Goal: Task Accomplishment & Management: Complete application form

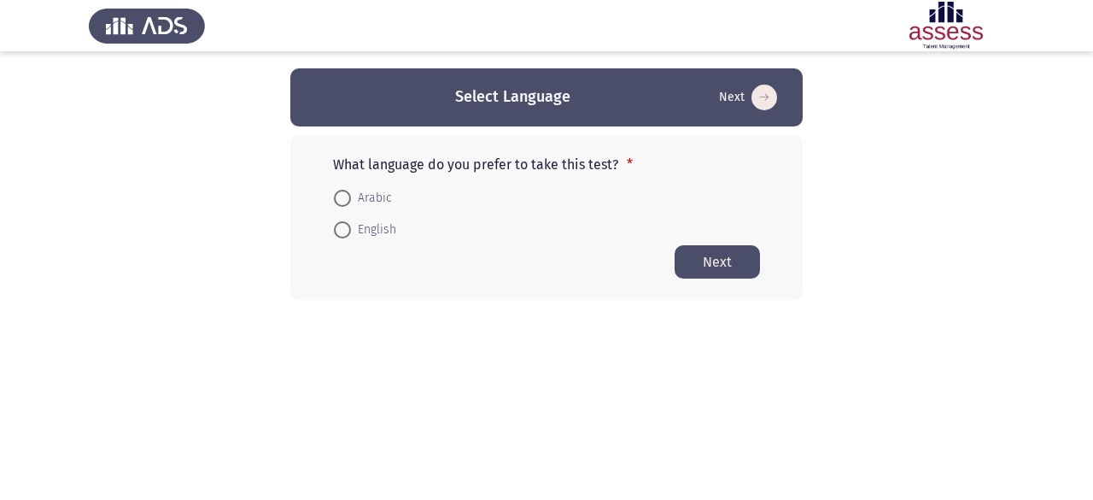
click at [362, 227] on span "English" at bounding box center [373, 230] width 45 height 21
click at [351, 227] on input "English" at bounding box center [342, 229] width 17 height 17
radio input "true"
click at [690, 267] on button "Next" at bounding box center [717, 260] width 85 height 33
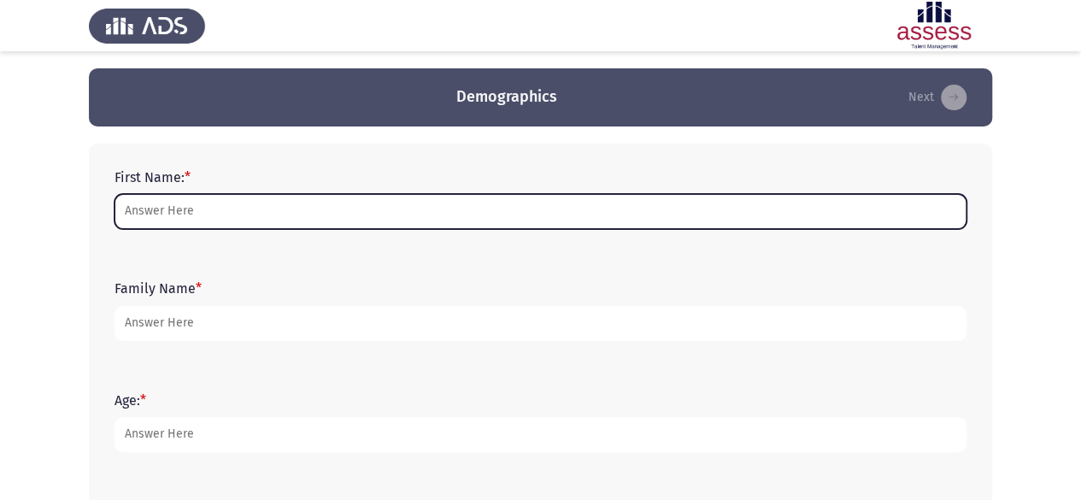
click at [351, 198] on input "First Name: *" at bounding box center [540, 211] width 852 height 35
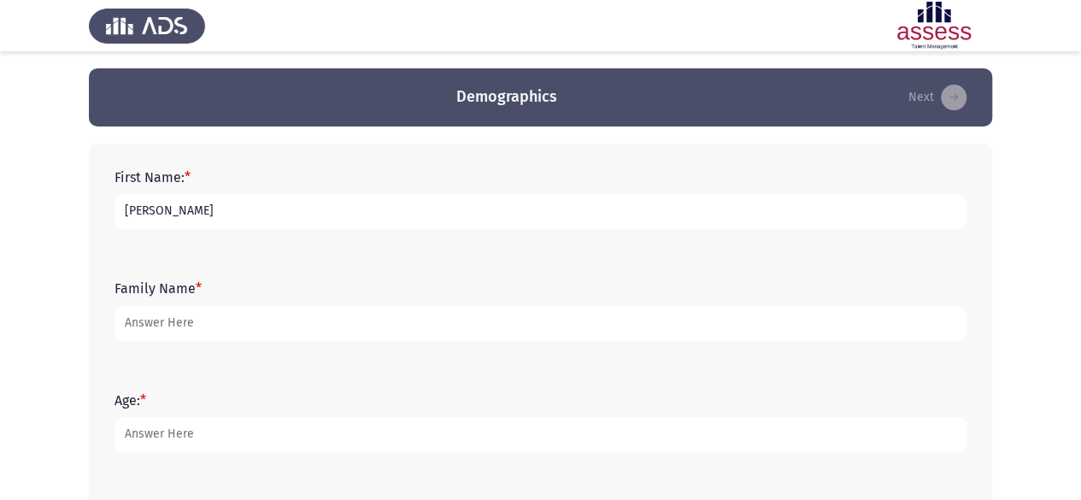
type input "[PERSON_NAME]"
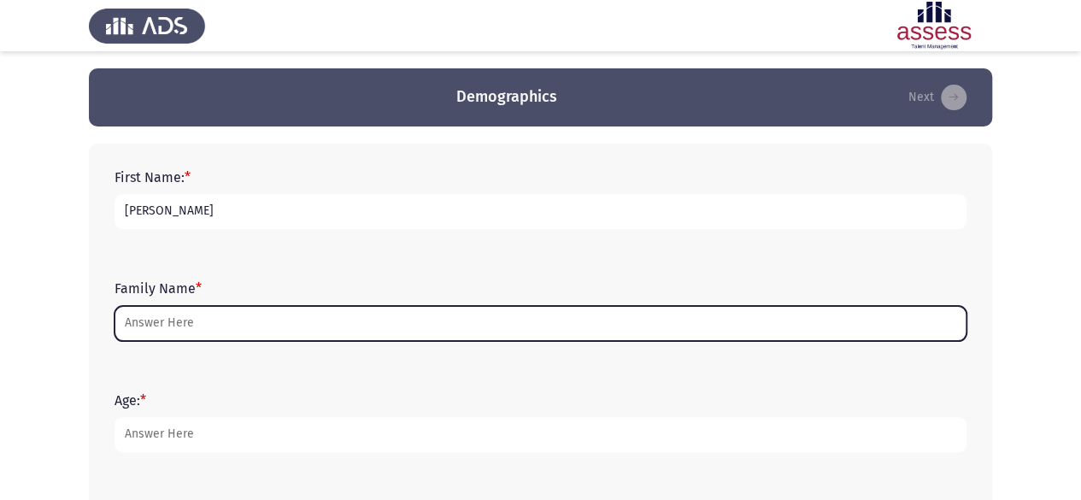
click at [196, 306] on input "Family Name *" at bounding box center [540, 323] width 852 height 35
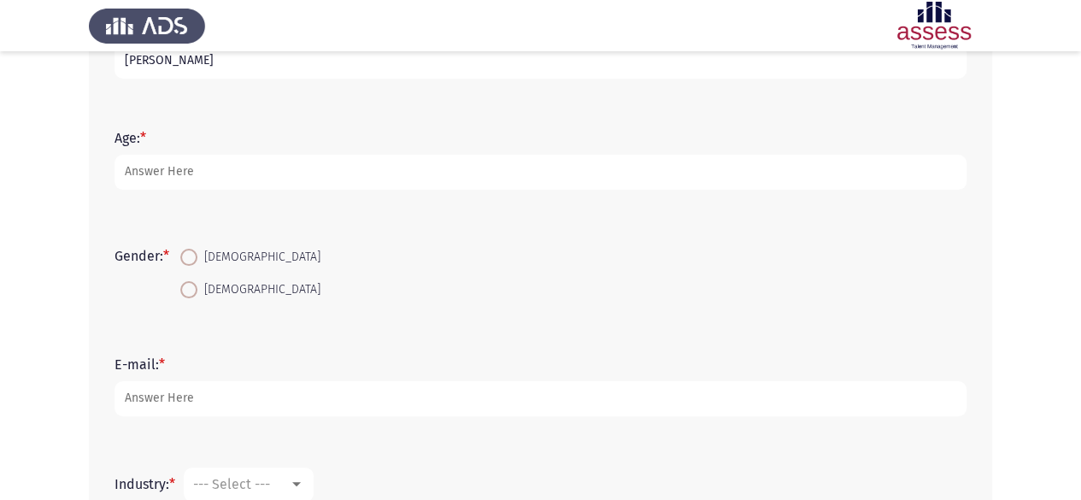
scroll to position [266, 0]
type input "[PERSON_NAME]"
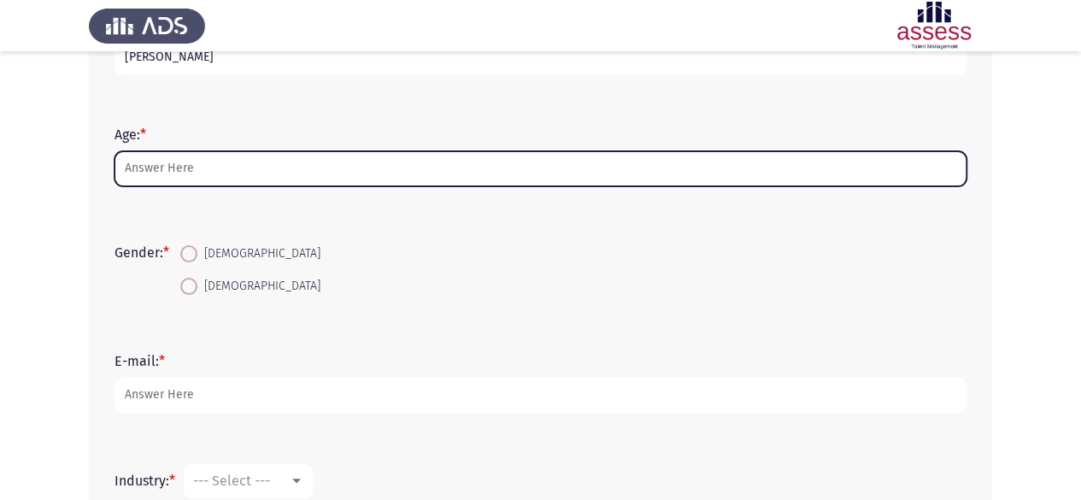
click at [154, 177] on input "Age: *" at bounding box center [540, 168] width 852 height 35
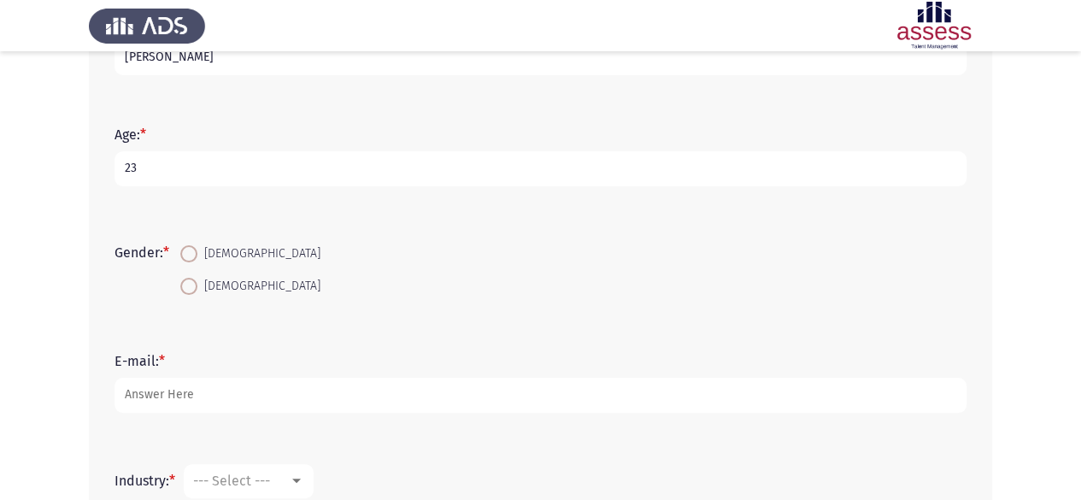
type input "23"
click at [183, 250] on mat-radio-button "[DEMOGRAPHIC_DATA]" at bounding box center [250, 253] width 162 height 32
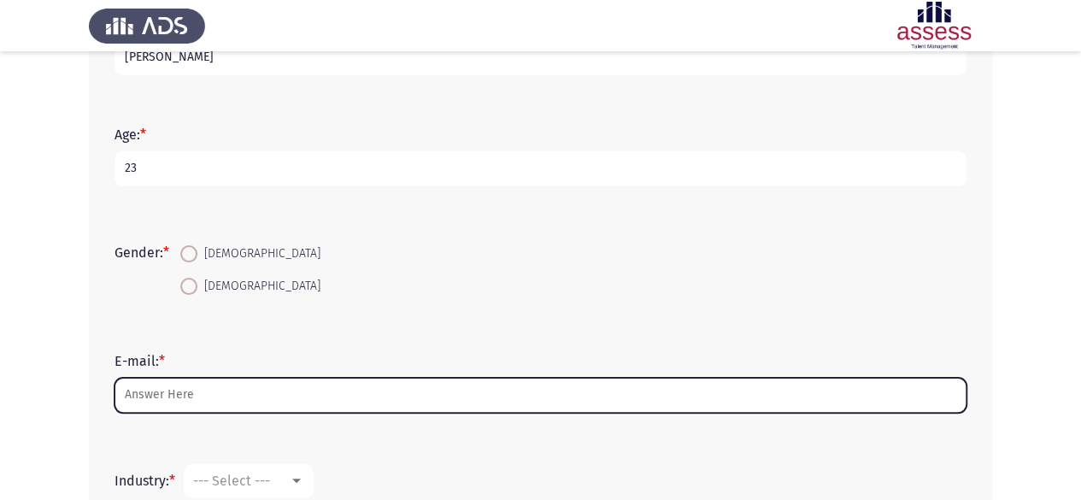
click at [180, 383] on input "E-mail: *" at bounding box center [540, 395] width 852 height 35
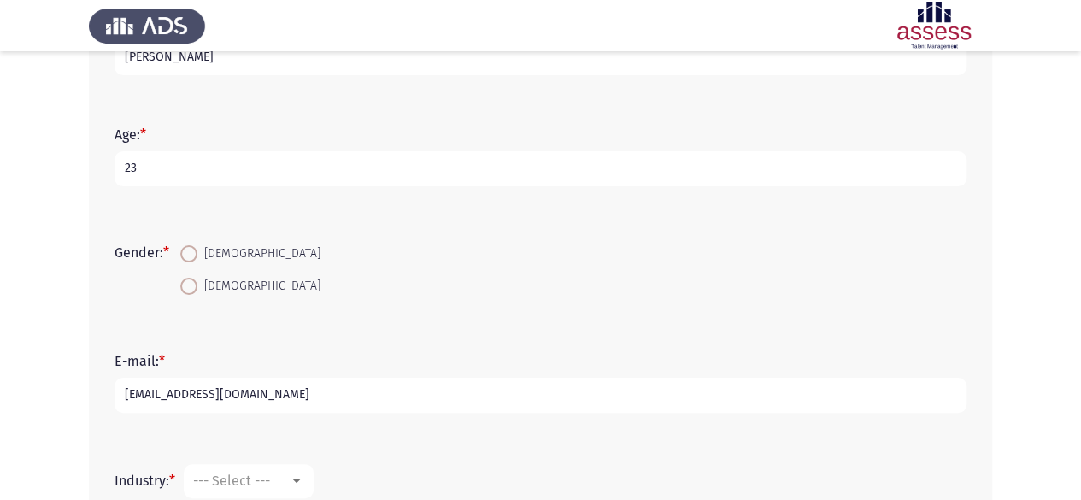
scroll to position [485, 0]
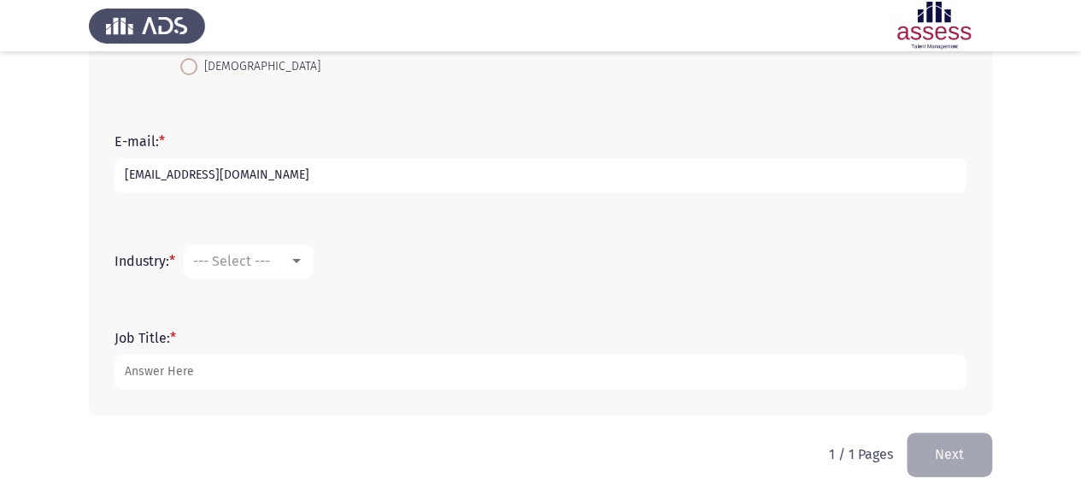
type input "[EMAIL_ADDRESS][DOMAIN_NAME]"
click at [267, 259] on span "--- Select ---" at bounding box center [231, 261] width 77 height 16
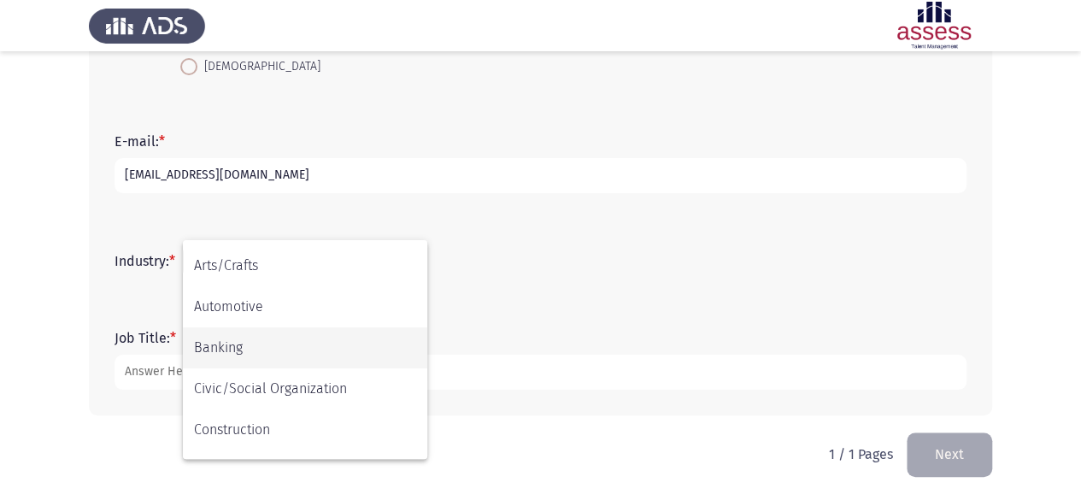
scroll to position [65, 0]
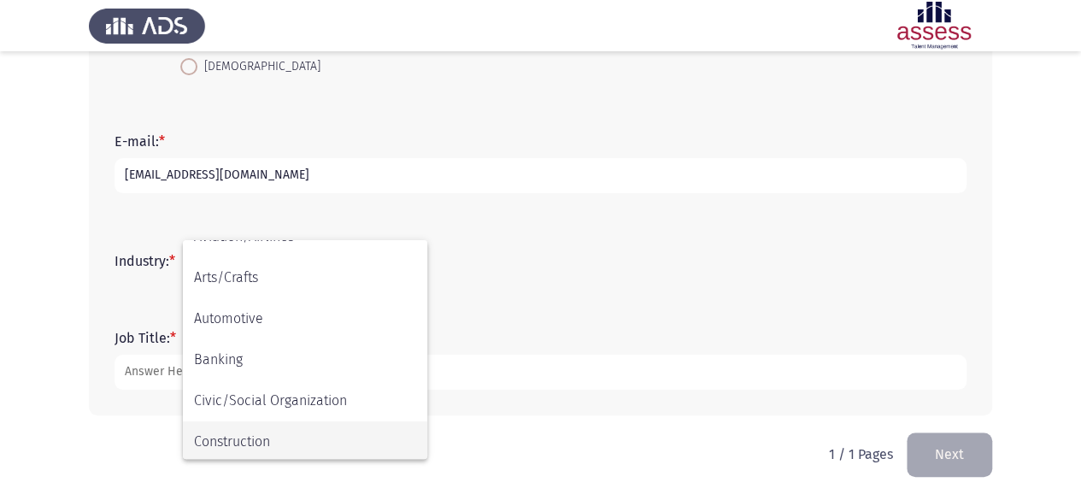
click at [287, 432] on span "Construction" at bounding box center [305, 441] width 222 height 41
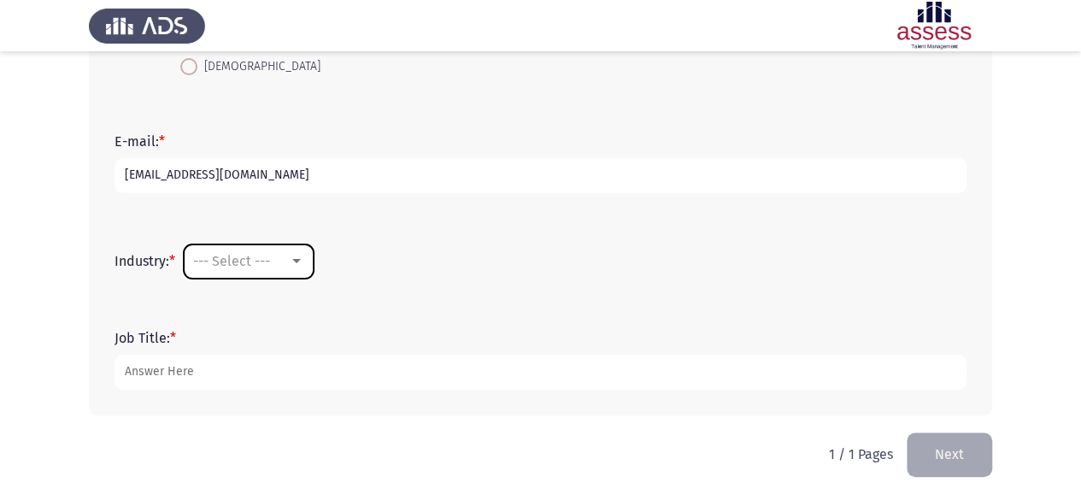
scroll to position [68, 0]
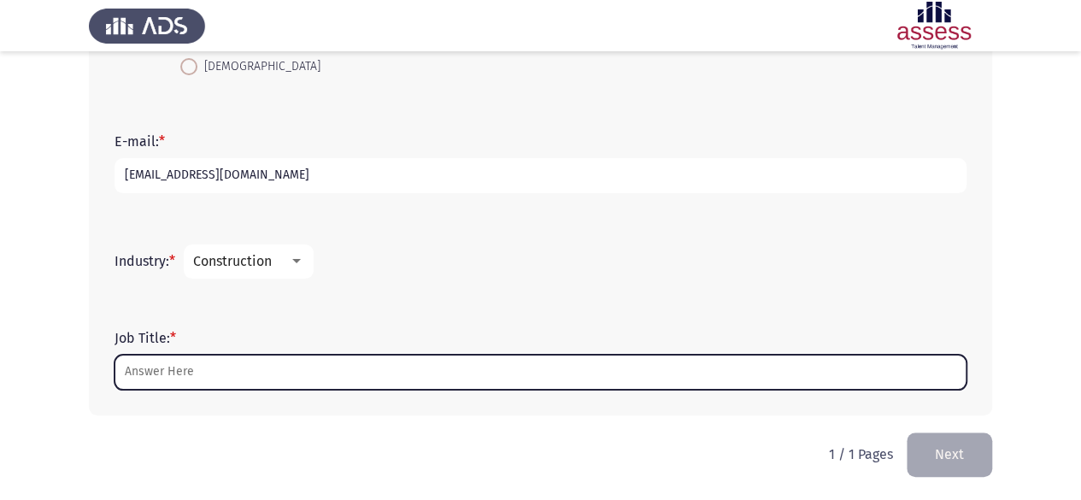
click at [255, 355] on input "Job Title: *" at bounding box center [540, 371] width 852 height 35
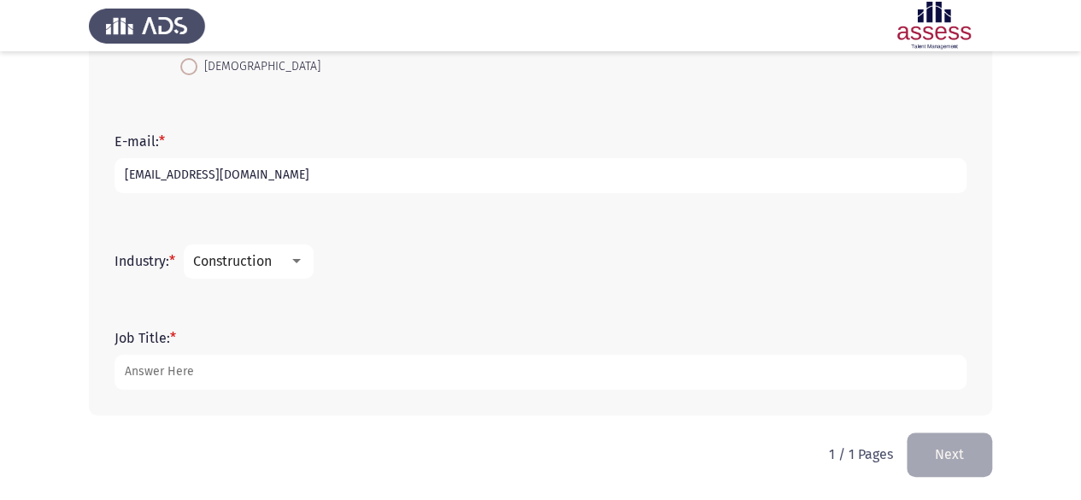
click at [269, 266] on span "Construction" at bounding box center [232, 261] width 79 height 16
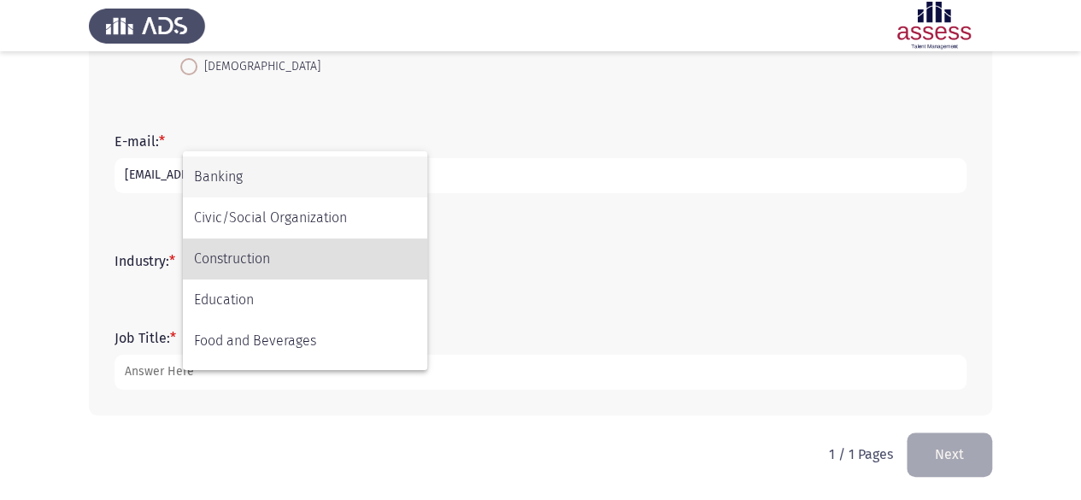
scroll to position [160, 0]
click at [264, 245] on span "Construction" at bounding box center [305, 257] width 222 height 41
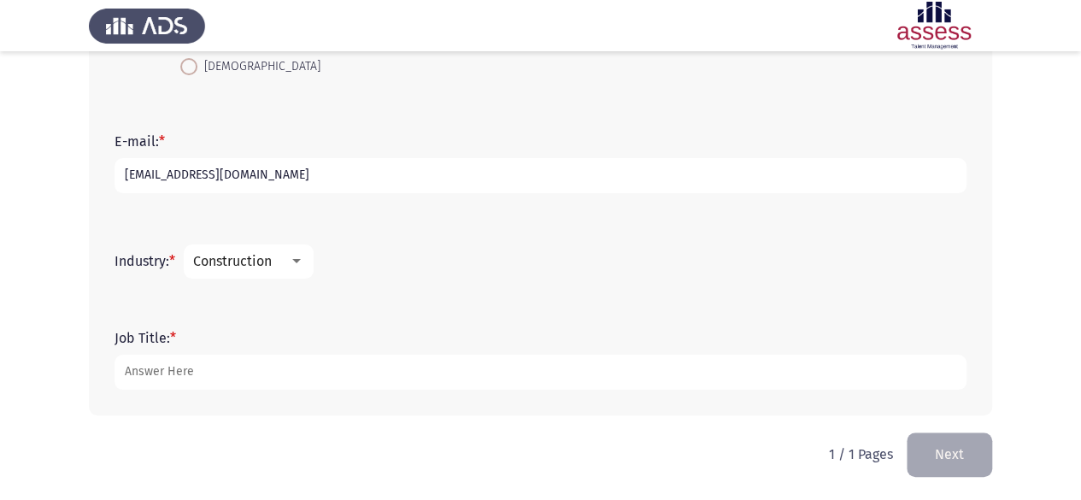
click at [214, 349] on form "Job Title: *" at bounding box center [540, 360] width 852 height 60
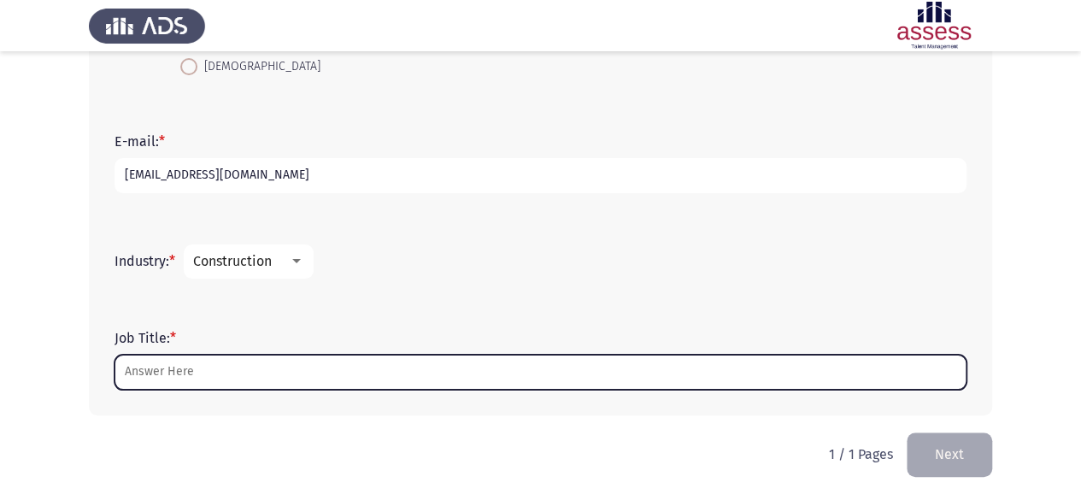
click at [186, 370] on input "Job Title: *" at bounding box center [540, 371] width 852 height 35
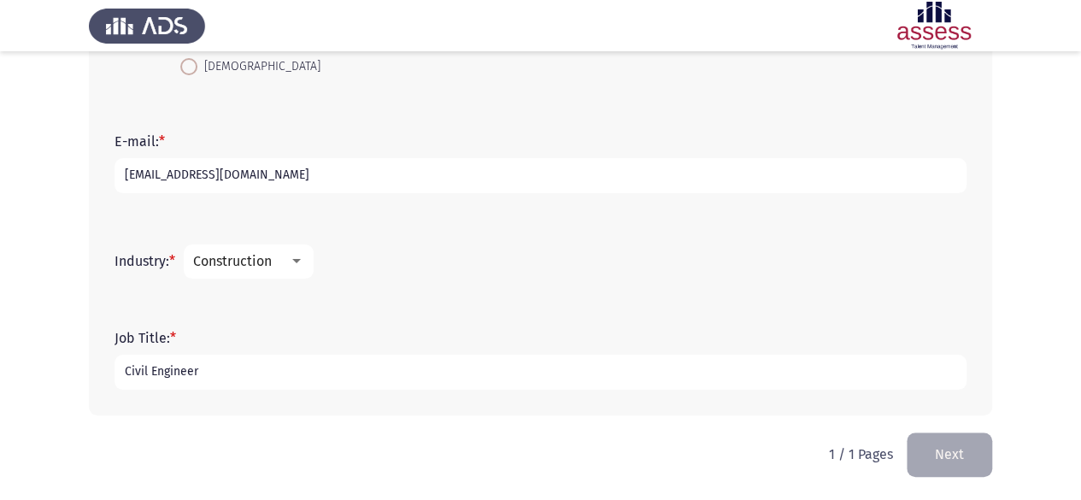
type input "Civil Engineer"
click at [942, 459] on button "Next" at bounding box center [948, 454] width 85 height 44
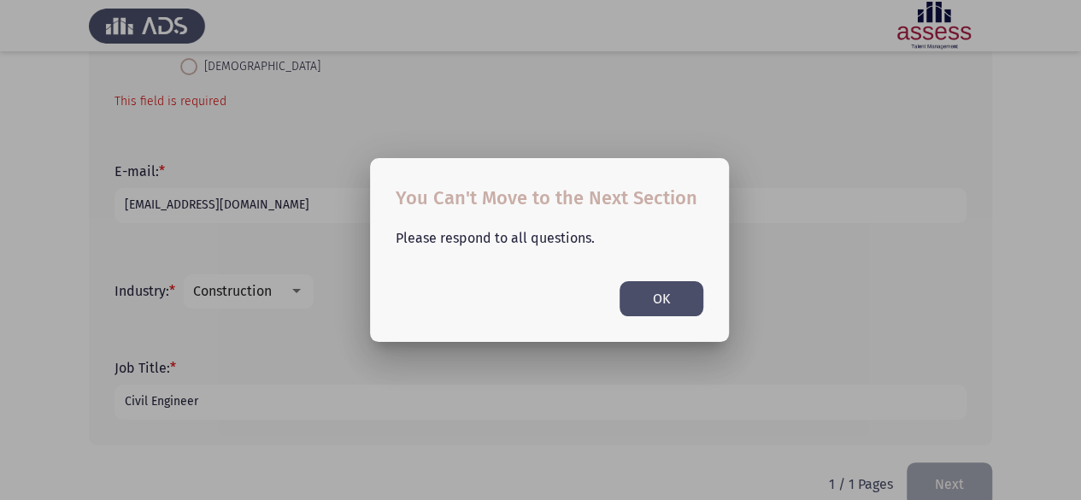
scroll to position [0, 0]
click at [656, 299] on button "OK" at bounding box center [661, 298] width 84 height 35
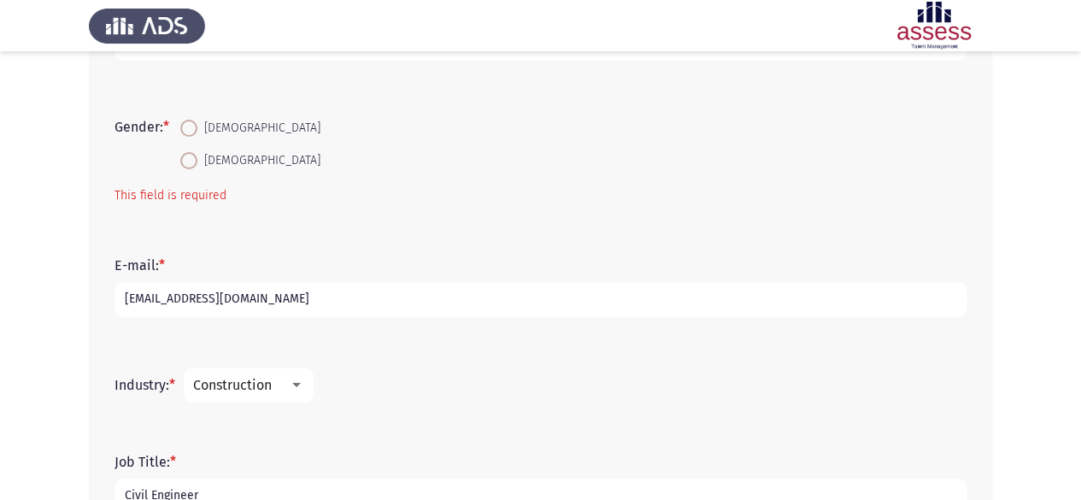
scroll to position [390, 0]
click at [183, 123] on mat-radio-button "[DEMOGRAPHIC_DATA]" at bounding box center [250, 130] width 162 height 32
click at [197, 127] on span at bounding box center [188, 129] width 17 height 17
click at [197, 127] on input "[DEMOGRAPHIC_DATA]" at bounding box center [188, 129] width 17 height 17
radio input "true"
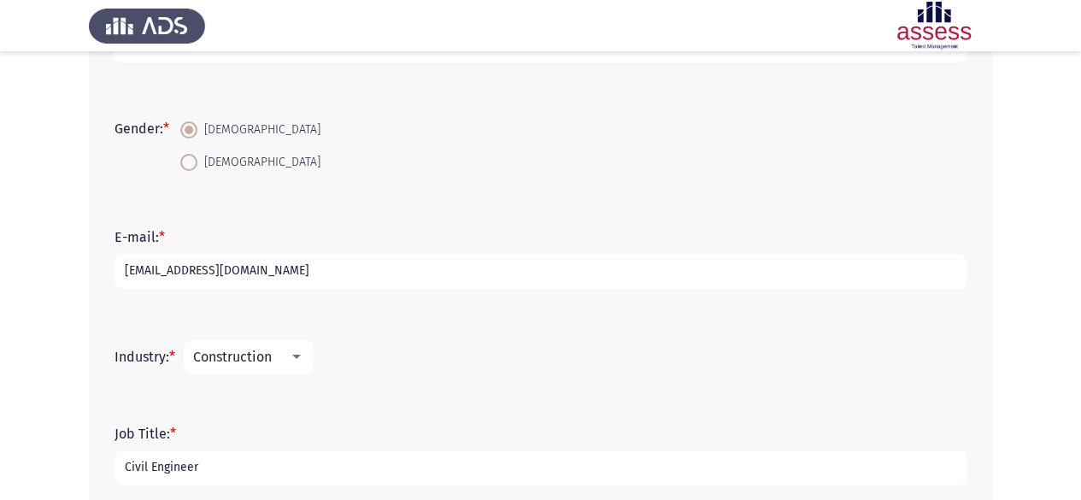
scroll to position [485, 0]
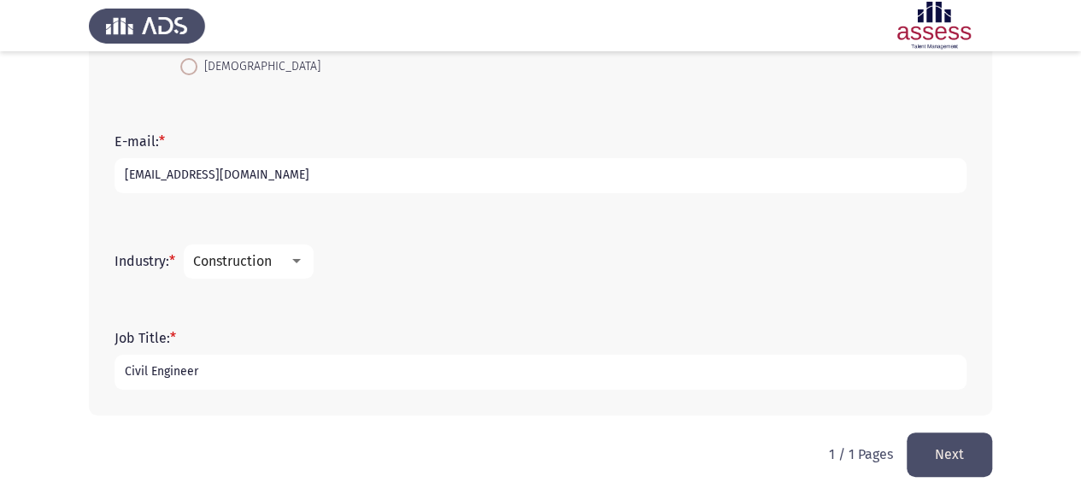
click at [926, 477] on html "Demographics Next First Name: * [PERSON_NAME] Family Name * [PERSON_NAME] Age: …" at bounding box center [540, 8] width 1081 height 986
click at [928, 456] on button "Next" at bounding box center [948, 454] width 85 height 44
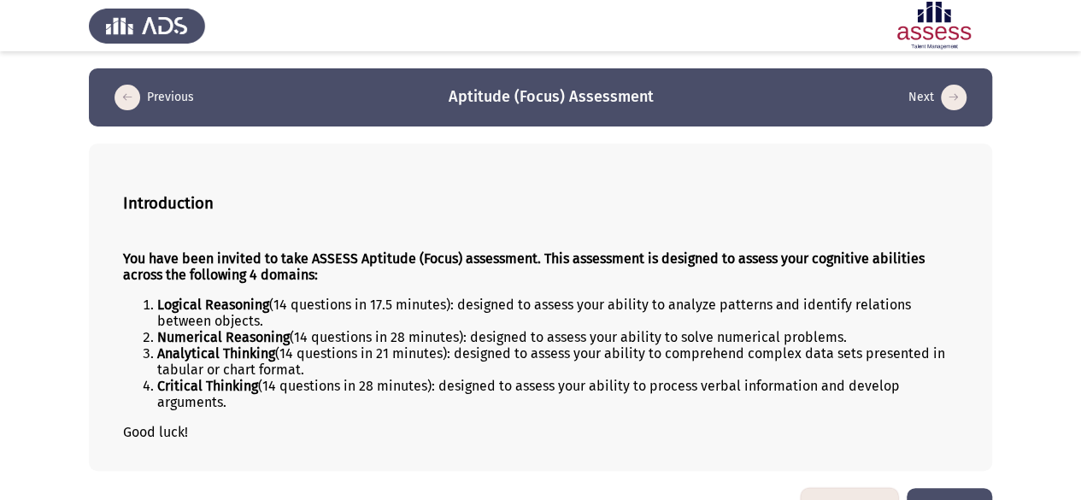
scroll to position [46, 0]
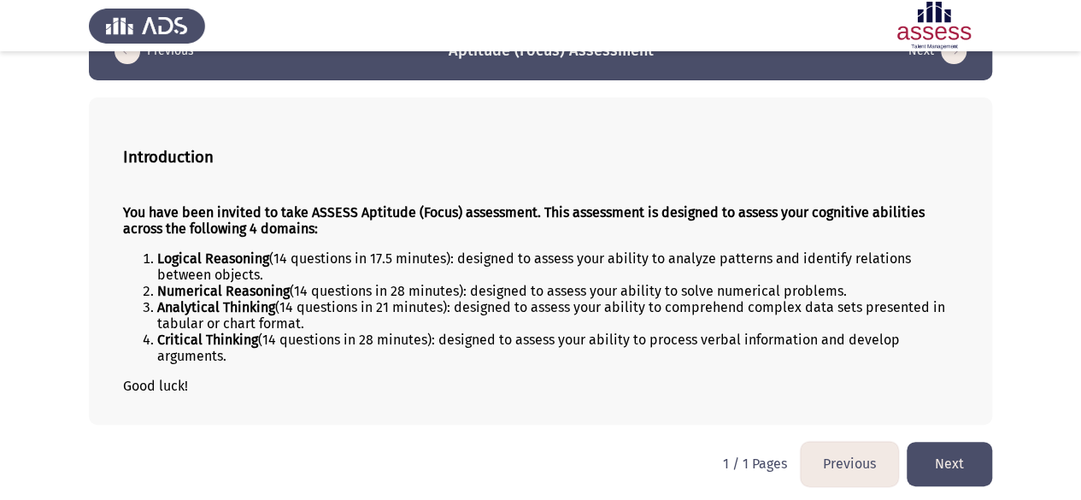
drag, startPoint x: 114, startPoint y: 206, endPoint x: 342, endPoint y: 243, distance: 230.2
click at [342, 243] on div "Introduction You have been invited to take ASSESS Aptitude (Focus) assessment. …" at bounding box center [540, 260] width 903 height 327
drag, startPoint x: 211, startPoint y: 390, endPoint x: 14, endPoint y: -1, distance: 438.2
click at [14, 0] on html "Previous Aptitude (Focus) Assessment Next Introduction You have been invited to…" at bounding box center [540, 228] width 1081 height 549
drag, startPoint x: 289, startPoint y: 291, endPoint x: 476, endPoint y: 278, distance: 187.5
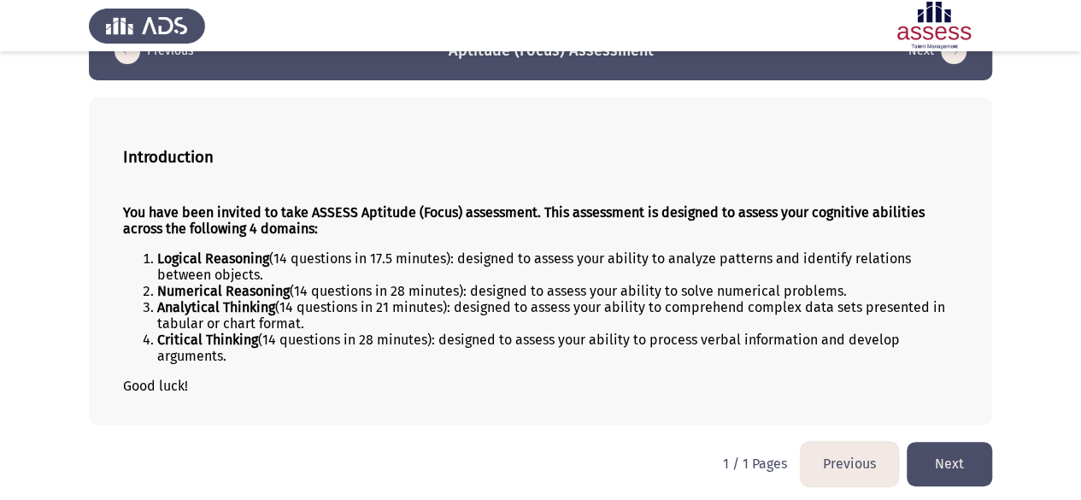
click at [476, 278] on ol "Logical Reasoning (14 questions in 17.5 minutes): designed to assess your abili…" at bounding box center [540, 307] width 835 height 114
click at [580, 436] on html "Previous Aptitude (Focus) Assessment Next Introduction You have been invited to…" at bounding box center [540, 228] width 1081 height 549
drag, startPoint x: 126, startPoint y: 144, endPoint x: 350, endPoint y: 267, distance: 256.5
click at [350, 267] on div "Introduction You have been invited to take ASSESS Aptitude (Focus) assessment. …" at bounding box center [540, 260] width 903 height 327
click at [963, 467] on button "Next" at bounding box center [948, 464] width 85 height 44
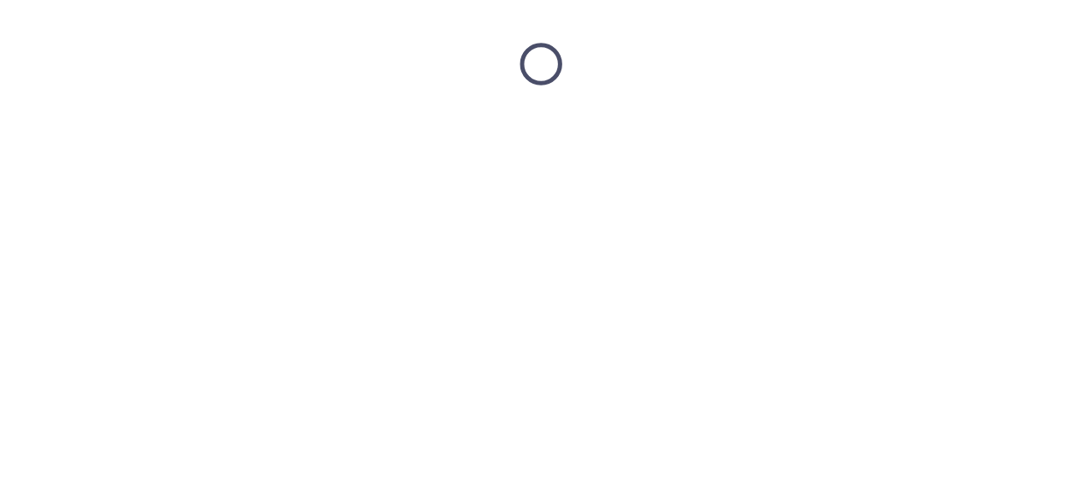
scroll to position [0, 0]
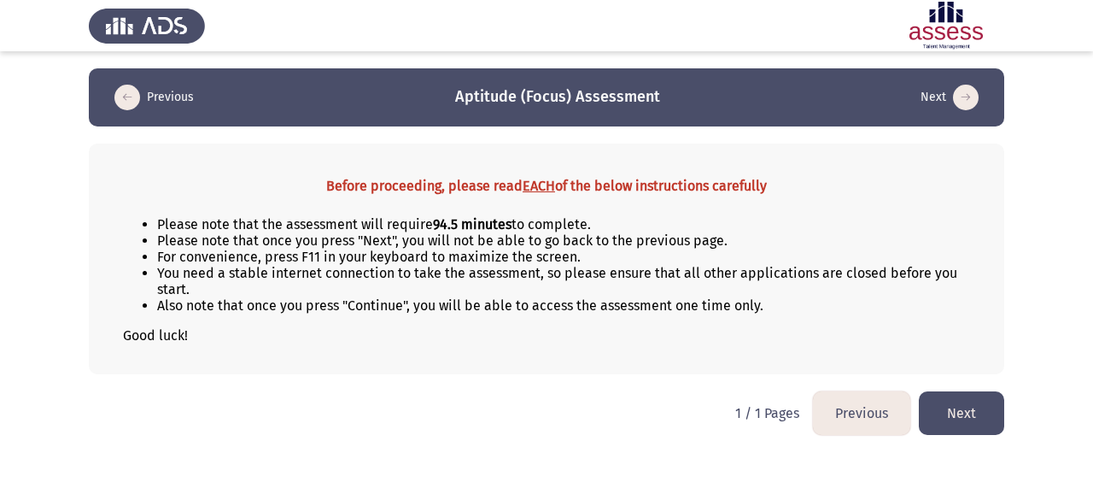
drag, startPoint x: 230, startPoint y: 263, endPoint x: 357, endPoint y: 285, distance: 129.2
click at [357, 285] on li "You need a stable internet connection to take the assessment, so please ensure …" at bounding box center [563, 281] width 813 height 32
click at [940, 397] on button "Next" at bounding box center [961, 413] width 85 height 44
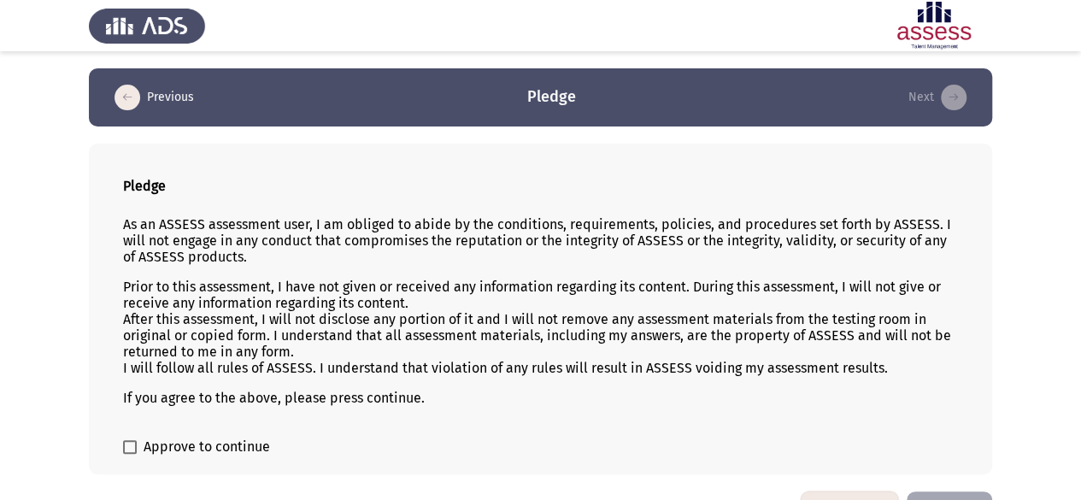
scroll to position [49, 0]
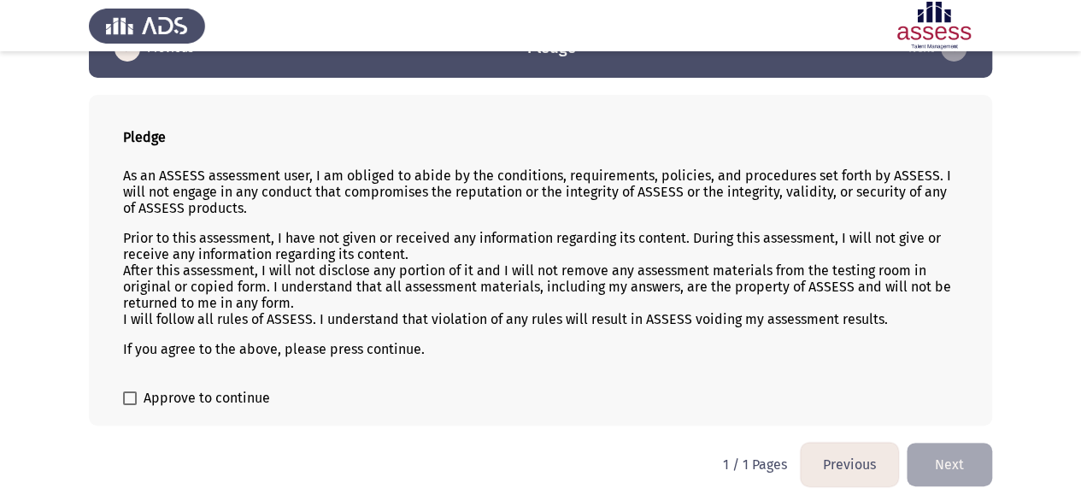
click at [130, 394] on span at bounding box center [130, 398] width 14 height 14
click at [130, 405] on input "Approve to continue" at bounding box center [129, 405] width 1 height 1
checkbox input "true"
click at [958, 461] on button "Next" at bounding box center [948, 464] width 85 height 44
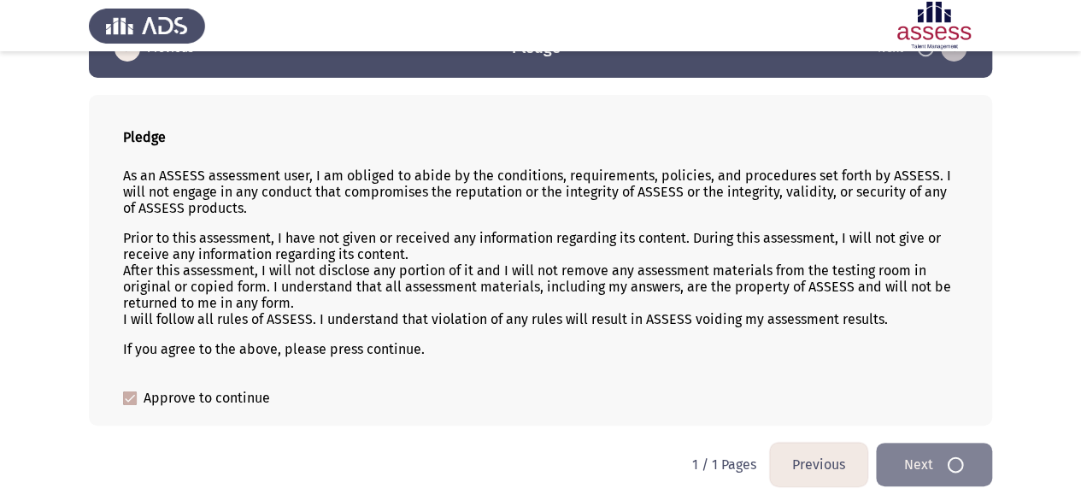
scroll to position [0, 0]
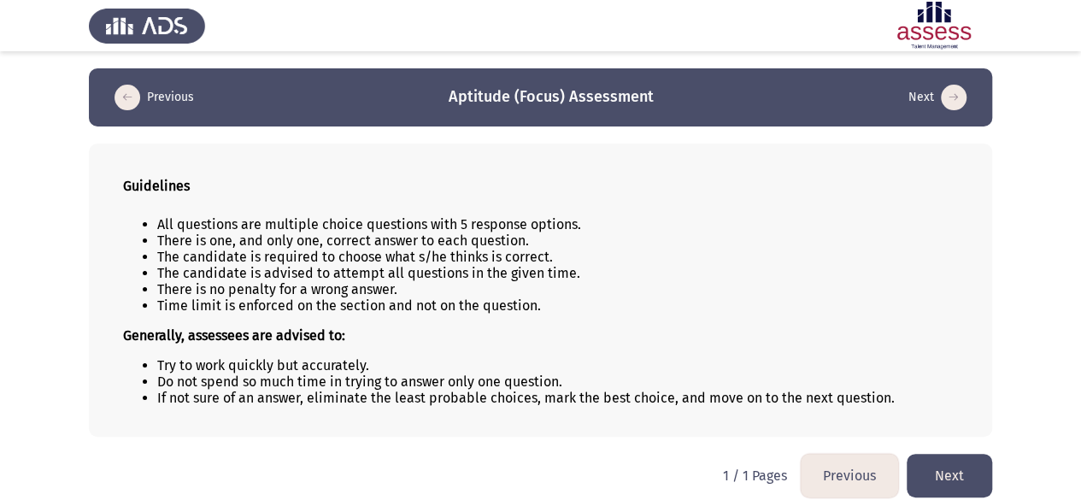
click at [943, 476] on button "Next" at bounding box center [948, 476] width 85 height 44
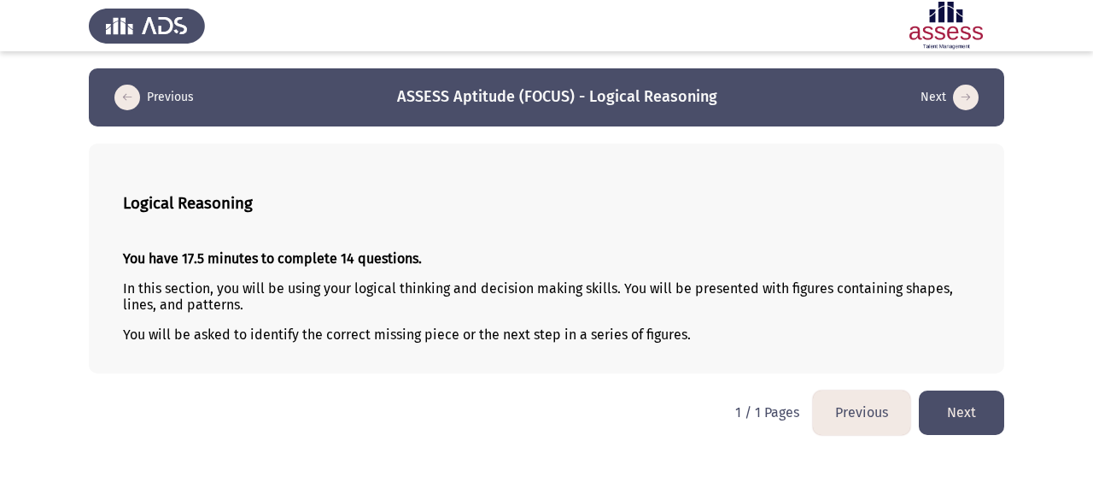
click at [968, 425] on button "Next" at bounding box center [961, 412] width 85 height 44
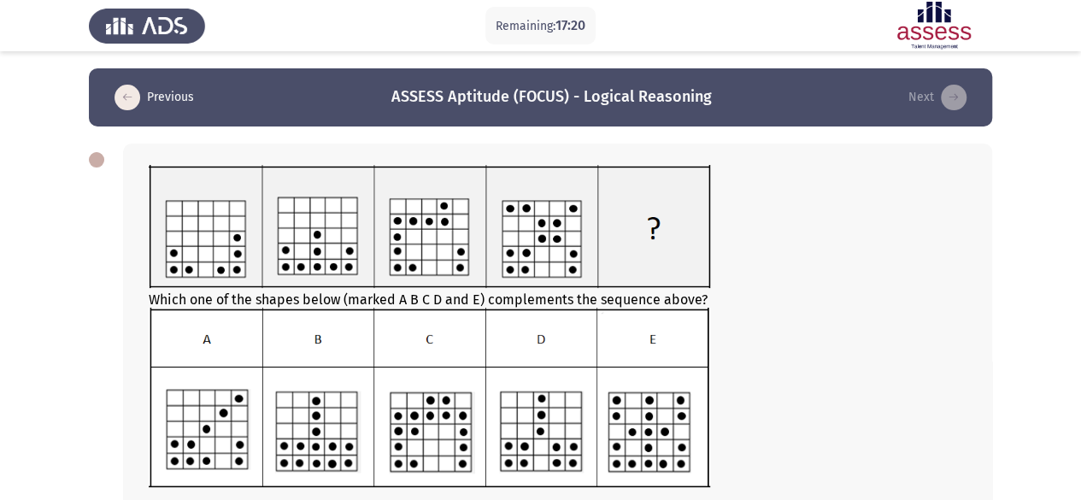
click at [309, 283] on img at bounding box center [429, 226] width 561 height 123
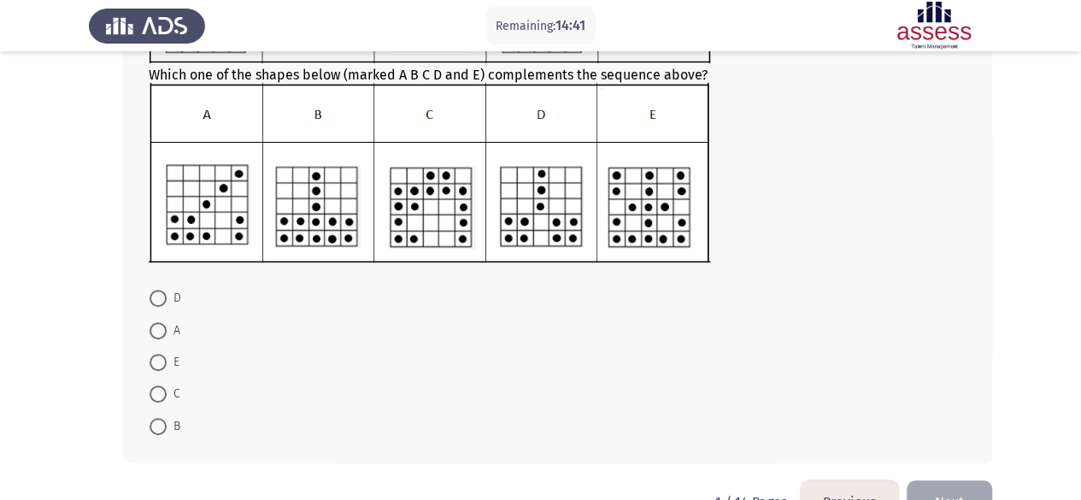
scroll to position [226, 0]
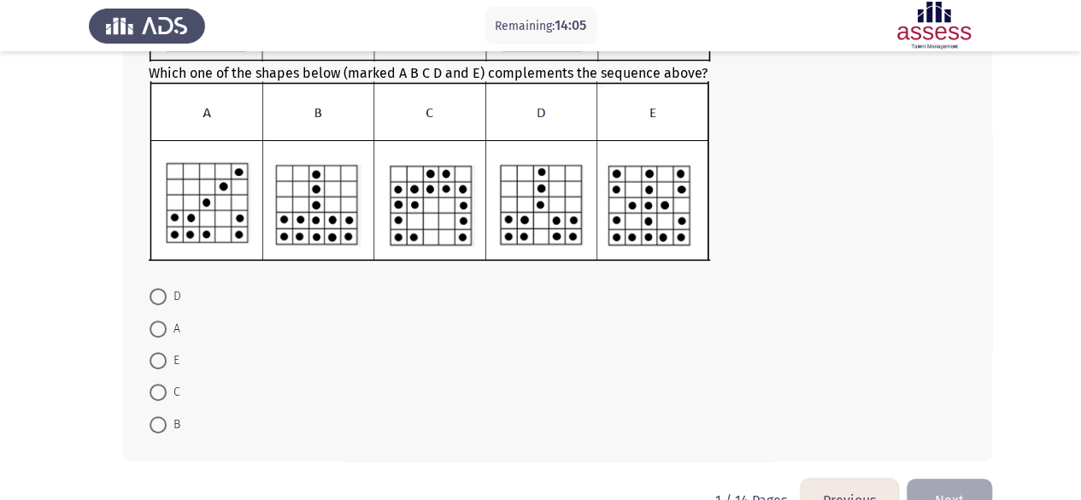
drag, startPoint x: 197, startPoint y: 424, endPoint x: 153, endPoint y: 249, distance: 179.8
click at [153, 249] on div "Which one of the shapes below (marked A B C D and E) complements the sequence a…" at bounding box center [557, 189] width 869 height 544
drag, startPoint x: 190, startPoint y: 284, endPoint x: 184, endPoint y: 324, distance: 39.9
click at [184, 280] on mat-radio-group "D A E C B" at bounding box center [552, 280] width 828 height 0
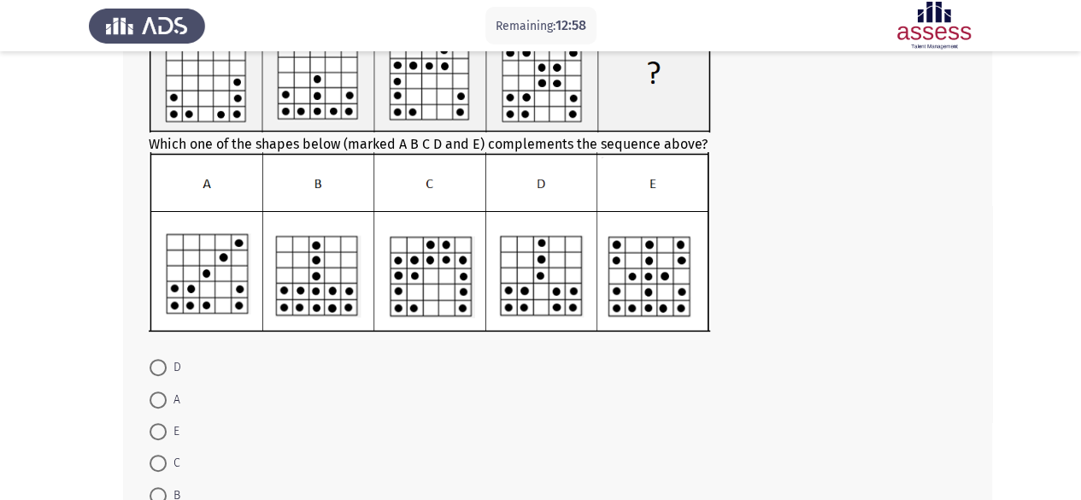
scroll to position [162, 0]
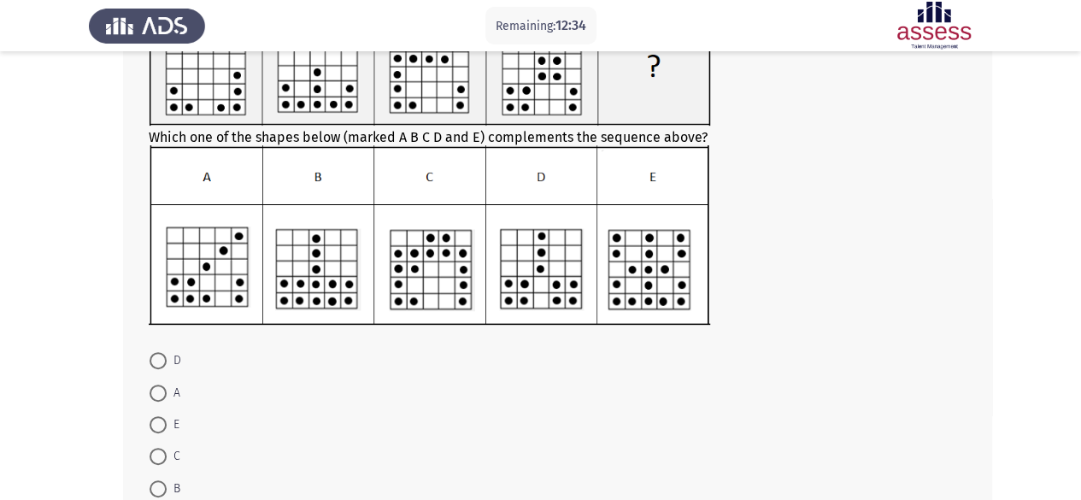
click at [158, 456] on span at bounding box center [158, 456] width 0 height 0
click at [157, 454] on input "C" at bounding box center [157, 456] width 17 height 17
radio input "true"
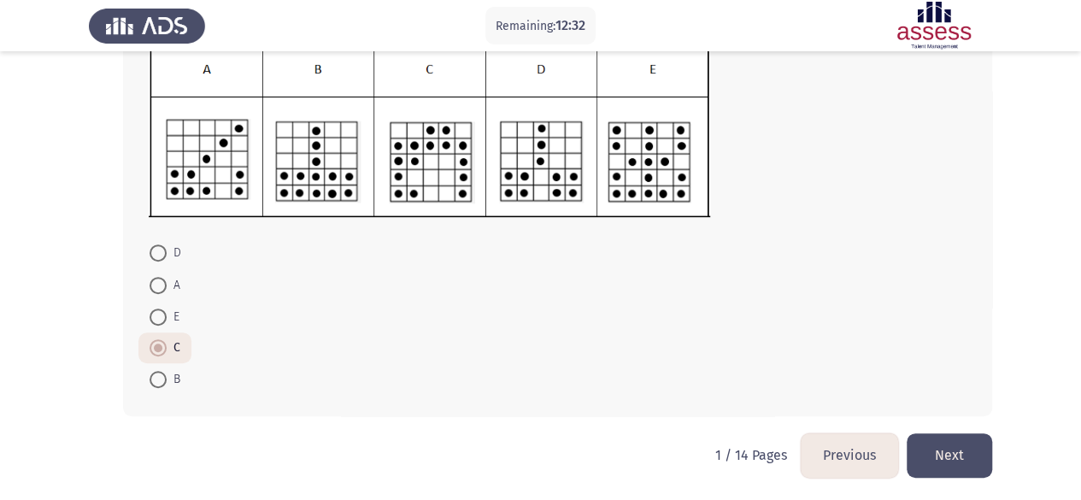
click at [958, 445] on button "Next" at bounding box center [948, 455] width 85 height 44
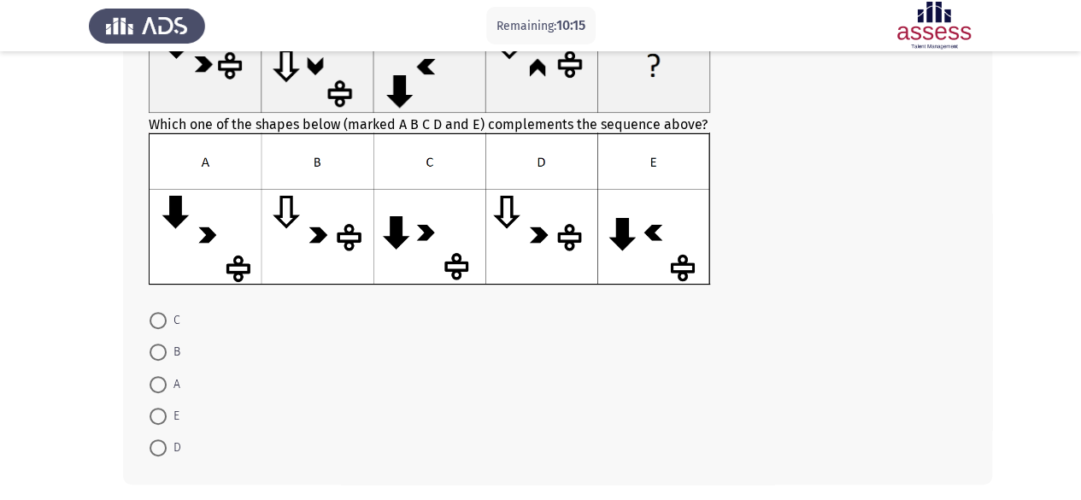
scroll to position [114, 0]
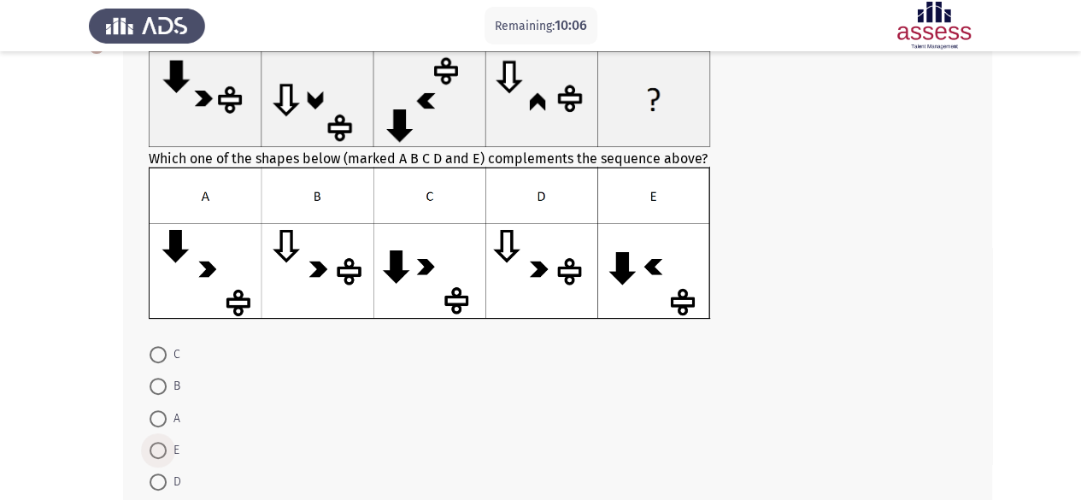
click at [157, 449] on span at bounding box center [157, 450] width 17 height 17
click at [157, 449] on input "E" at bounding box center [157, 450] width 17 height 17
radio input "true"
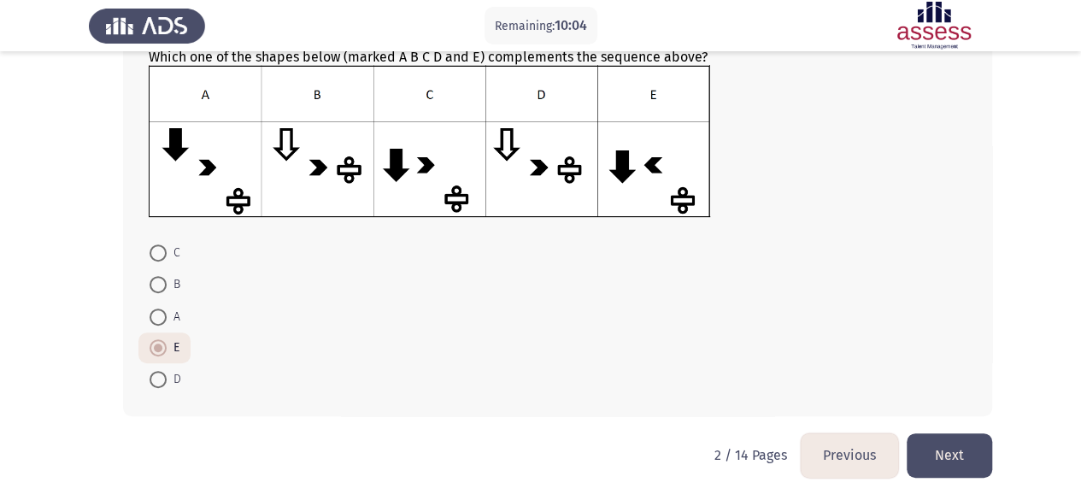
click at [940, 461] on button "Next" at bounding box center [948, 455] width 85 height 44
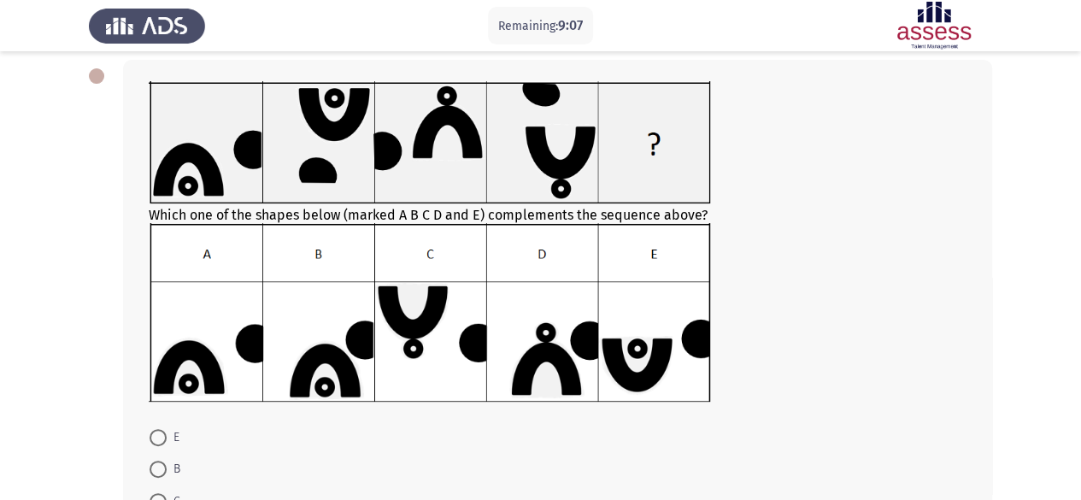
scroll to position [82, 0]
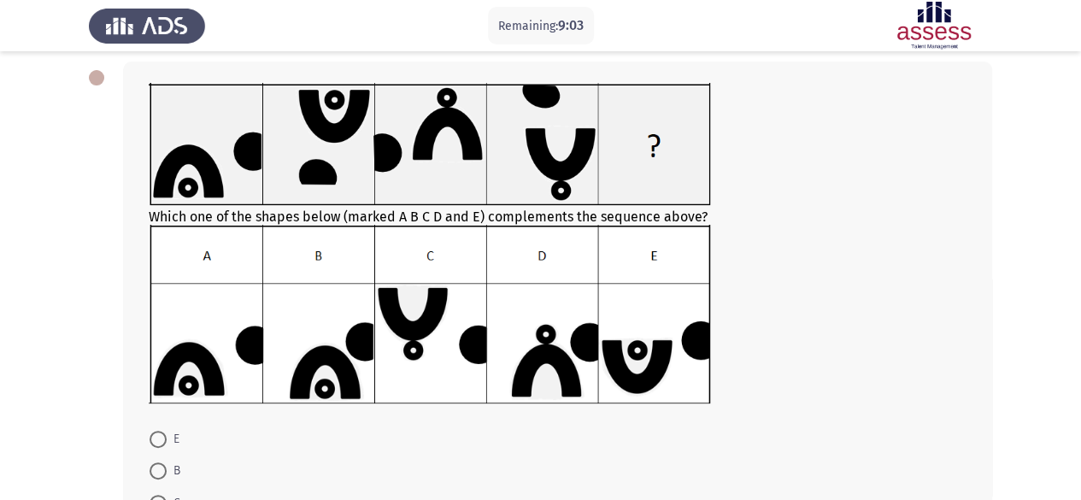
click at [205, 205] on div at bounding box center [557, 146] width 817 height 126
click at [193, 375] on img at bounding box center [429, 314] width 561 height 178
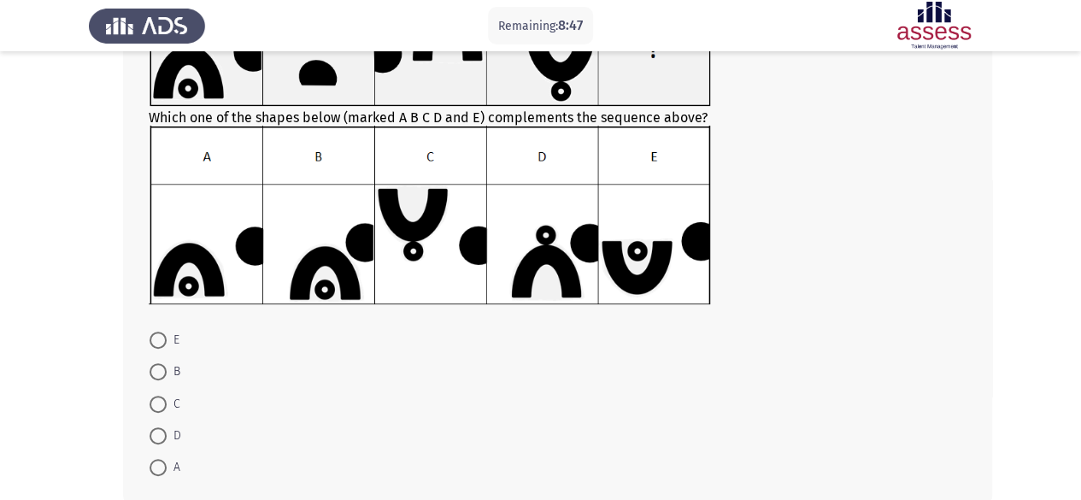
scroll to position [176, 0]
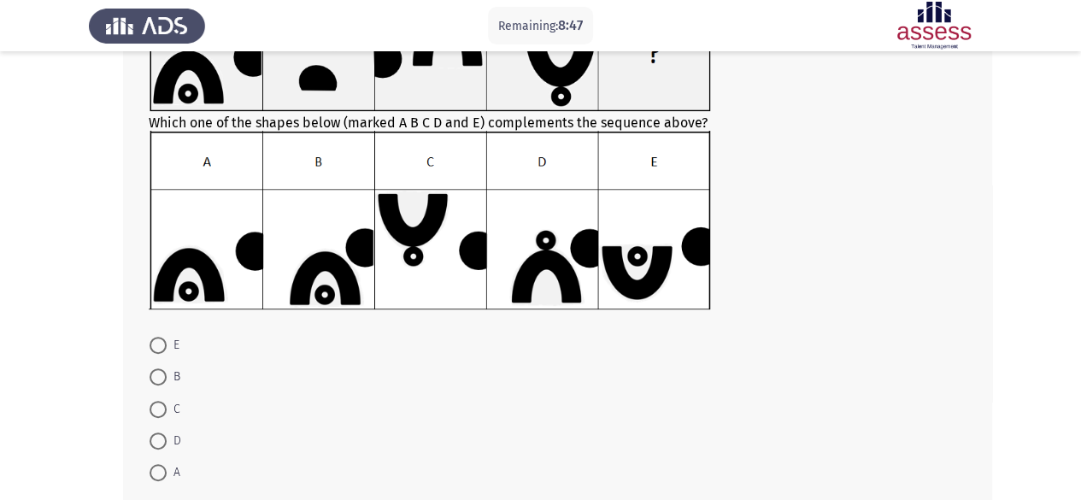
click at [510, 267] on img at bounding box center [429, 220] width 561 height 178
click at [528, 296] on img at bounding box center [429, 220] width 561 height 178
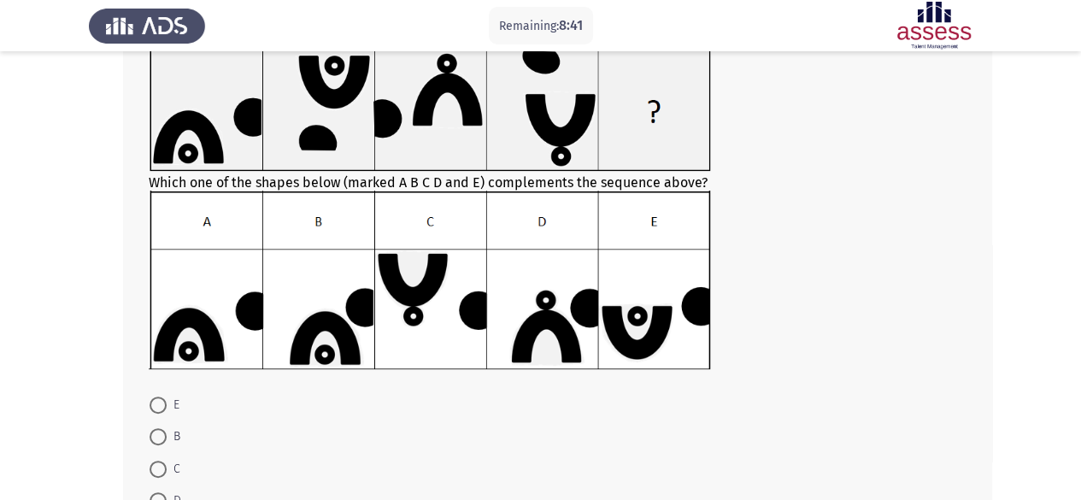
scroll to position [114, 0]
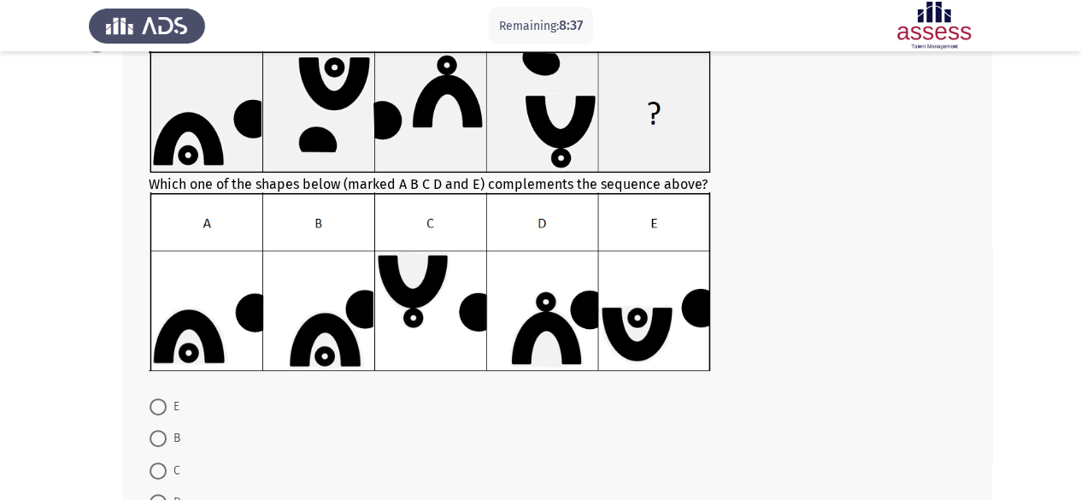
click at [159, 437] on span at bounding box center [157, 438] width 17 height 17
click at [159, 437] on input "B" at bounding box center [157, 438] width 17 height 17
radio input "true"
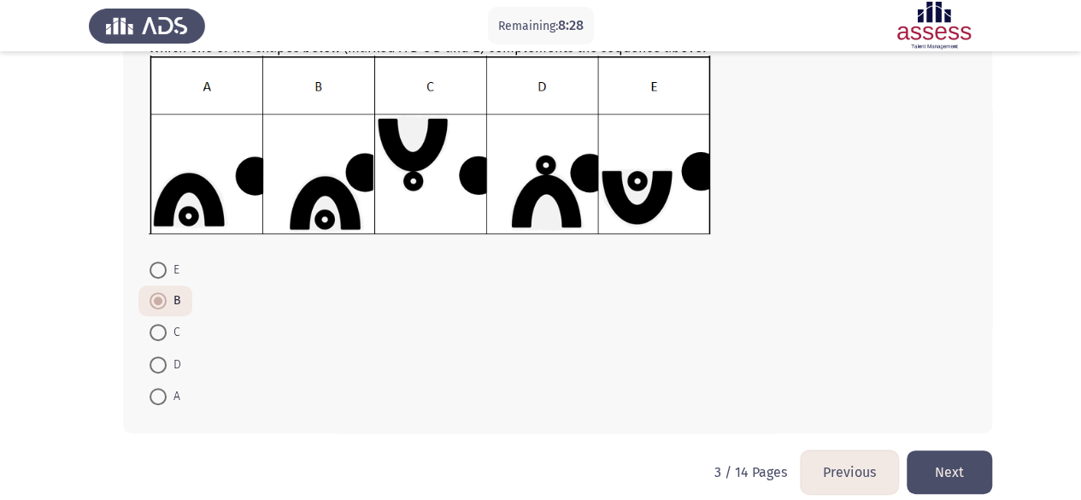
scroll to position [253, 0]
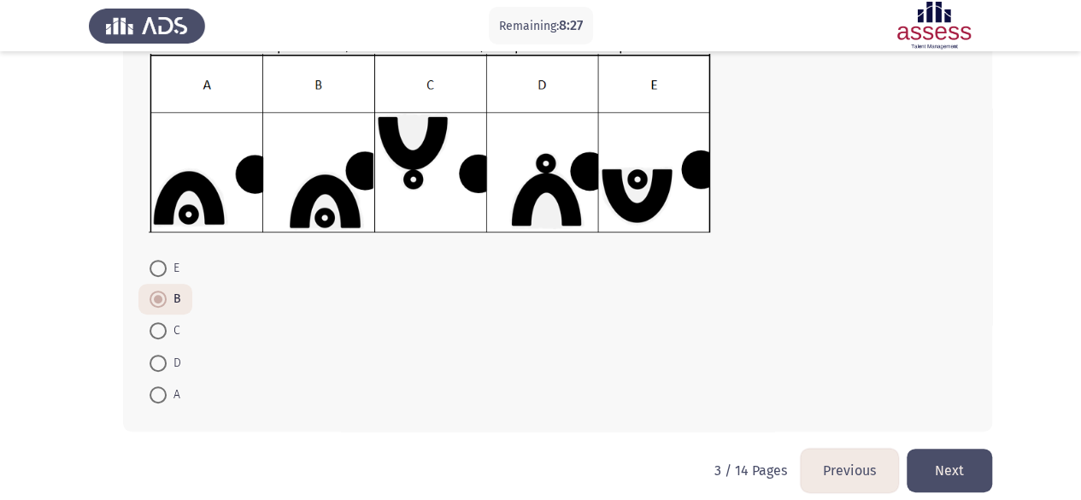
click at [966, 467] on button "Next" at bounding box center [948, 470] width 85 height 44
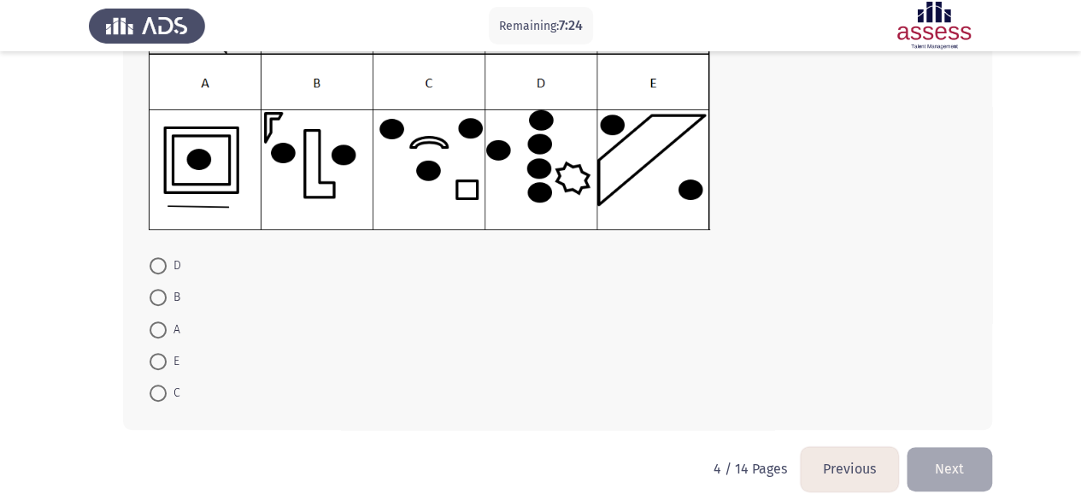
scroll to position [255, 0]
click at [162, 360] on span at bounding box center [157, 360] width 17 height 17
click at [162, 360] on input "E" at bounding box center [157, 360] width 17 height 17
radio input "true"
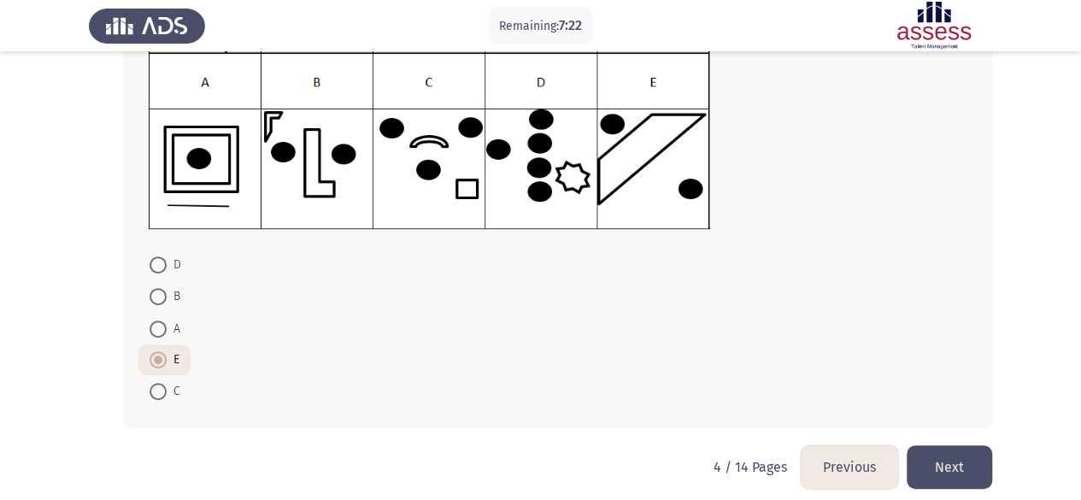
click at [951, 466] on button "Next" at bounding box center [948, 467] width 85 height 44
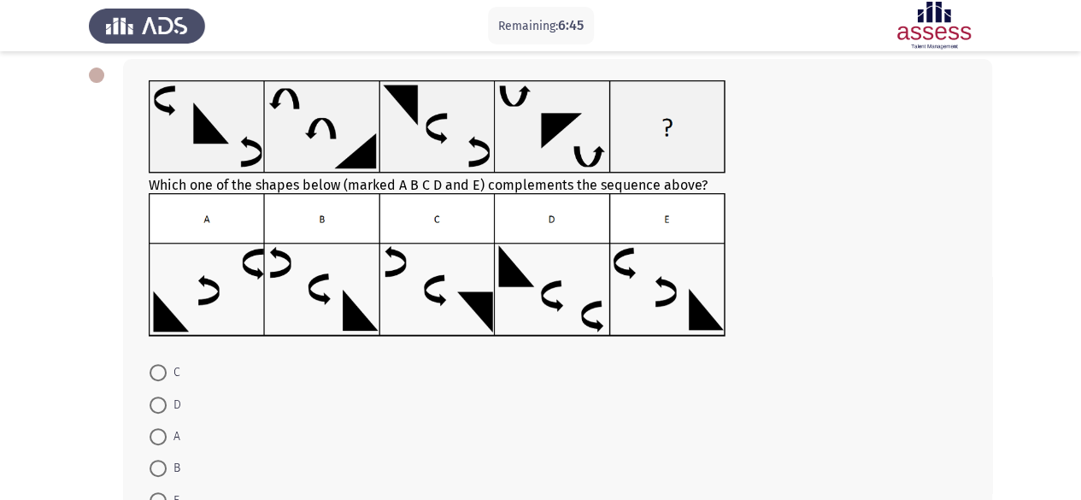
scroll to position [205, 0]
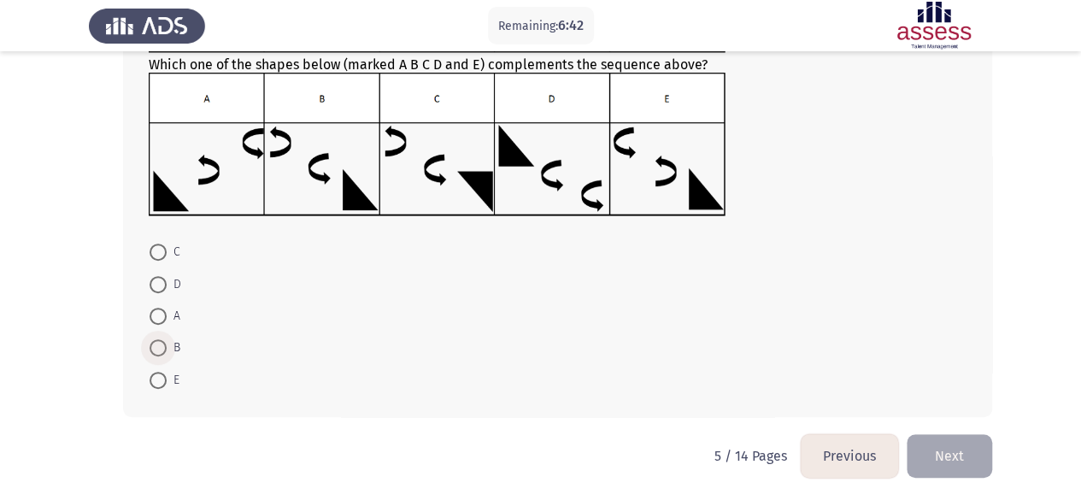
click at [165, 339] on span at bounding box center [157, 347] width 17 height 17
click at [165, 339] on input "B" at bounding box center [157, 347] width 17 height 17
radio input "true"
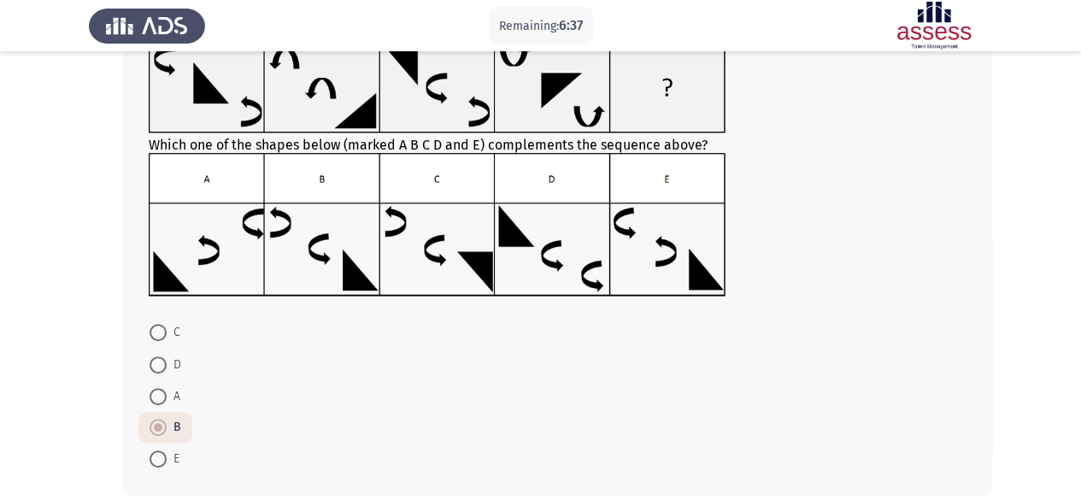
scroll to position [164, 0]
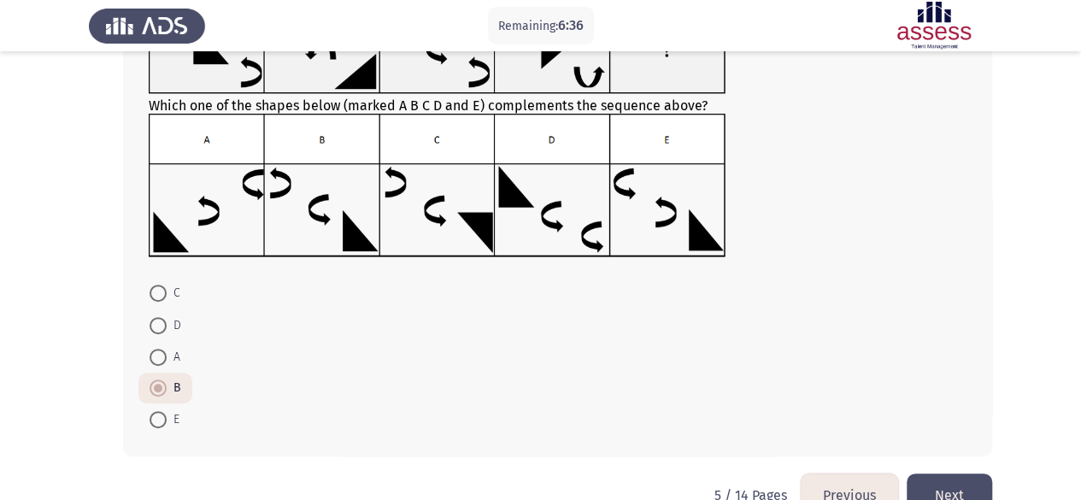
click at [158, 411] on span at bounding box center [157, 419] width 17 height 17
click at [158, 411] on input "E" at bounding box center [157, 419] width 17 height 17
radio input "true"
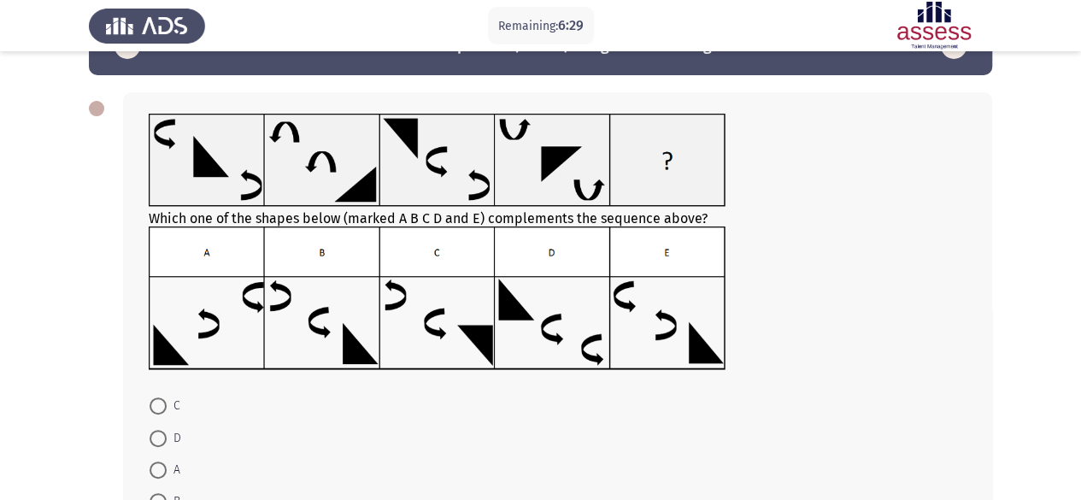
scroll to position [204, 0]
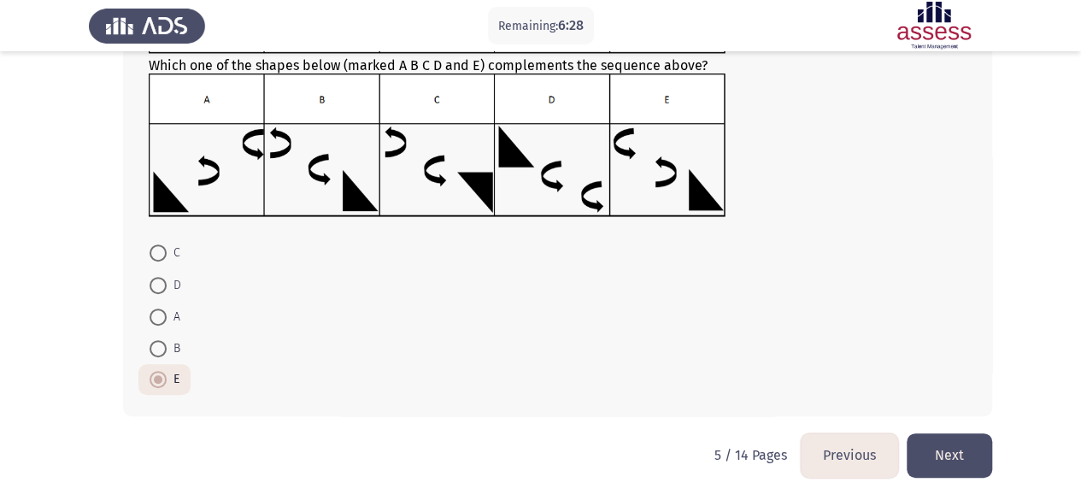
click at [958, 431] on div "Which one of the shapes below (marked A B C D and E) complements the sequence a…" at bounding box center [540, 177] width 903 height 511
click at [948, 453] on button "Next" at bounding box center [948, 455] width 85 height 44
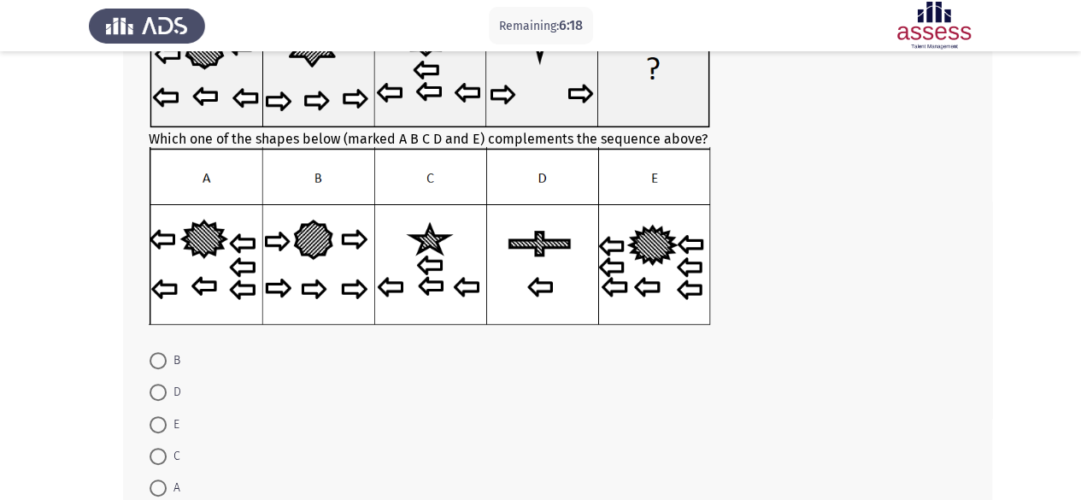
scroll to position [161, 0]
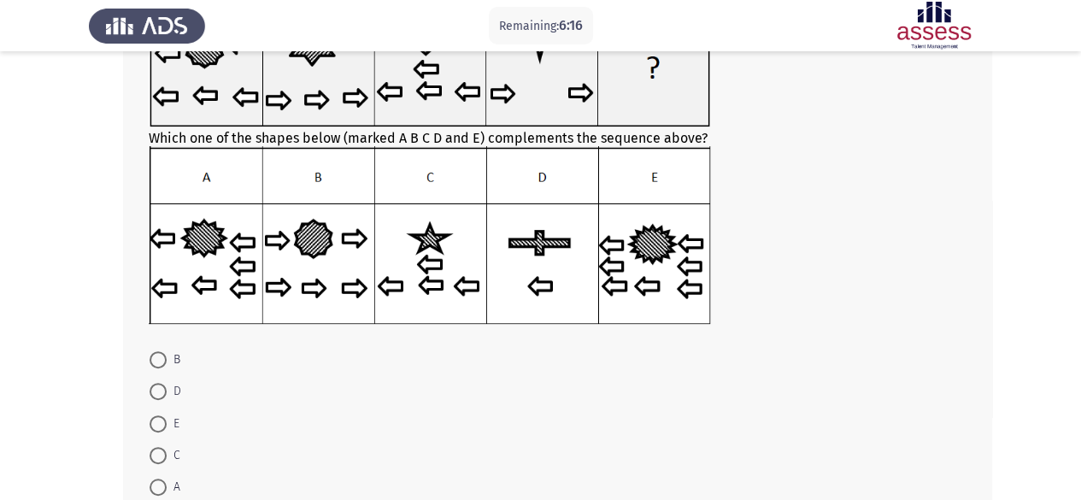
click at [155, 358] on span at bounding box center [157, 359] width 17 height 17
click at [155, 358] on input "B" at bounding box center [157, 359] width 17 height 17
radio input "true"
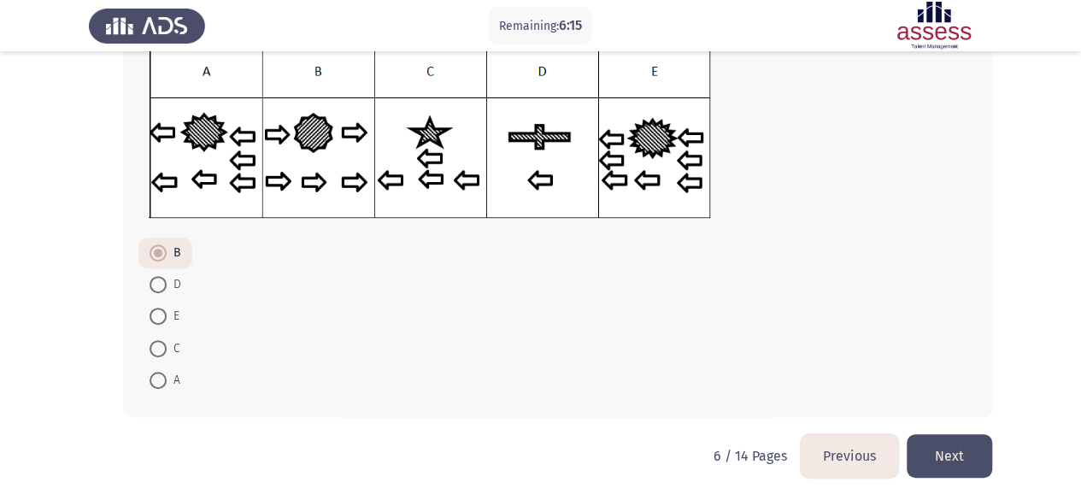
click at [951, 464] on button "Next" at bounding box center [948, 456] width 85 height 44
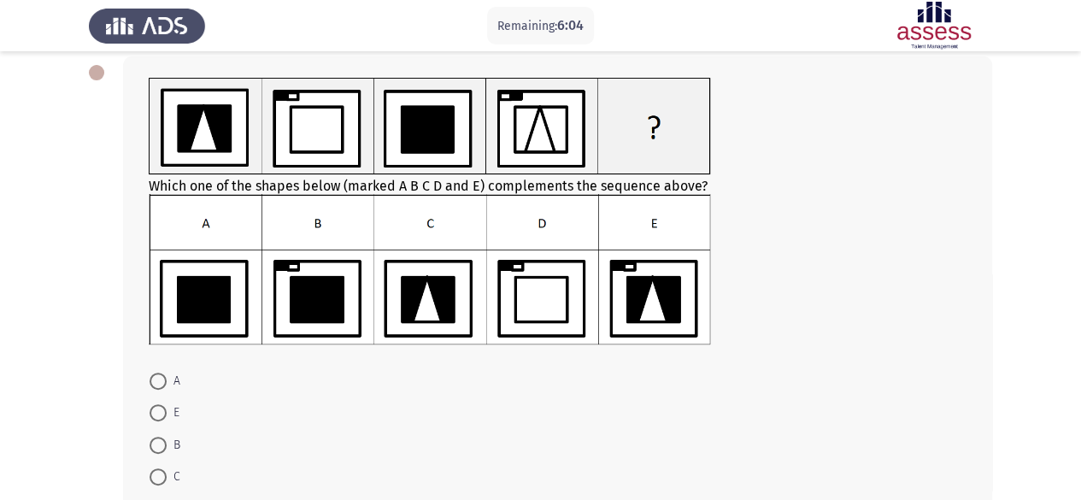
scroll to position [88, 0]
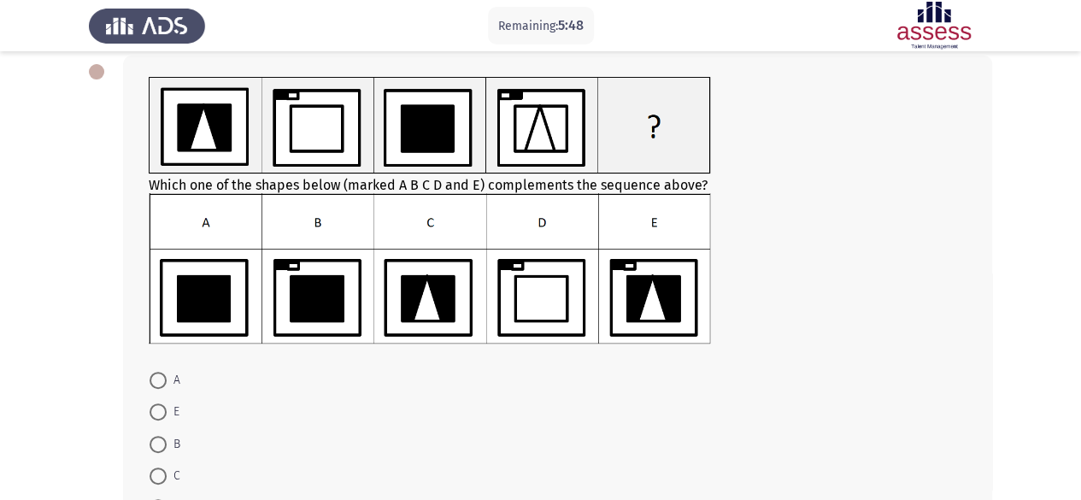
click at [251, 151] on img at bounding box center [429, 125] width 561 height 97
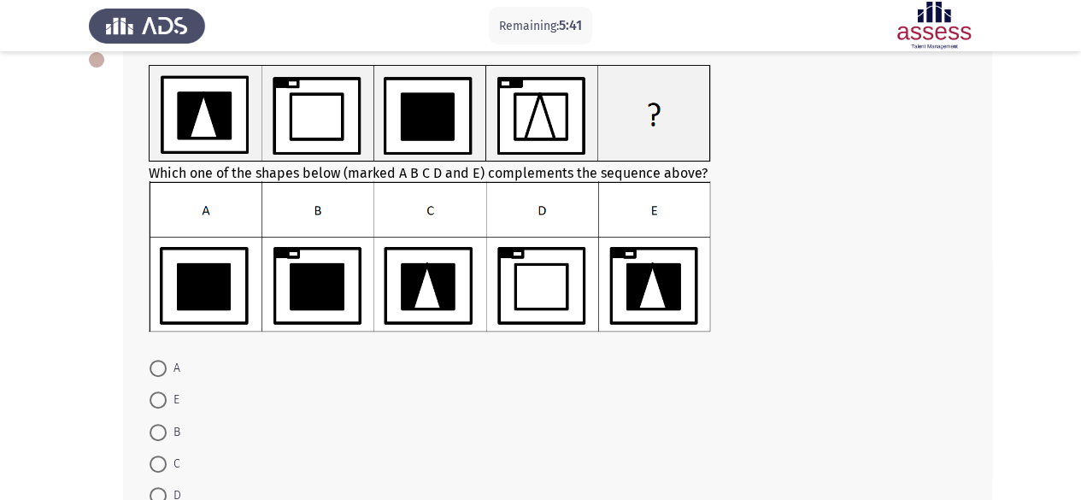
scroll to position [101, 0]
click at [154, 398] on span at bounding box center [157, 398] width 17 height 17
click at [154, 398] on input "E" at bounding box center [157, 398] width 17 height 17
radio input "true"
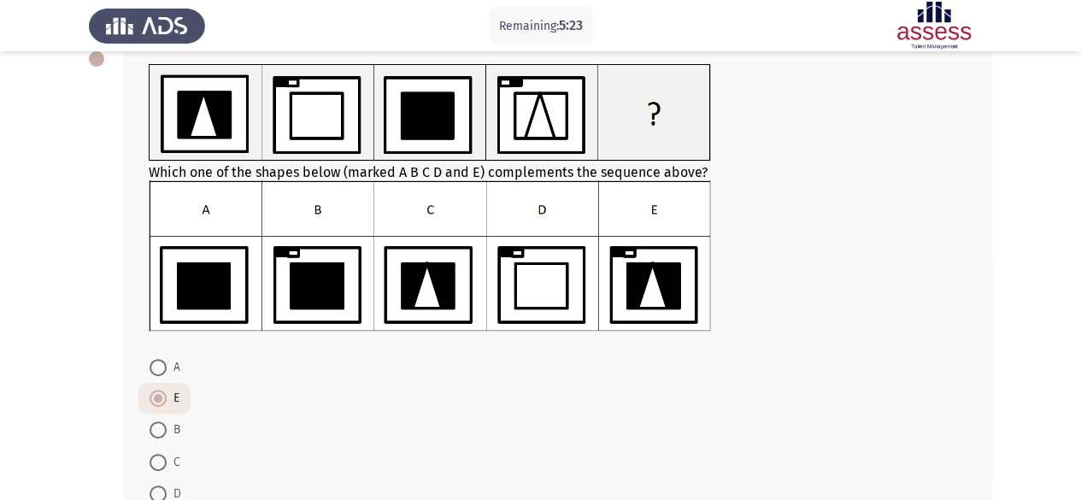
scroll to position [215, 0]
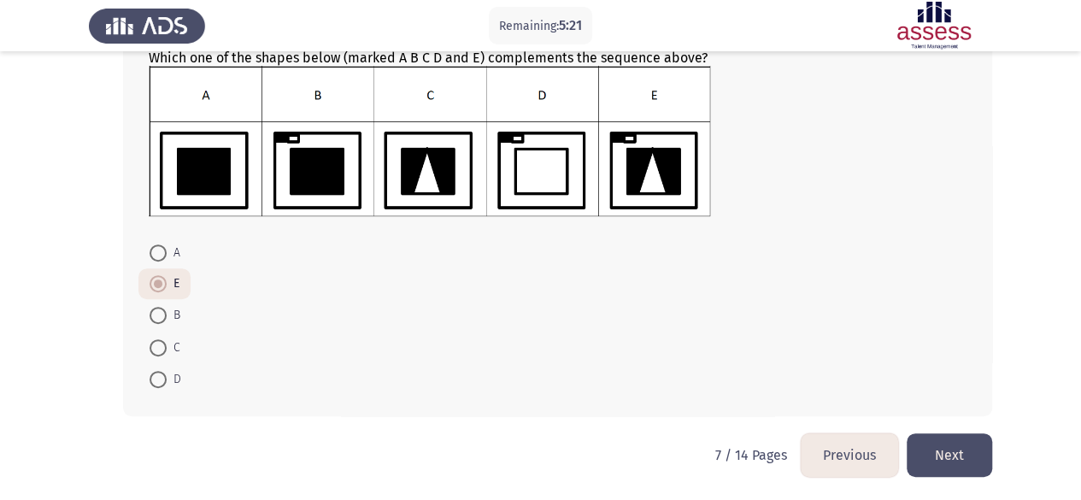
click at [950, 437] on button "Next" at bounding box center [948, 455] width 85 height 44
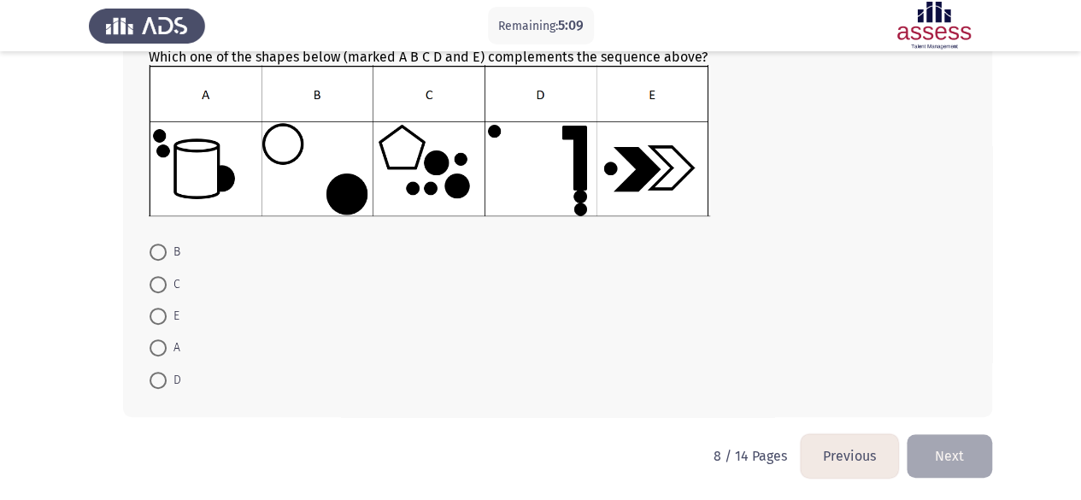
click at [858, 455] on button "Previous" at bounding box center [848, 456] width 97 height 44
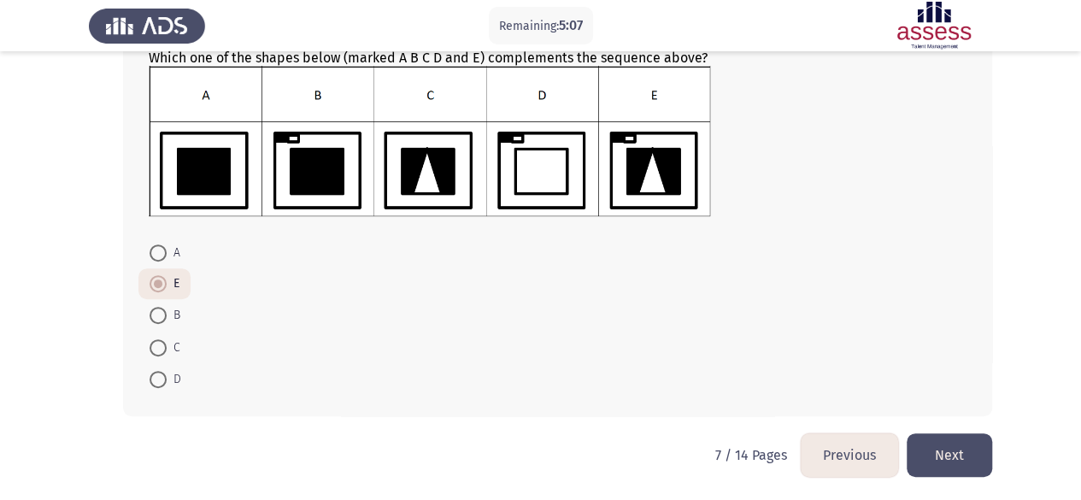
click at [842, 443] on button "Previous" at bounding box center [848, 455] width 97 height 44
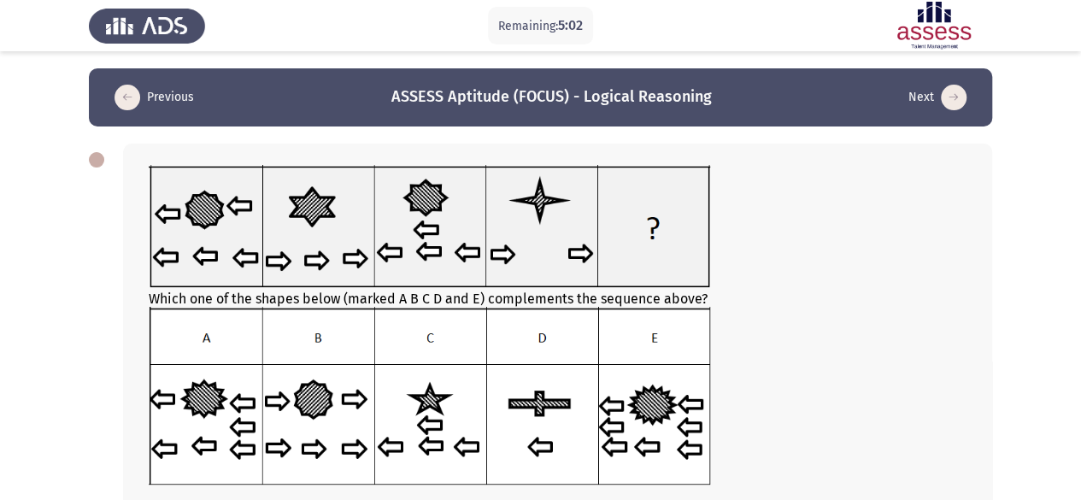
scroll to position [267, 0]
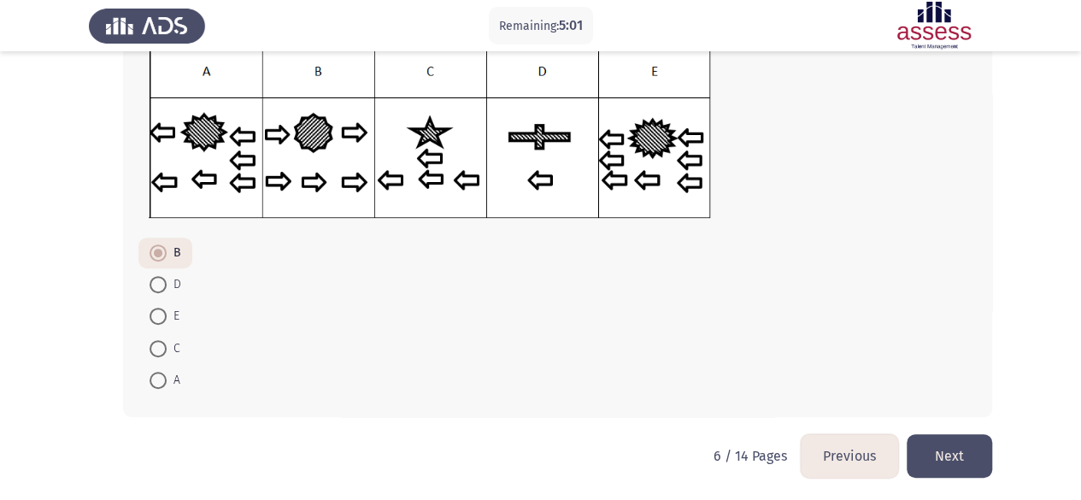
click at [856, 467] on button "Previous" at bounding box center [848, 456] width 97 height 44
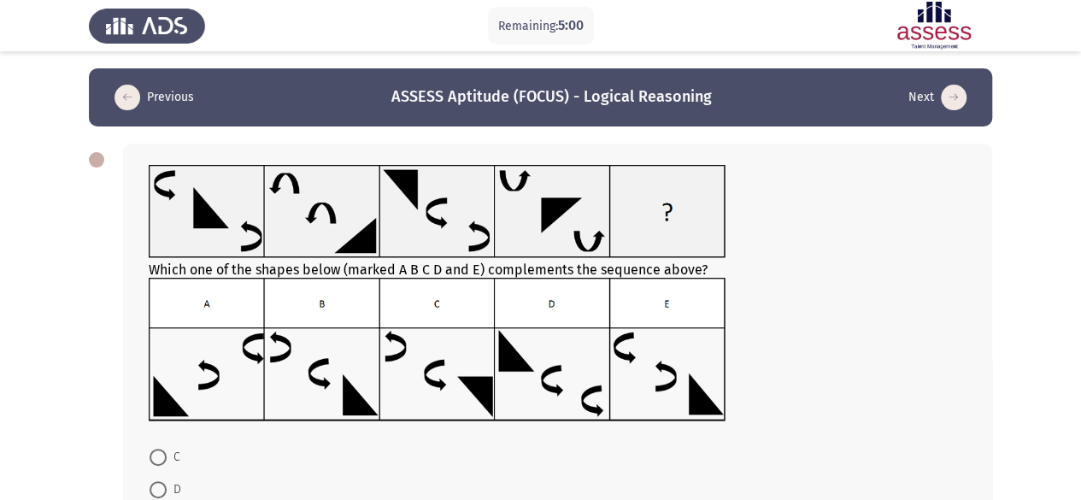
scroll to position [204, 0]
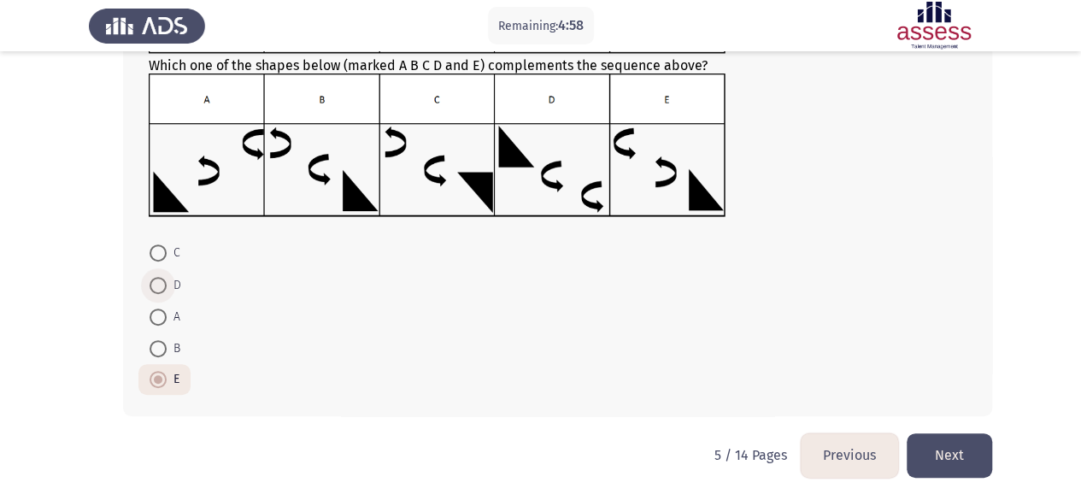
click at [166, 283] on span at bounding box center [157, 285] width 17 height 17
click at [166, 283] on input "D" at bounding box center [157, 285] width 17 height 17
radio input "true"
click at [970, 446] on button "Next" at bounding box center [948, 455] width 85 height 44
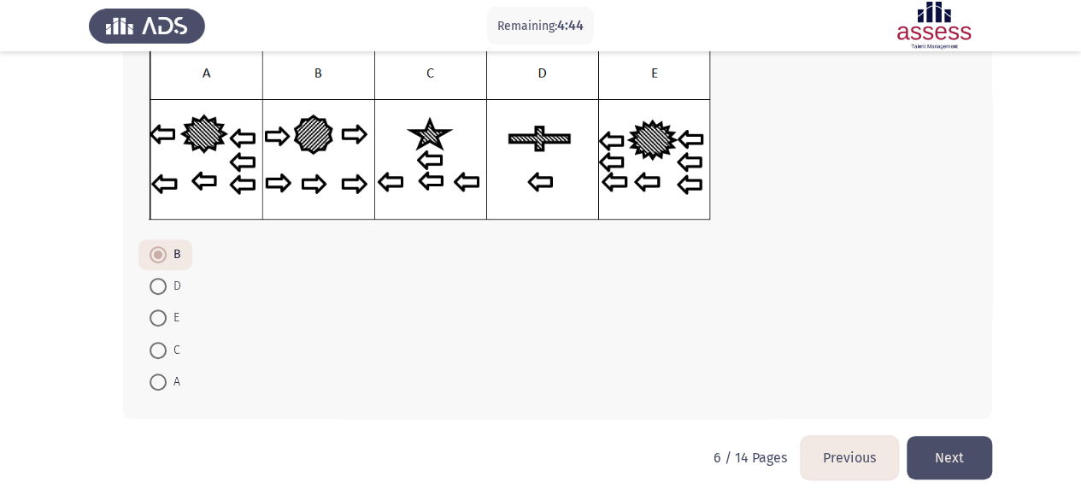
scroll to position [263, 0]
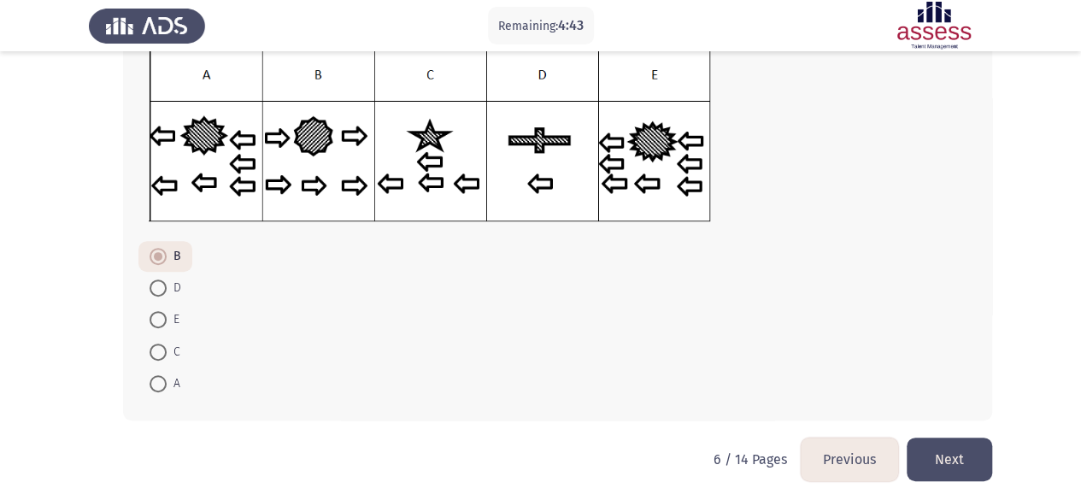
click at [986, 460] on button "Next" at bounding box center [948, 459] width 85 height 44
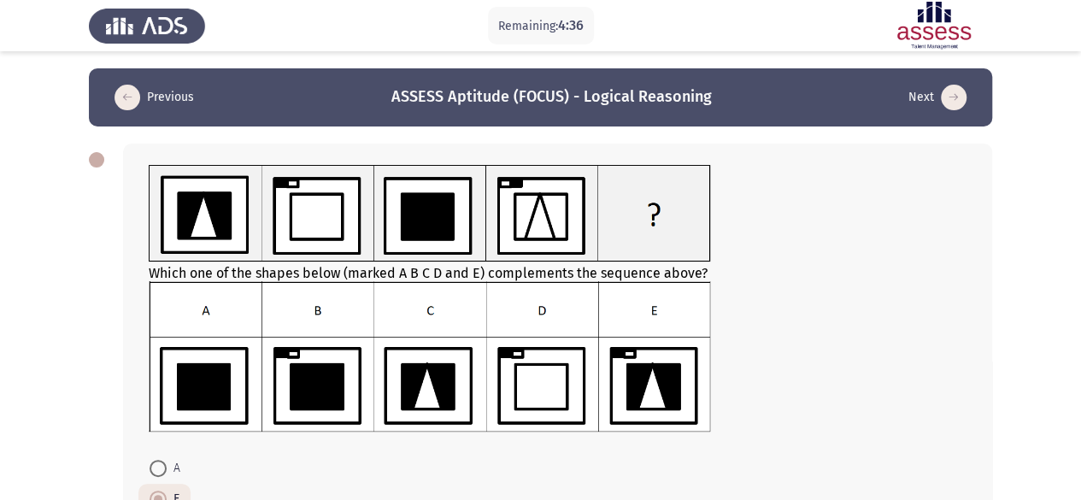
scroll to position [215, 0]
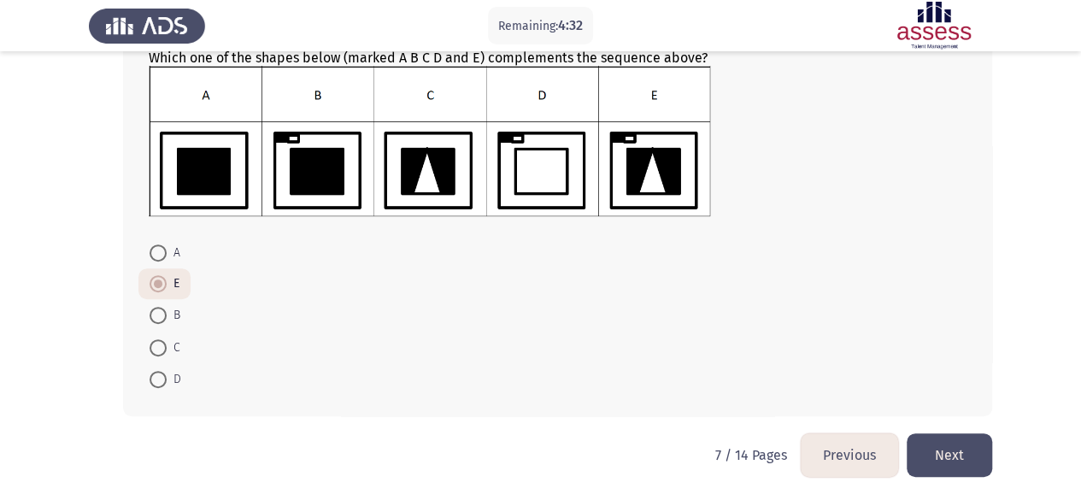
click at [974, 458] on button "Next" at bounding box center [948, 455] width 85 height 44
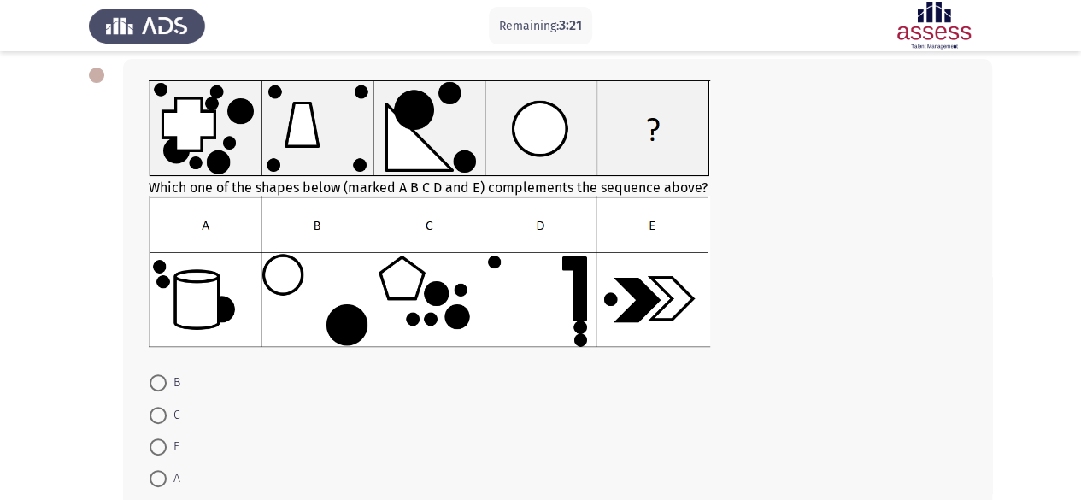
scroll to position [94, 0]
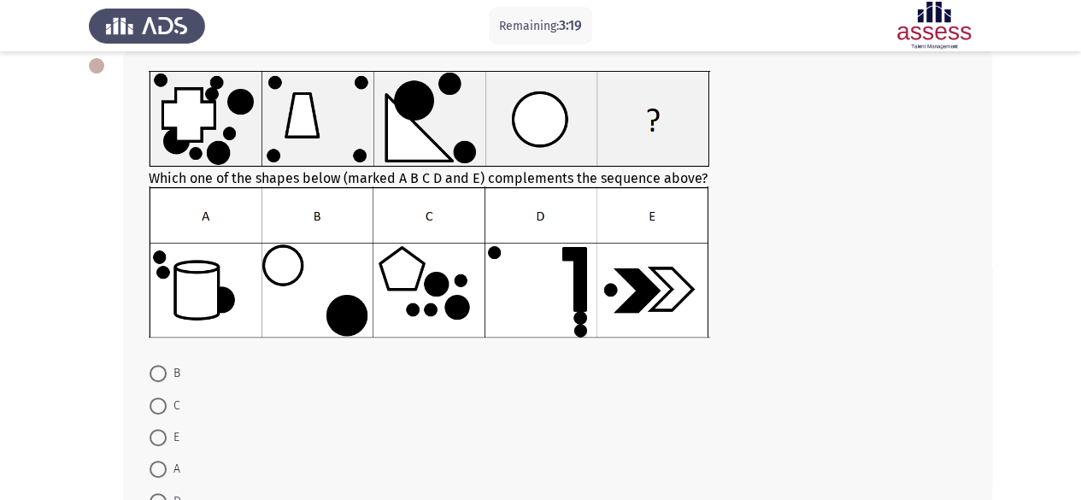
click at [167, 397] on span "C" at bounding box center [174, 405] width 14 height 21
click at [167, 397] on input "C" at bounding box center [157, 405] width 17 height 17
radio input "true"
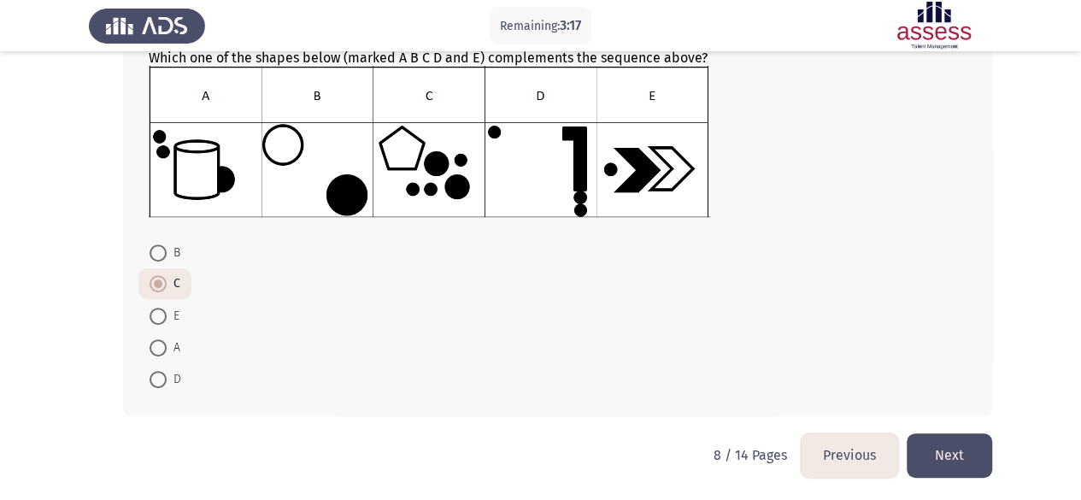
click at [943, 448] on button "Next" at bounding box center [948, 455] width 85 height 44
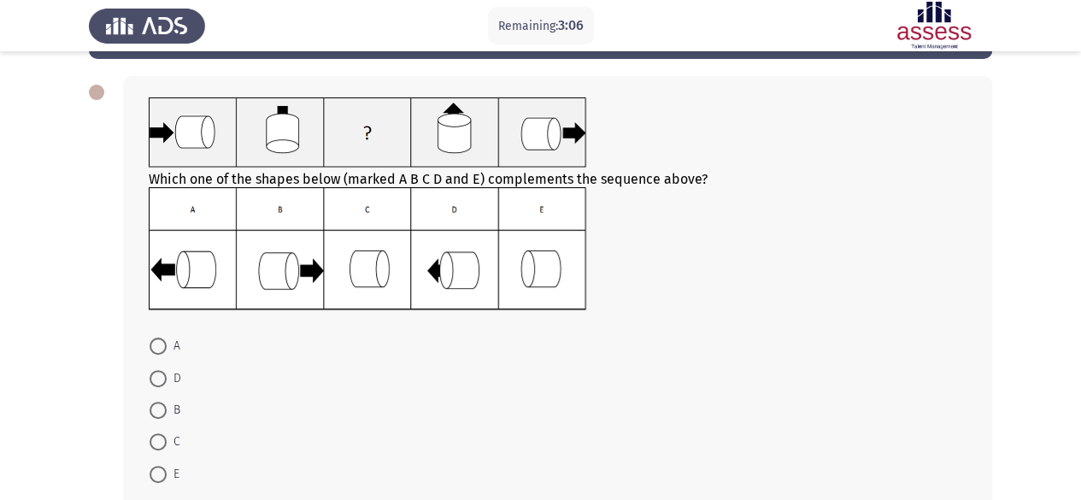
scroll to position [79, 0]
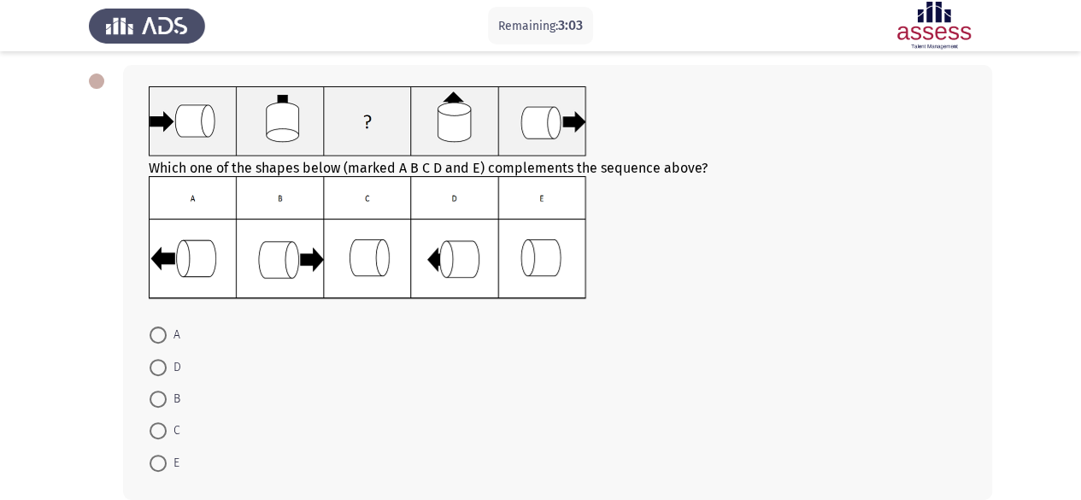
click at [151, 396] on span at bounding box center [157, 398] width 17 height 17
click at [151, 396] on input "B" at bounding box center [157, 398] width 17 height 17
radio input "true"
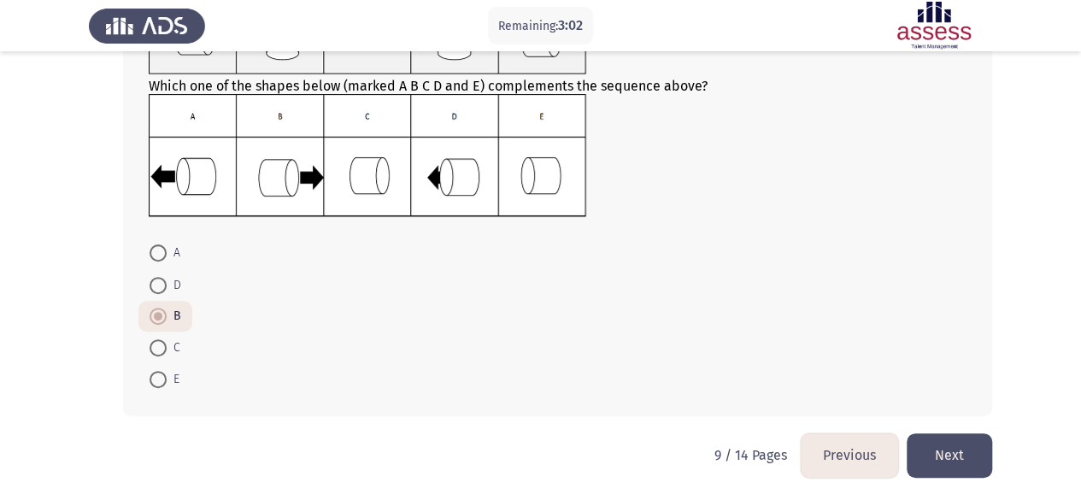
click at [962, 454] on button "Next" at bounding box center [948, 455] width 85 height 44
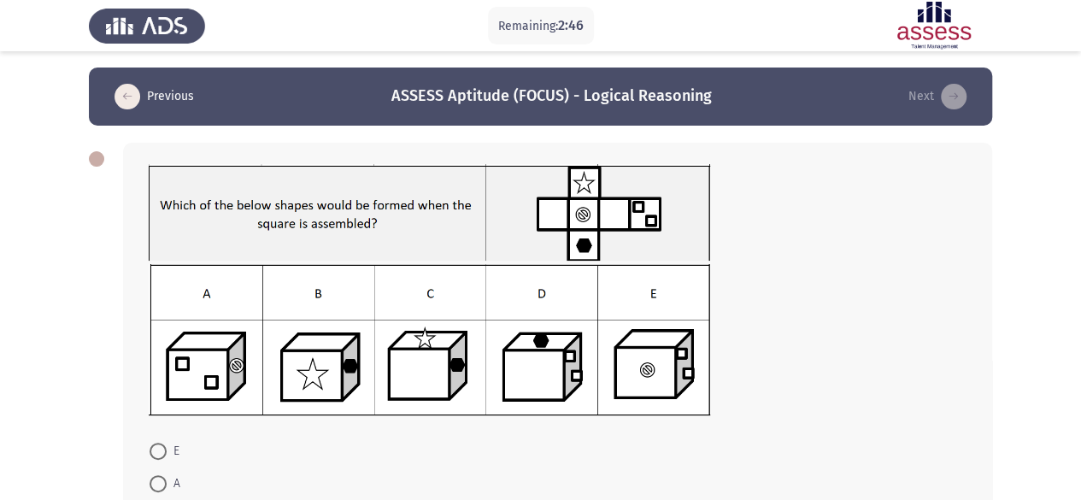
scroll to position [200, 0]
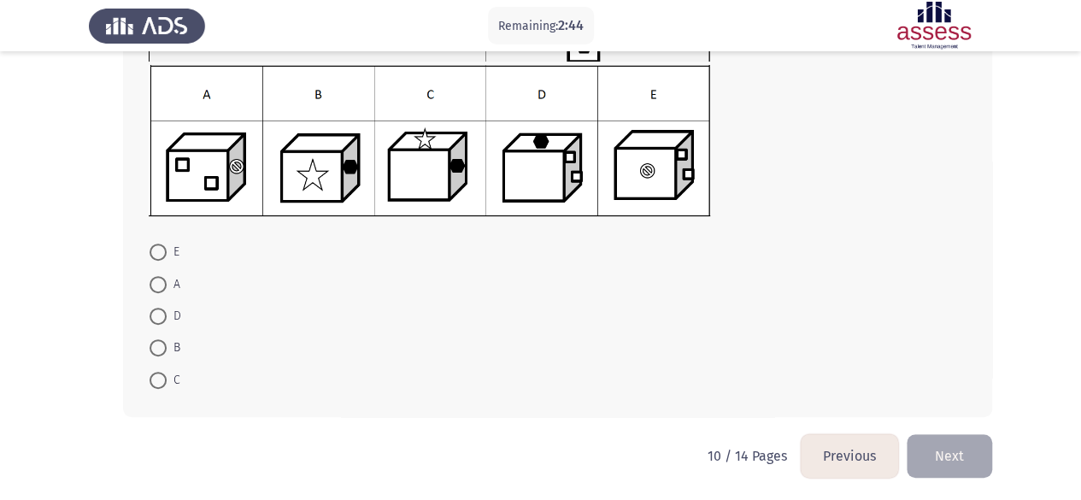
click at [862, 458] on button "Previous" at bounding box center [848, 456] width 97 height 44
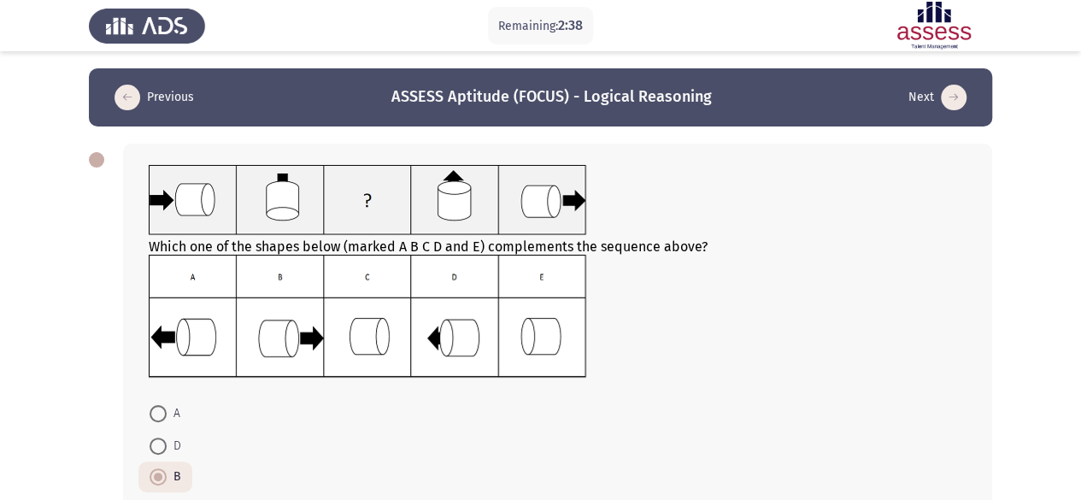
scroll to position [161, 0]
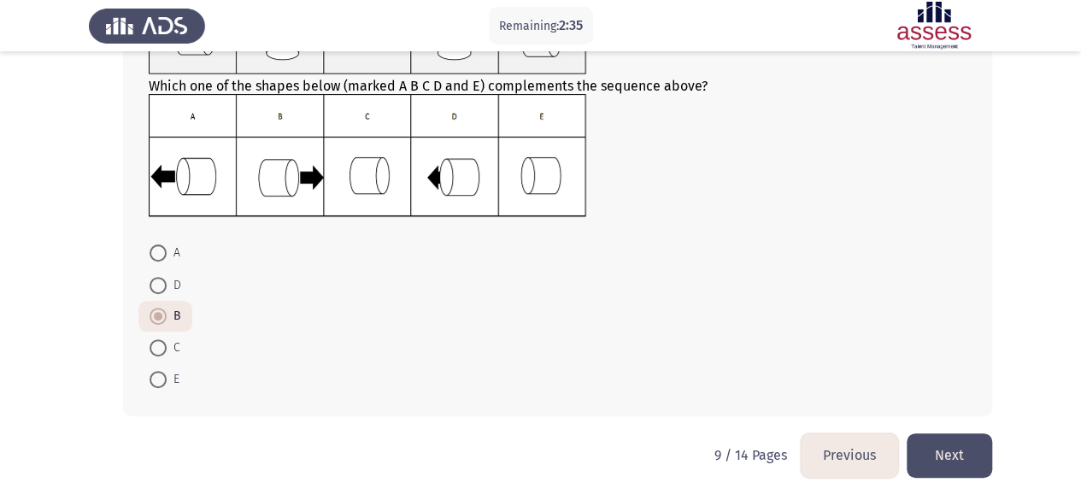
click at [835, 446] on button "Previous" at bounding box center [848, 455] width 97 height 44
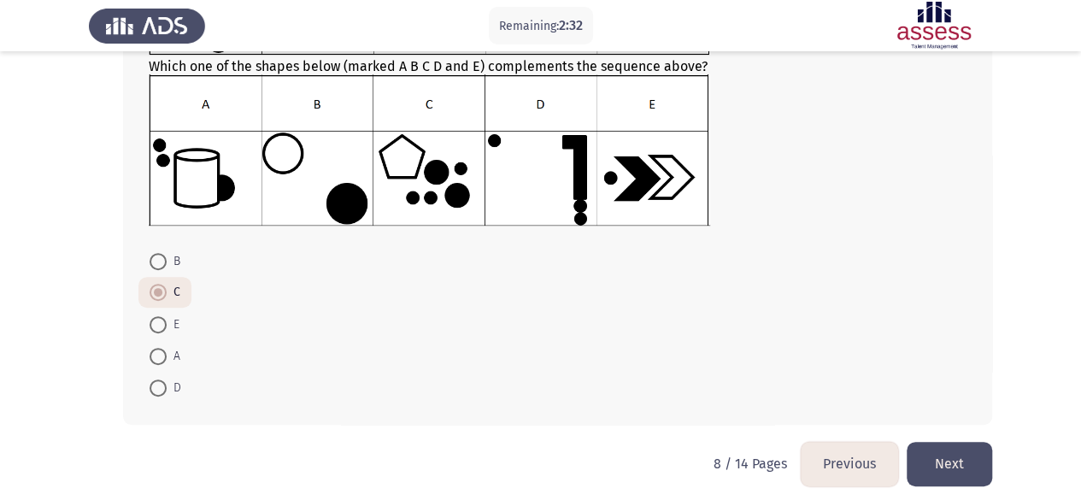
scroll to position [208, 0]
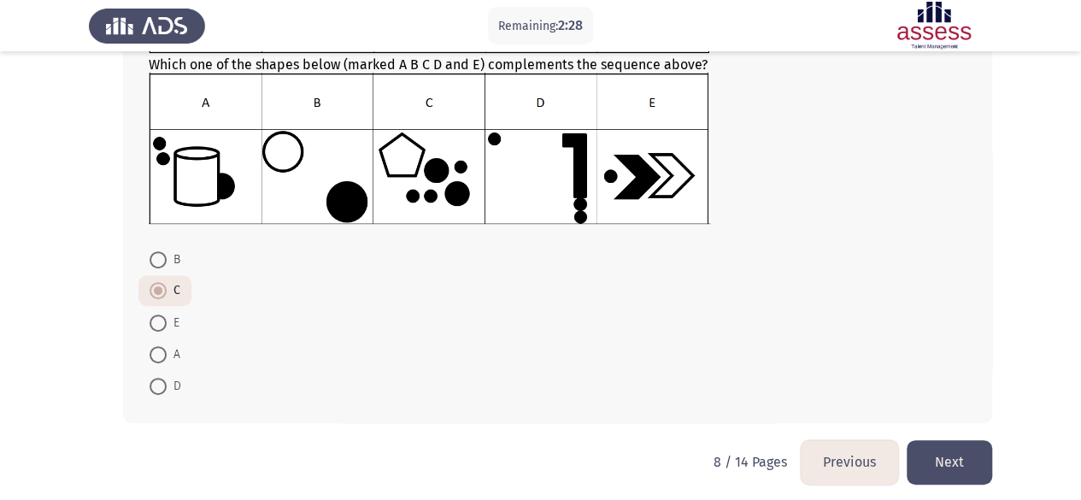
click at [964, 467] on button "Next" at bounding box center [948, 462] width 85 height 44
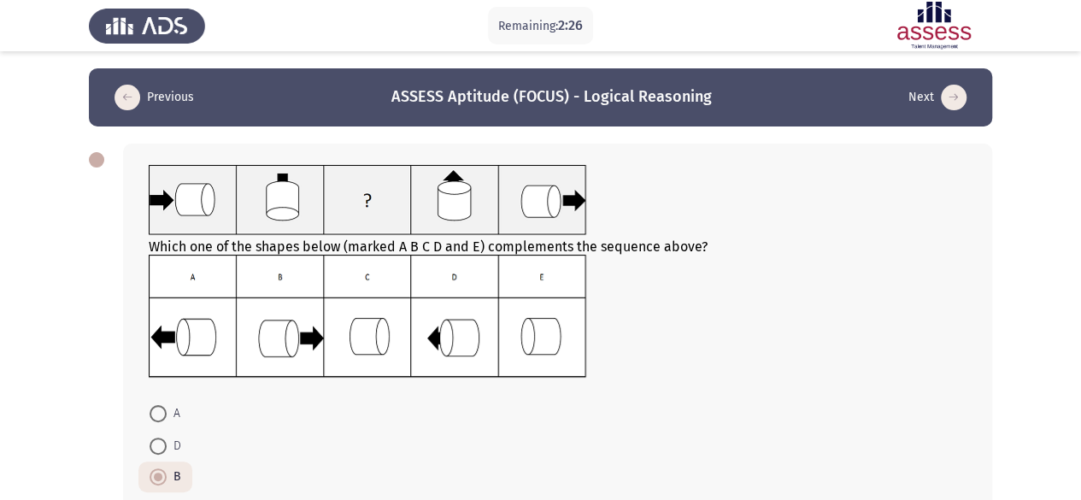
scroll to position [161, 0]
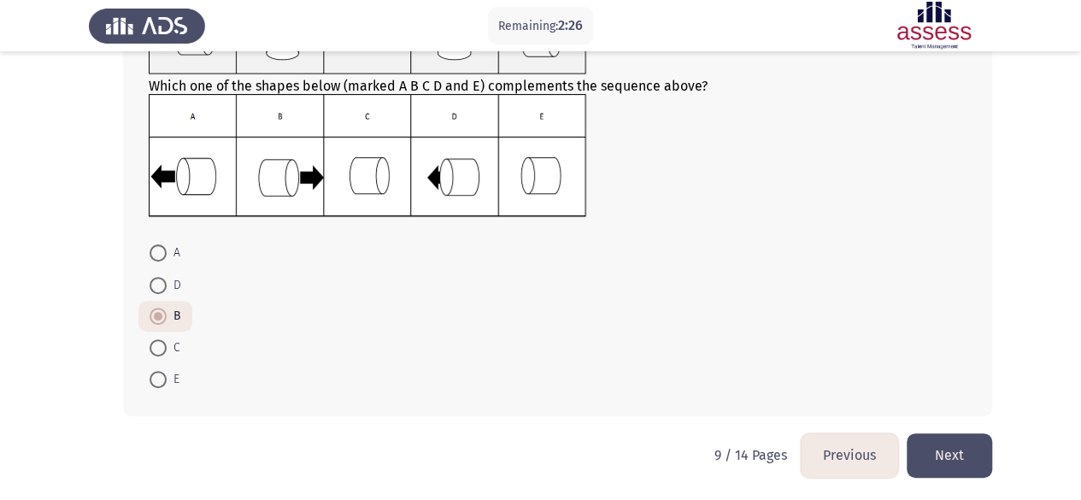
click at [944, 439] on button "Next" at bounding box center [948, 455] width 85 height 44
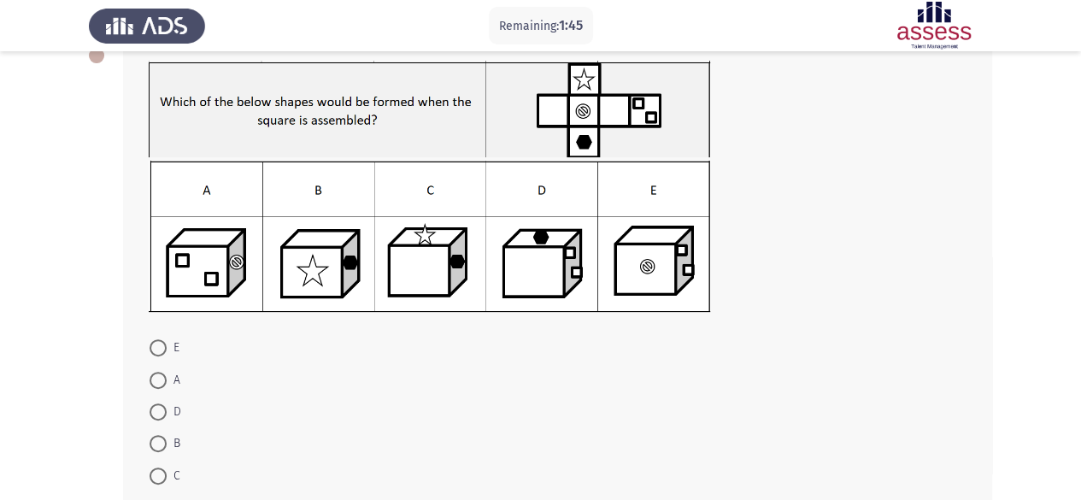
scroll to position [105, 0]
click at [164, 372] on span at bounding box center [157, 379] width 17 height 17
click at [164, 372] on input "A" at bounding box center [157, 379] width 17 height 17
radio input "true"
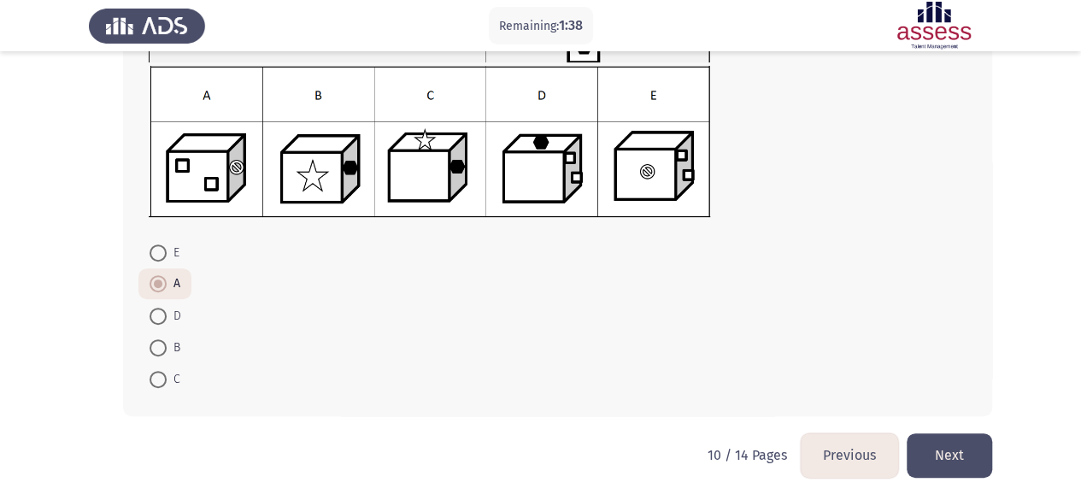
click at [964, 455] on button "Next" at bounding box center [948, 455] width 85 height 44
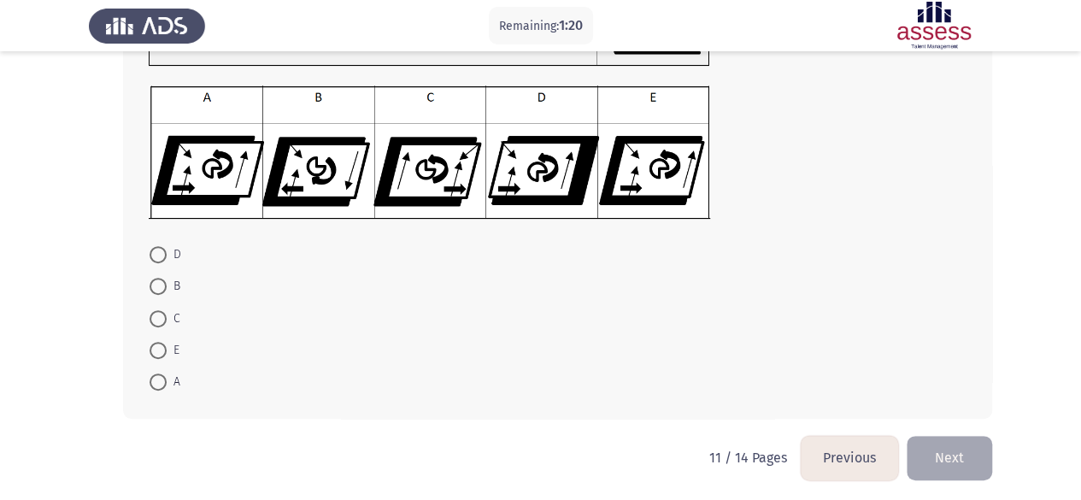
scroll to position [196, 0]
click at [156, 255] on span at bounding box center [157, 253] width 17 height 17
click at [156, 255] on input "D" at bounding box center [157, 253] width 17 height 17
radio input "true"
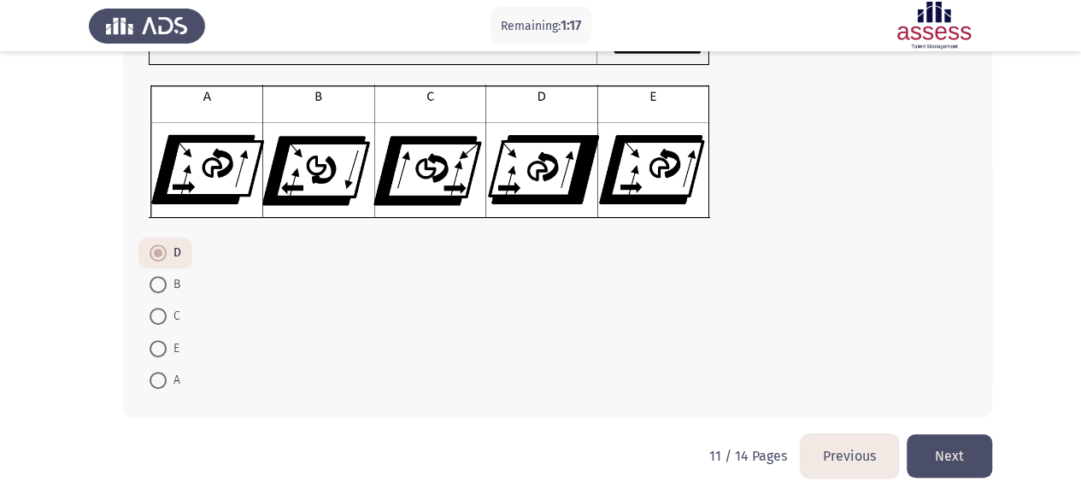
click at [932, 447] on button "Next" at bounding box center [948, 456] width 85 height 44
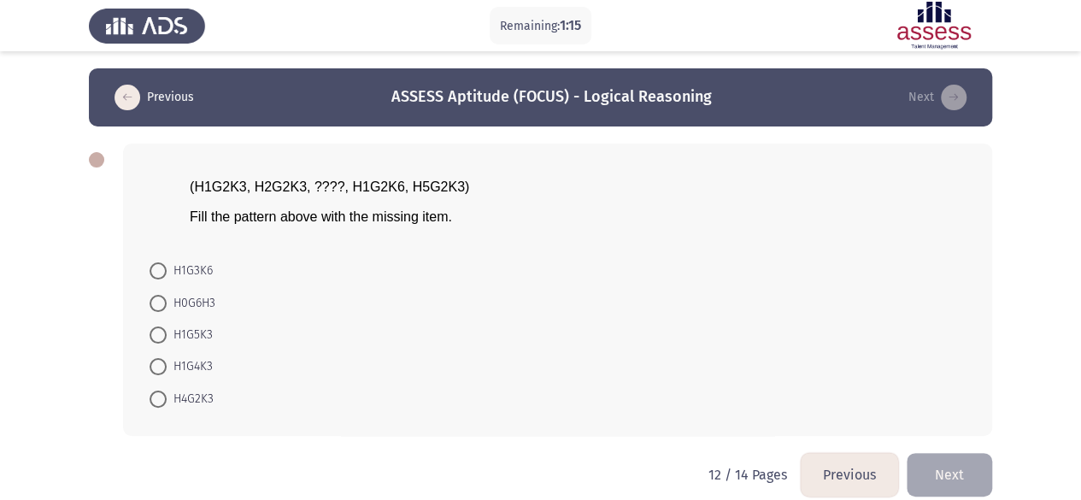
scroll to position [19, 0]
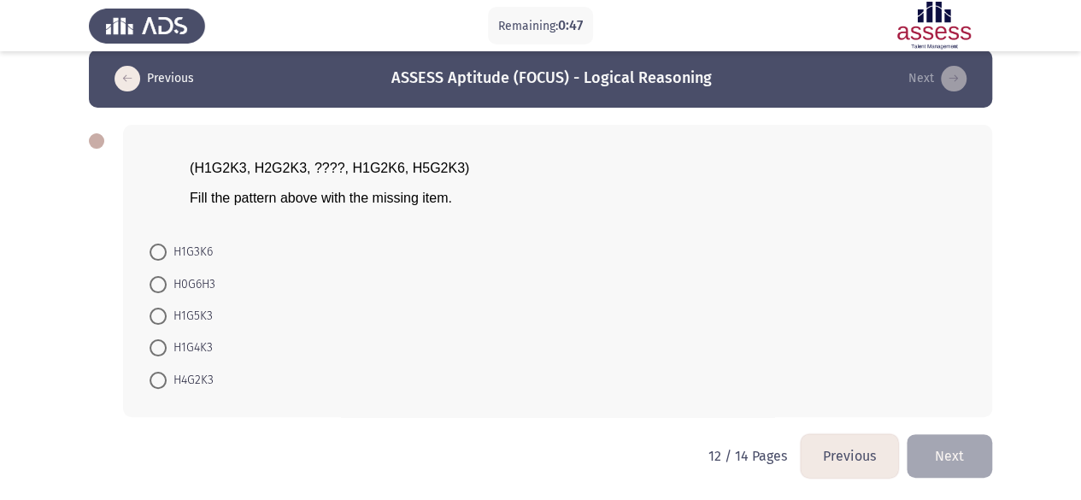
click at [208, 254] on span "H1G3K6" at bounding box center [190, 252] width 46 height 21
click at [167, 254] on input "H1G3K6" at bounding box center [157, 251] width 17 height 17
radio input "true"
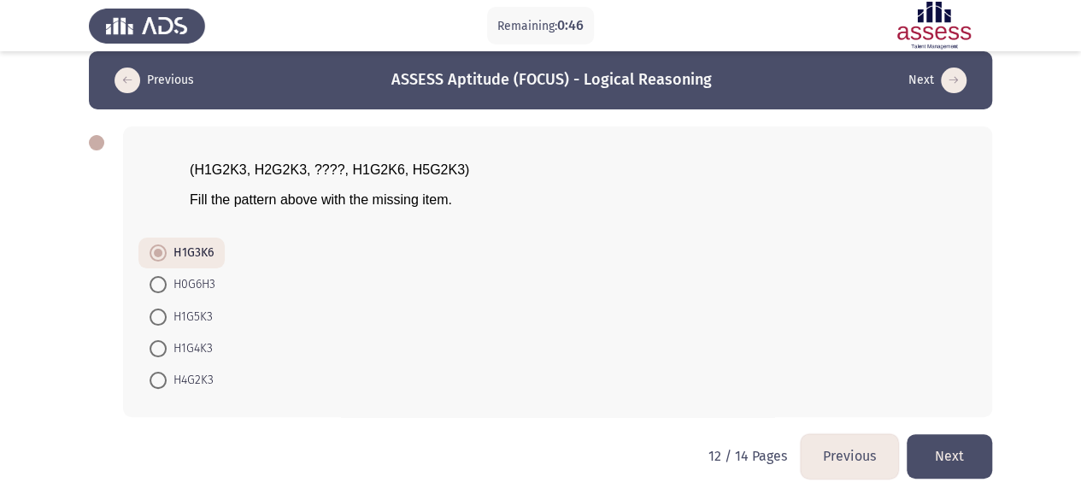
click at [963, 447] on button "Next" at bounding box center [948, 456] width 85 height 44
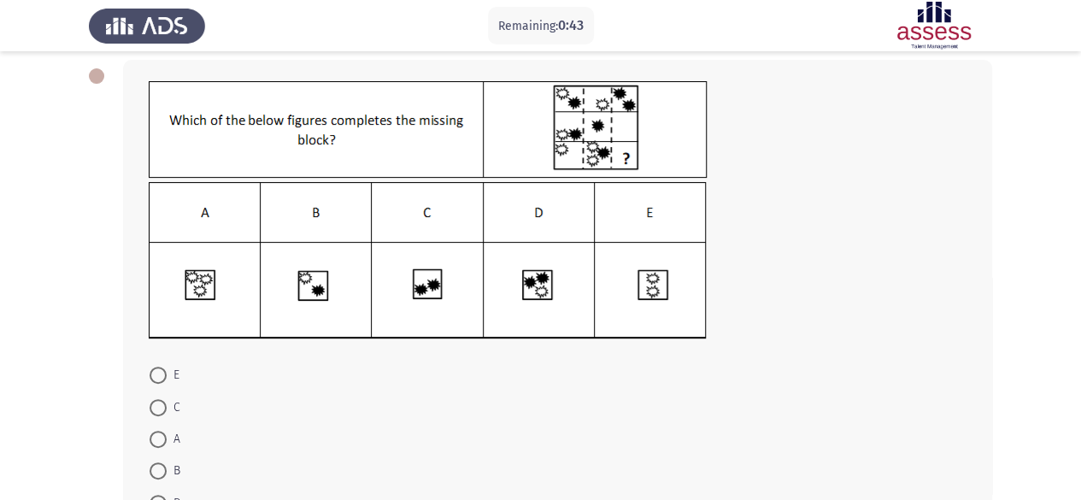
scroll to position [123, 0]
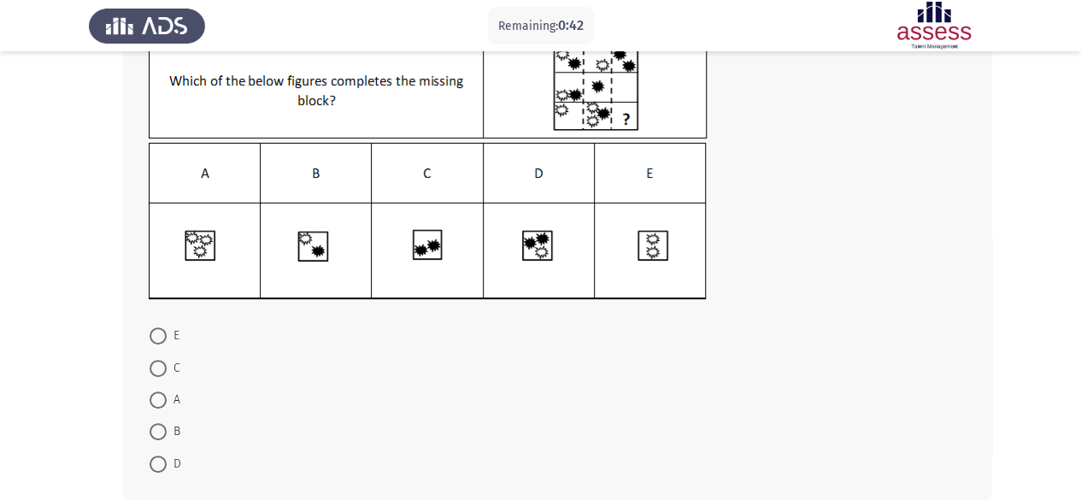
click at [160, 427] on span at bounding box center [157, 431] width 17 height 17
click at [160, 427] on input "B" at bounding box center [157, 431] width 17 height 17
radio input "true"
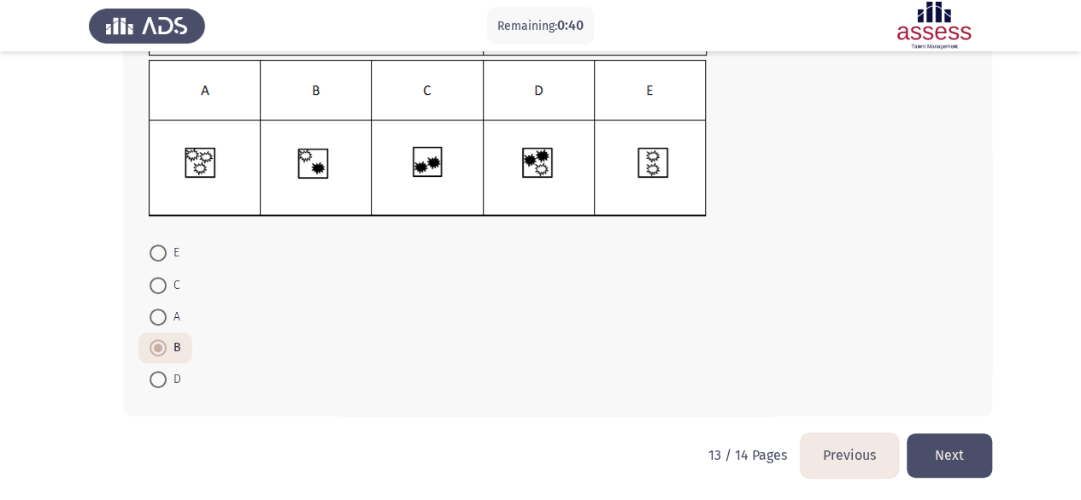
click at [970, 457] on button "Next" at bounding box center [948, 455] width 85 height 44
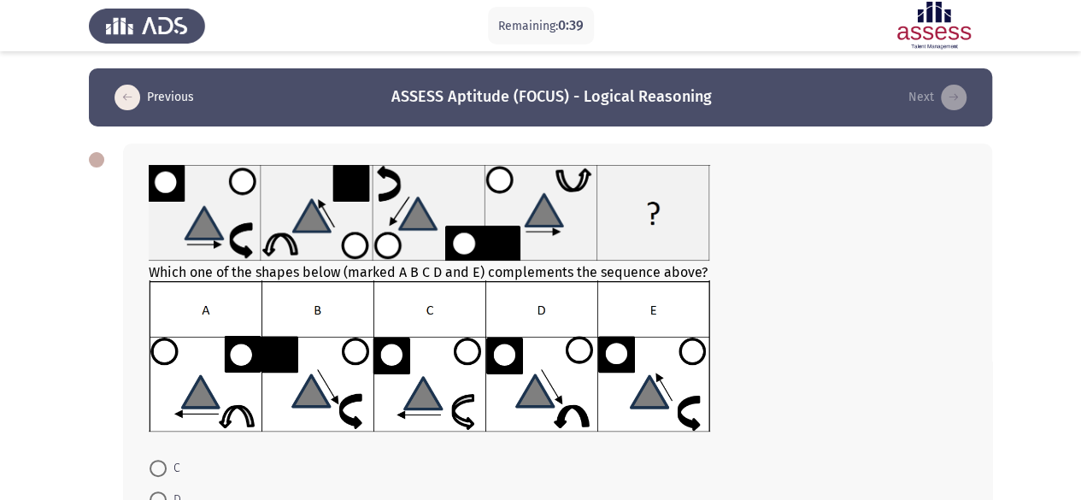
scroll to position [215, 0]
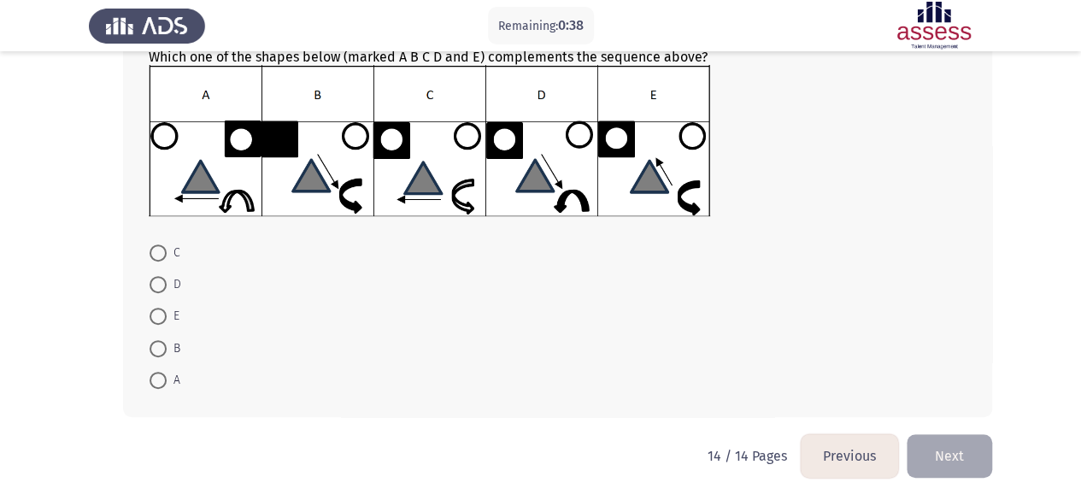
click at [167, 315] on span "E" at bounding box center [173, 316] width 13 height 21
click at [167, 315] on input "E" at bounding box center [157, 316] width 17 height 17
radio input "true"
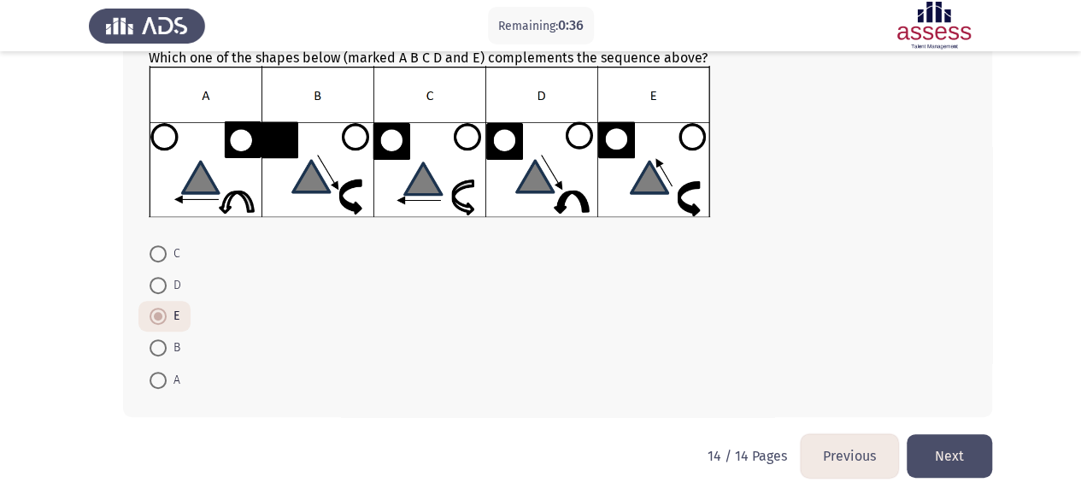
click at [975, 448] on button "Next" at bounding box center [948, 456] width 85 height 44
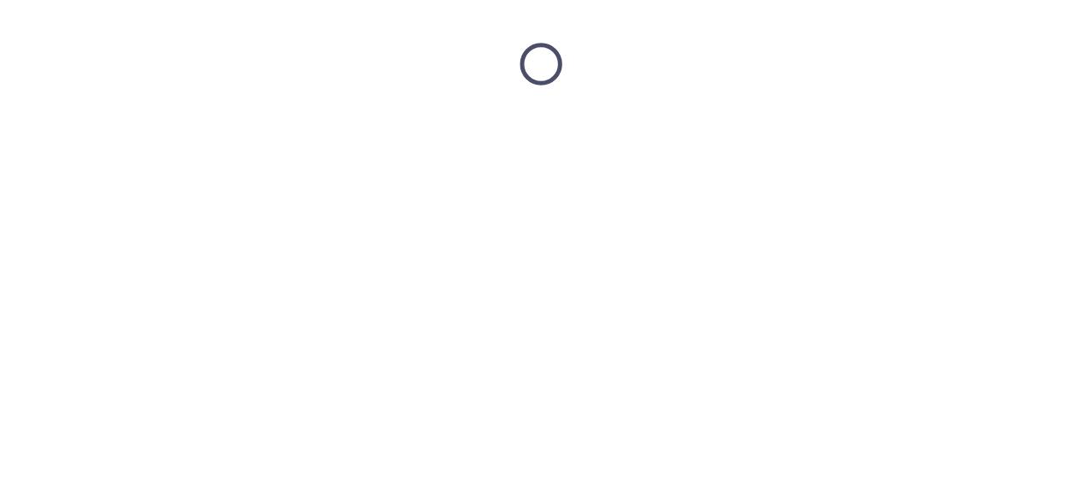
scroll to position [0, 0]
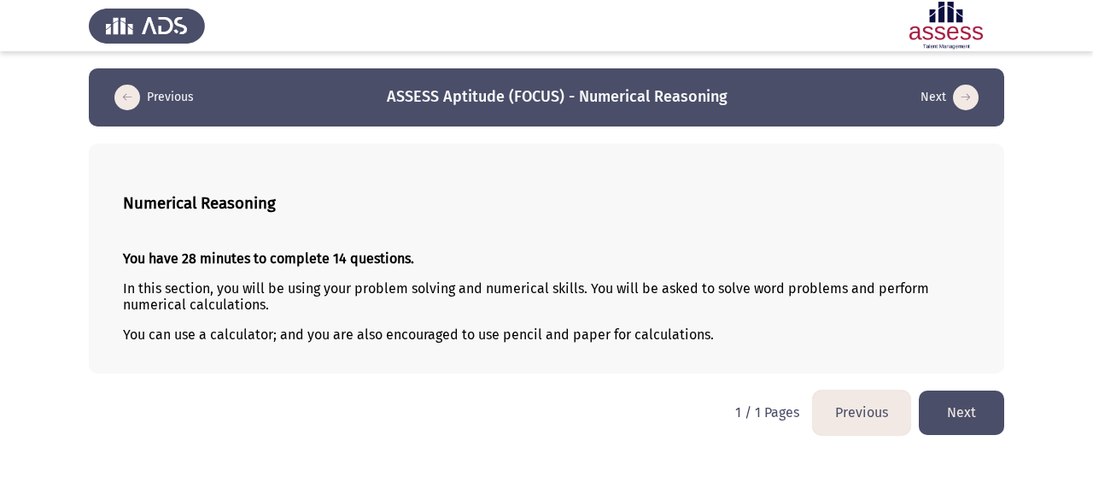
click at [983, 423] on button "Next" at bounding box center [961, 412] width 85 height 44
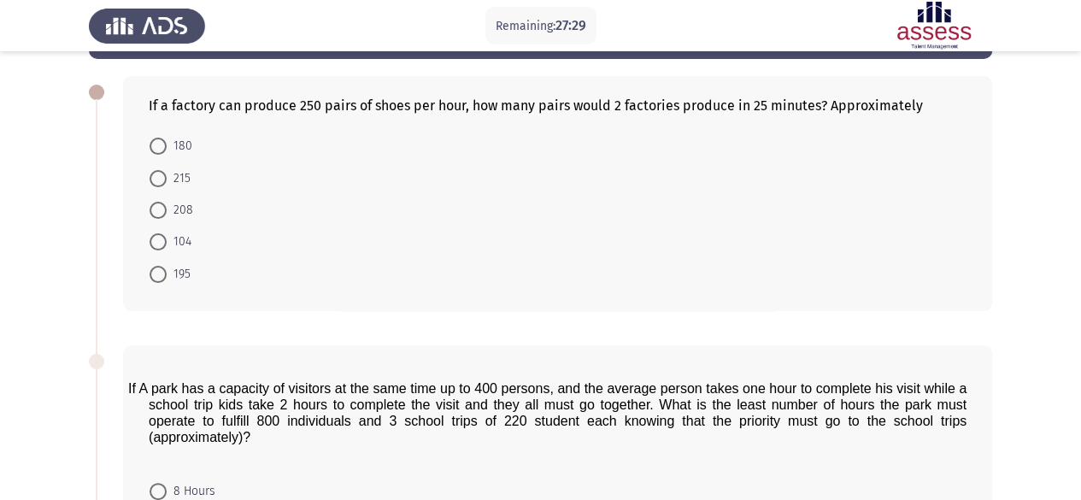
scroll to position [70, 0]
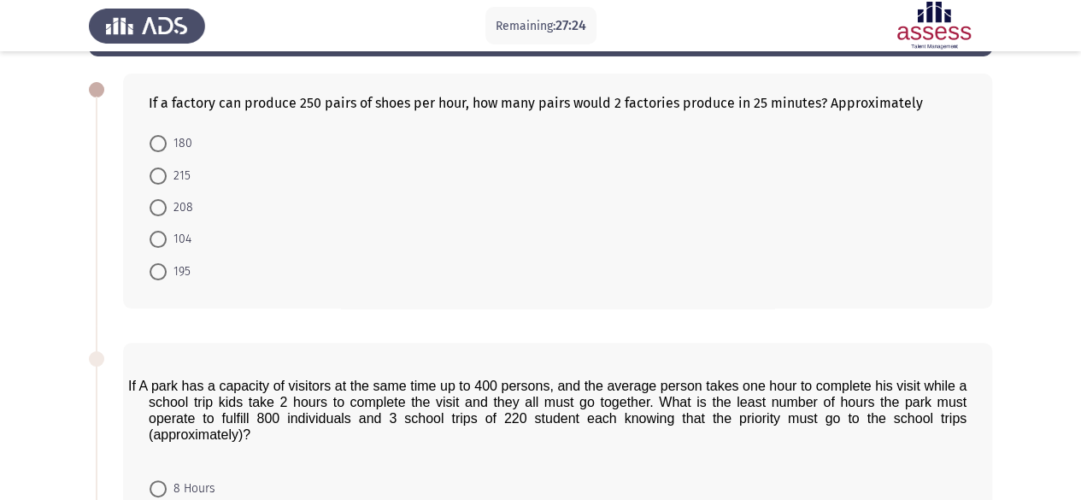
click at [175, 208] on span "208" at bounding box center [180, 207] width 26 height 21
click at [167, 208] on input "208" at bounding box center [157, 207] width 17 height 17
radio input "true"
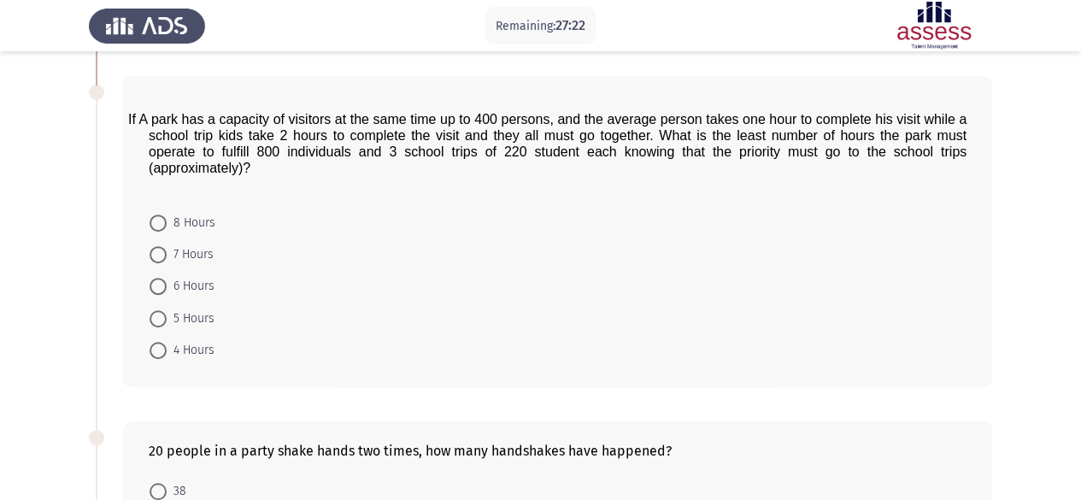
scroll to position [334, 0]
drag, startPoint x: 336, startPoint y: 165, endPoint x: 260, endPoint y: 131, distance: 83.3
click at [260, 131] on p "If A park has a capacity of visitors at the same time up to 400 persons, and th…" at bounding box center [557, 144] width 817 height 65
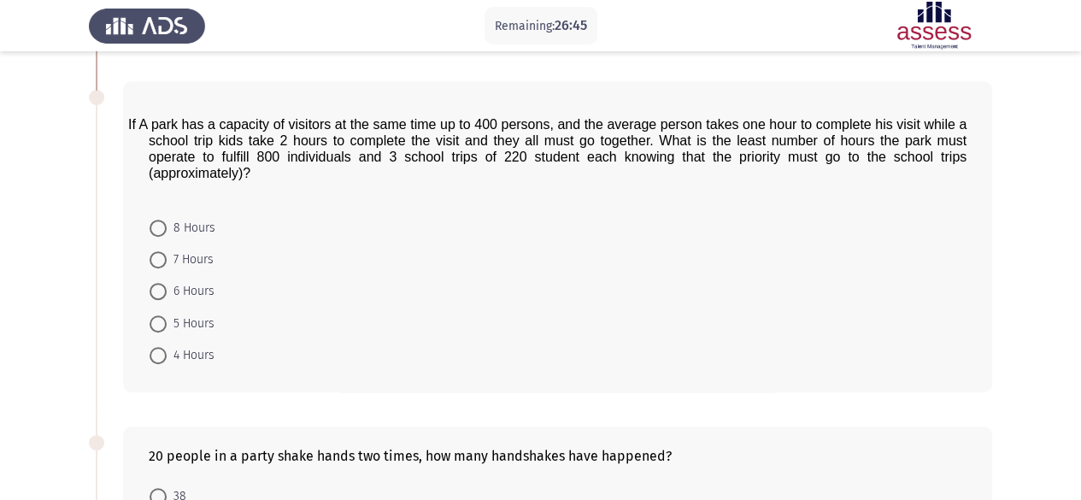
scroll to position [328, 0]
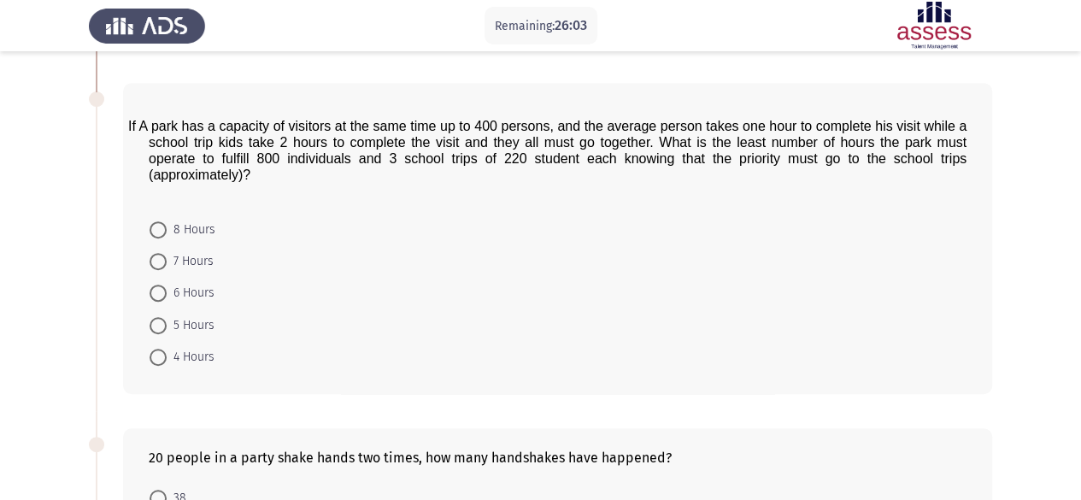
click at [161, 284] on span at bounding box center [157, 292] width 17 height 17
click at [161, 284] on input "6 Hours" at bounding box center [157, 292] width 17 height 17
radio input "true"
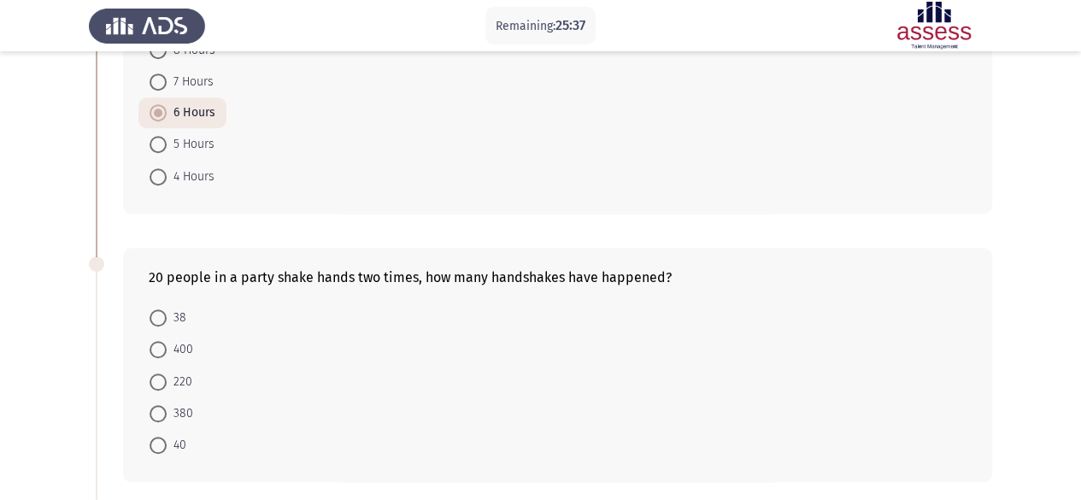
scroll to position [508, 0]
click at [172, 405] on span "380" at bounding box center [180, 412] width 26 height 21
click at [167, 405] on input "380" at bounding box center [157, 412] width 17 height 17
radio input "true"
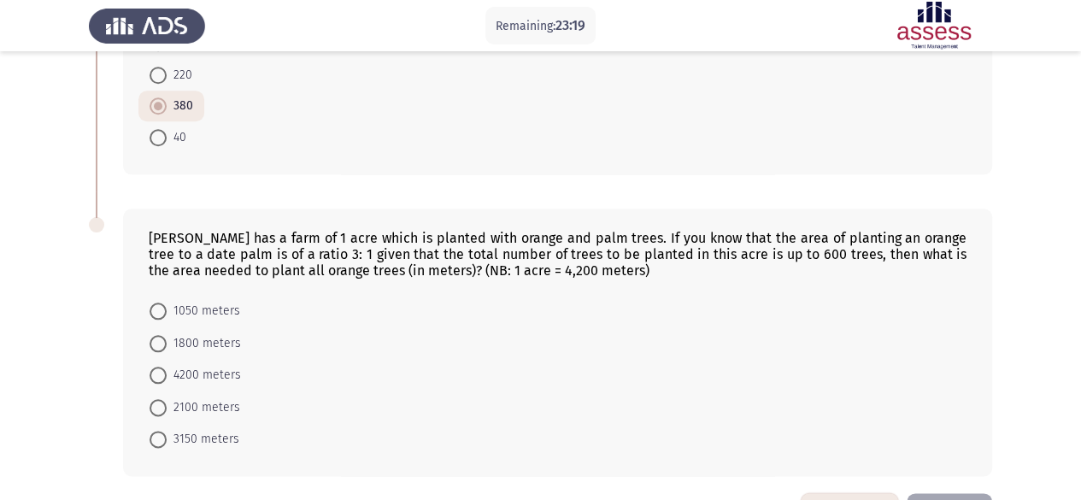
click at [261, 357] on form "1050 meters 1800 meters 4200 meters 2100 meters 3150 meters" at bounding box center [557, 375] width 817 height 160
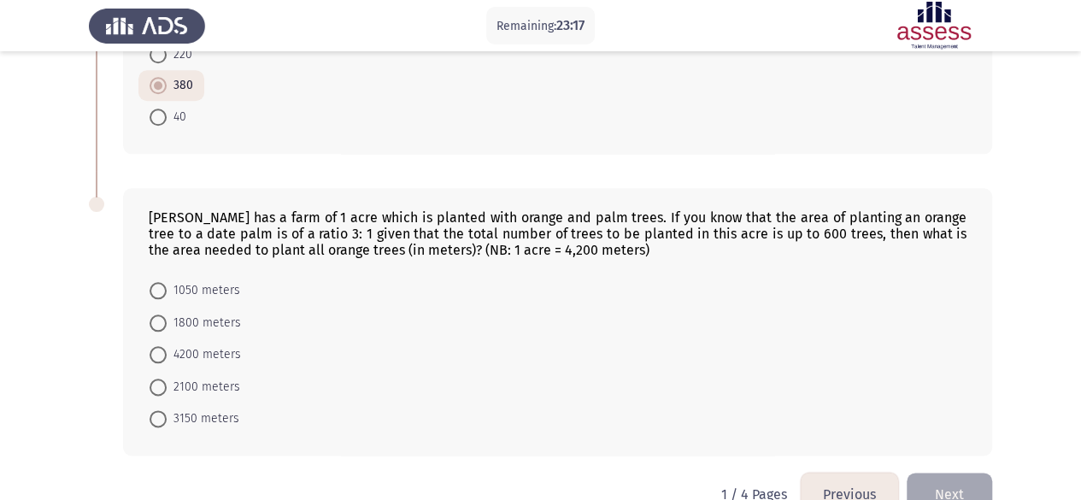
scroll to position [834, 0]
click at [173, 281] on span "1050 meters" at bounding box center [203, 291] width 73 height 21
click at [167, 283] on input "1050 meters" at bounding box center [157, 291] width 17 height 17
radio input "true"
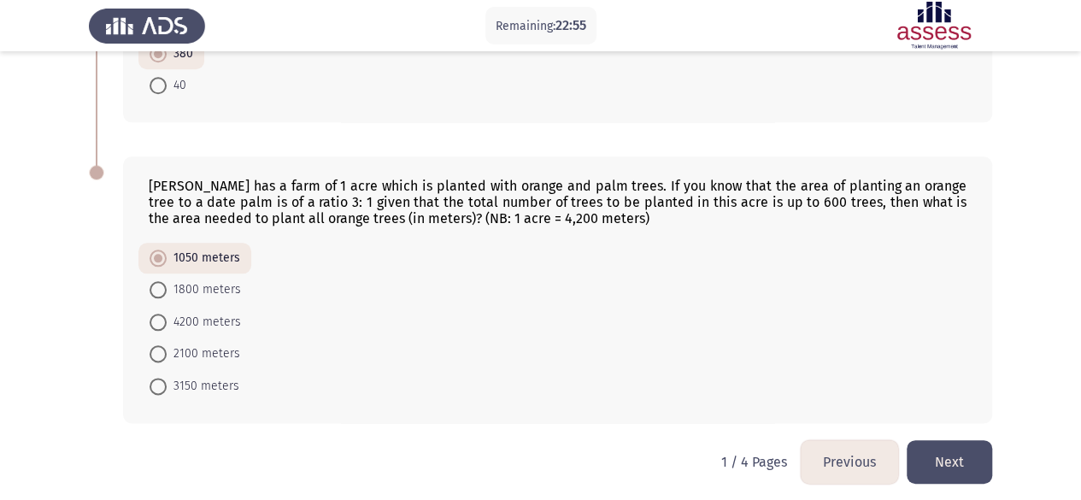
click at [946, 456] on button "Next" at bounding box center [948, 462] width 85 height 44
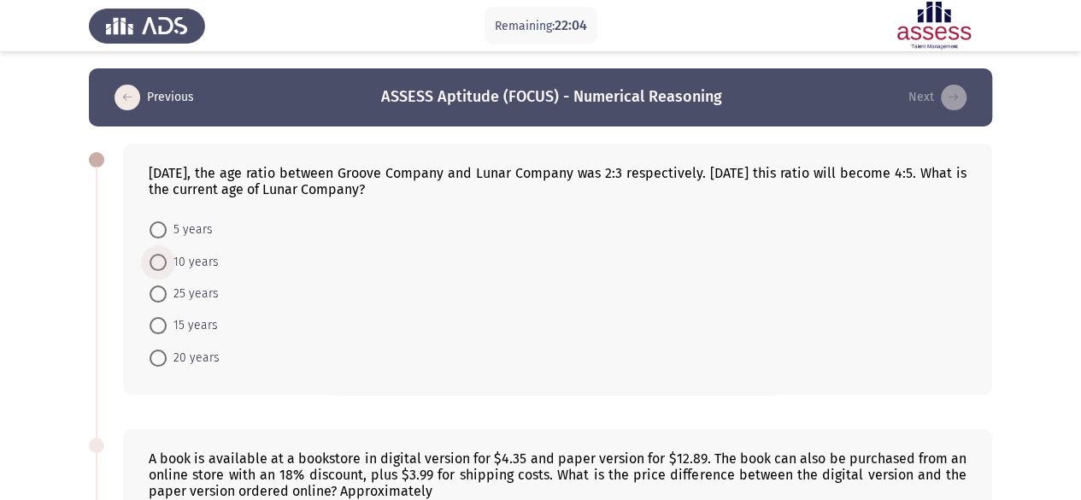
click at [196, 266] on span "10 years" at bounding box center [193, 262] width 52 height 21
click at [167, 266] on input "10 years" at bounding box center [157, 262] width 17 height 17
radio input "true"
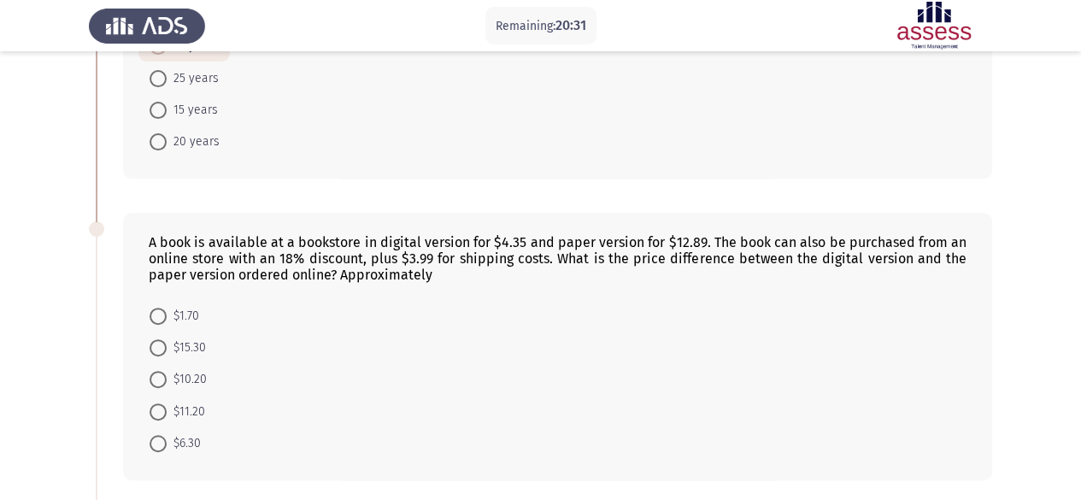
scroll to position [215, 0]
click at [190, 378] on span "$10.20" at bounding box center [187, 378] width 40 height 21
click at [167, 378] on input "$10.20" at bounding box center [157, 378] width 17 height 17
radio input "true"
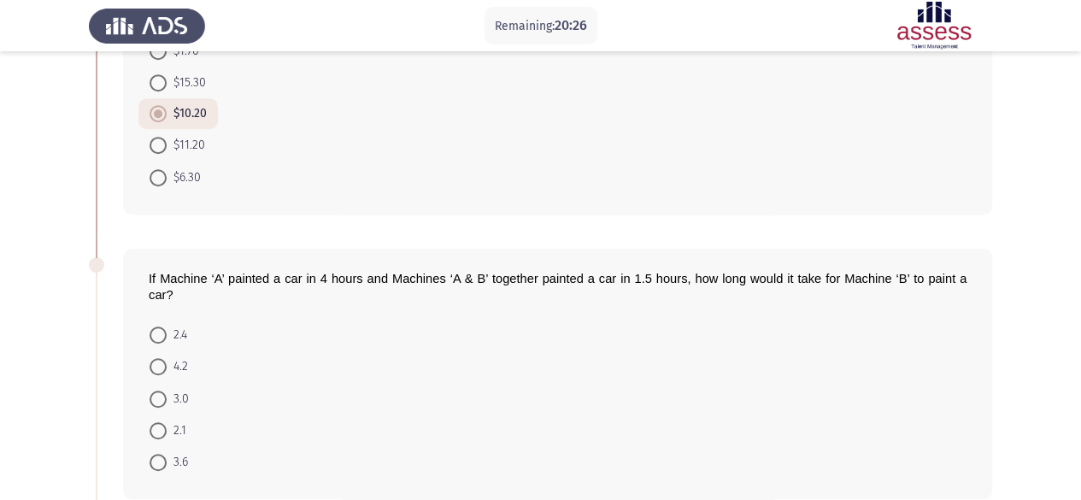
scroll to position [497, 0]
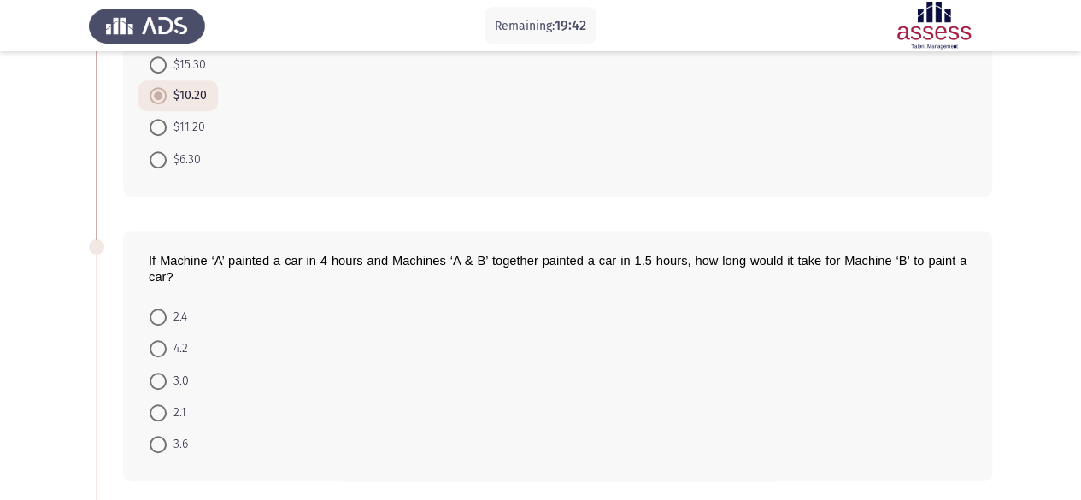
click at [176, 314] on span "2.4" at bounding box center [177, 317] width 21 height 21
click at [167, 314] on input "2.4" at bounding box center [157, 316] width 17 height 17
radio input "true"
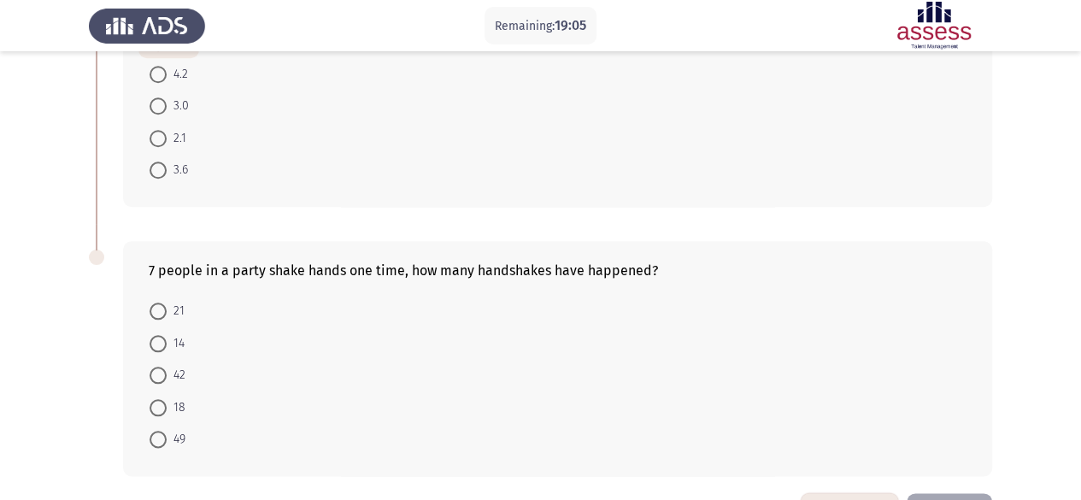
scroll to position [771, 0]
click at [169, 307] on span "21" at bounding box center [176, 310] width 18 height 21
click at [167, 307] on input "21" at bounding box center [157, 310] width 17 height 17
radio input "true"
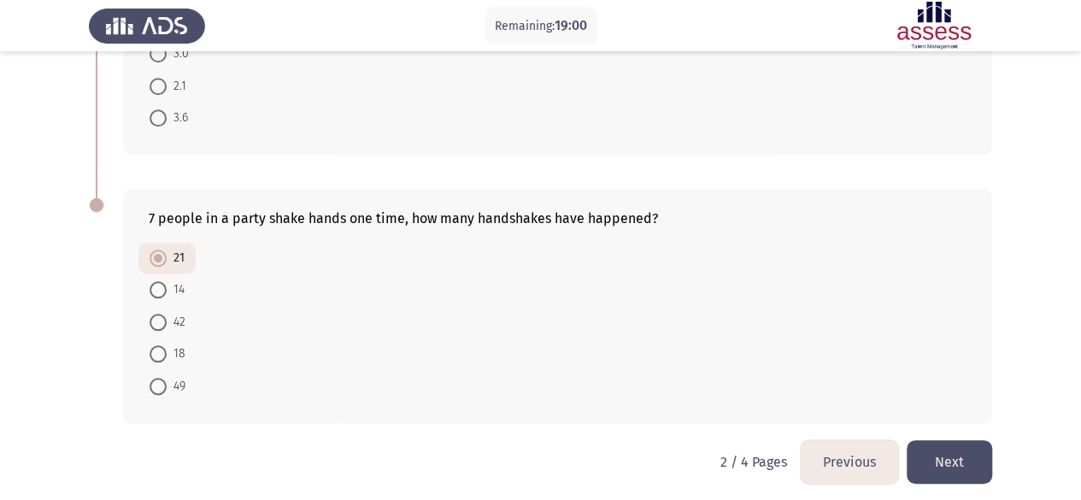
click at [963, 455] on button "Next" at bounding box center [948, 462] width 85 height 44
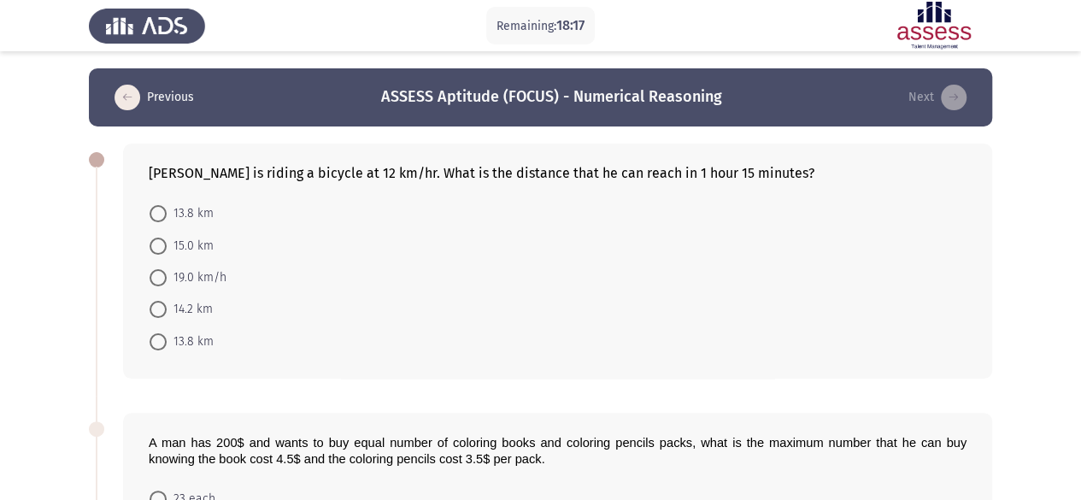
click at [174, 245] on span "15.0 km" at bounding box center [190, 246] width 47 height 21
click at [167, 245] on input "15.0 km" at bounding box center [157, 245] width 17 height 17
radio input "true"
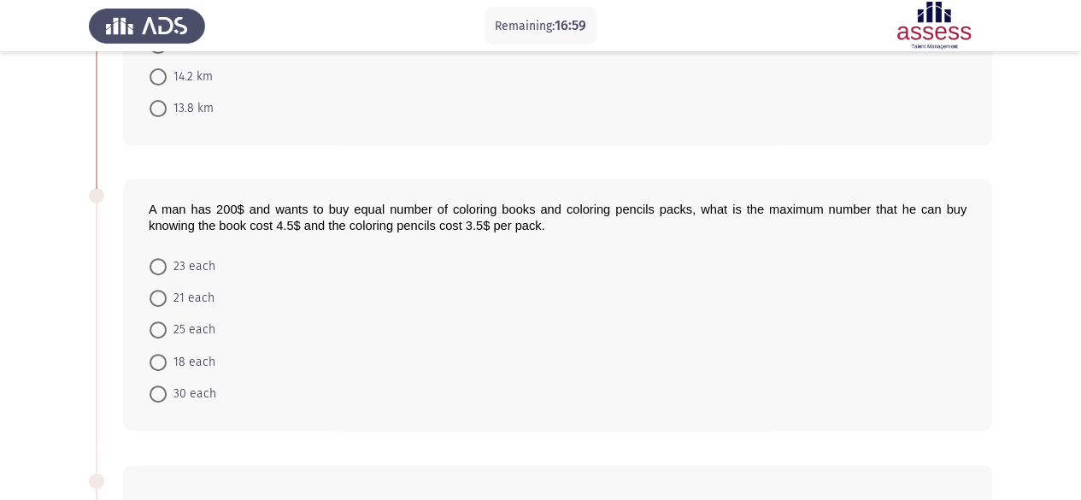
scroll to position [231, 0]
click at [200, 326] on span "25 each" at bounding box center [191, 330] width 49 height 21
click at [167, 326] on input "25 each" at bounding box center [157, 330] width 17 height 17
radio input "true"
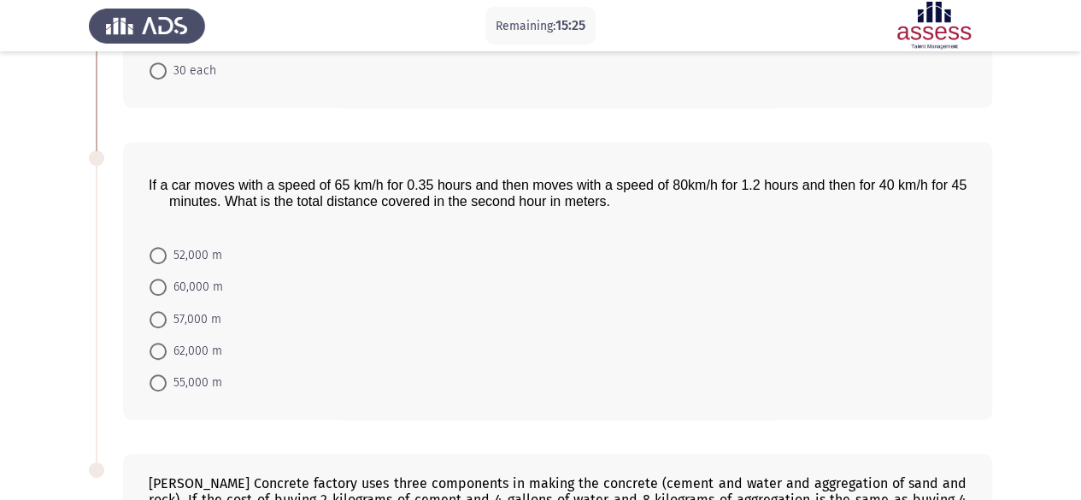
click at [190, 351] on span "62,000 m" at bounding box center [195, 351] width 56 height 21
click at [167, 351] on input "62,000 m" at bounding box center [157, 351] width 17 height 17
radio input "true"
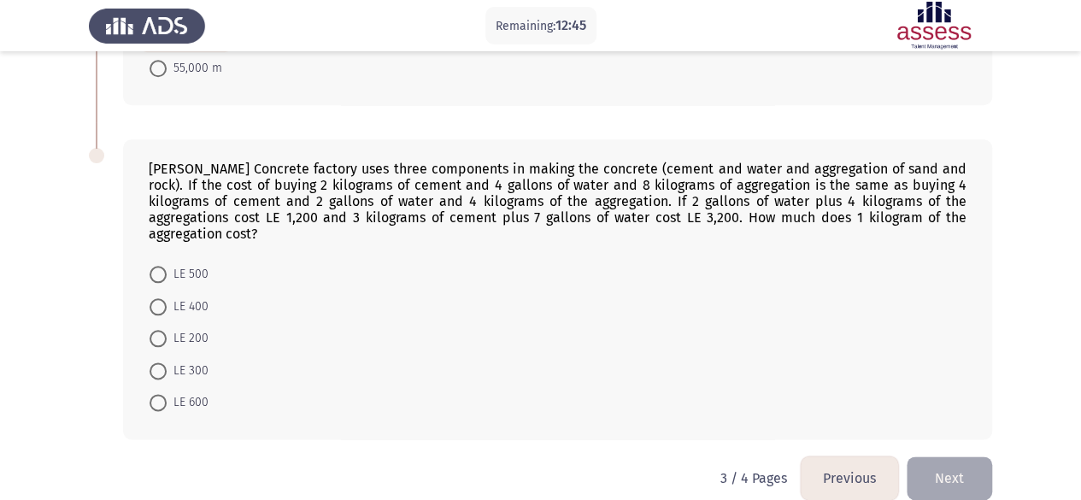
click at [188, 328] on span "LE 200" at bounding box center [188, 338] width 42 height 21
click at [167, 330] on input "LE 200" at bounding box center [157, 338] width 17 height 17
radio input "true"
click at [955, 457] on button "Next" at bounding box center [948, 478] width 85 height 44
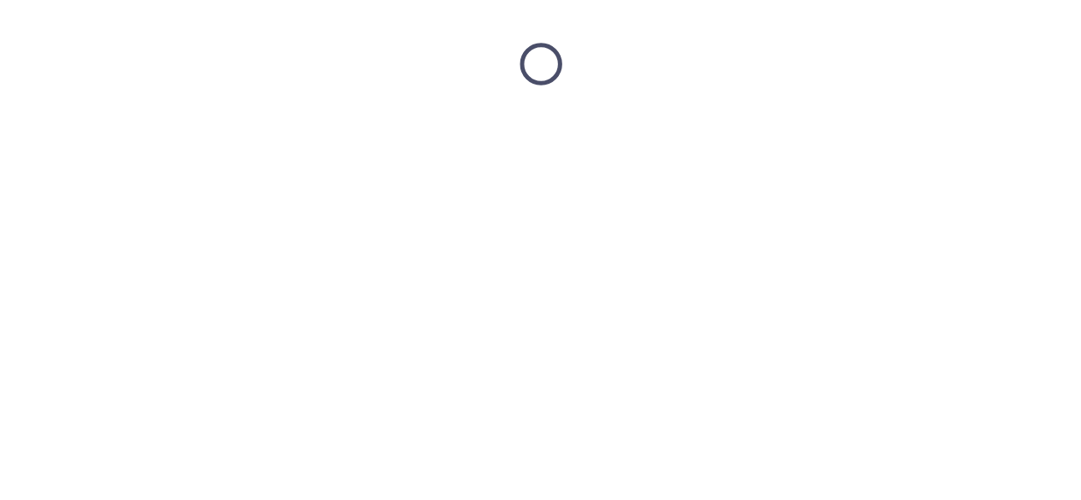
scroll to position [0, 0]
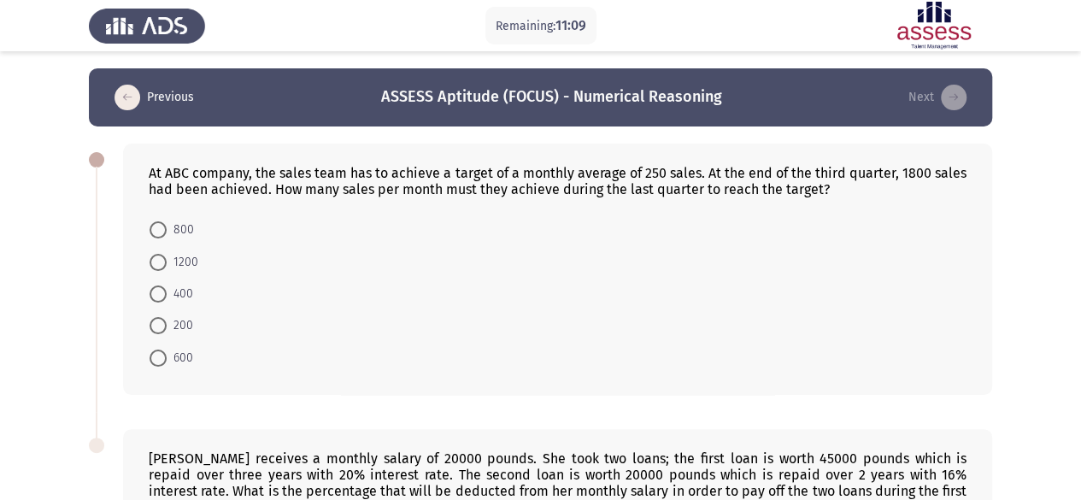
click at [177, 284] on span "400" at bounding box center [180, 294] width 26 height 21
click at [167, 285] on input "400" at bounding box center [157, 293] width 17 height 17
radio input "true"
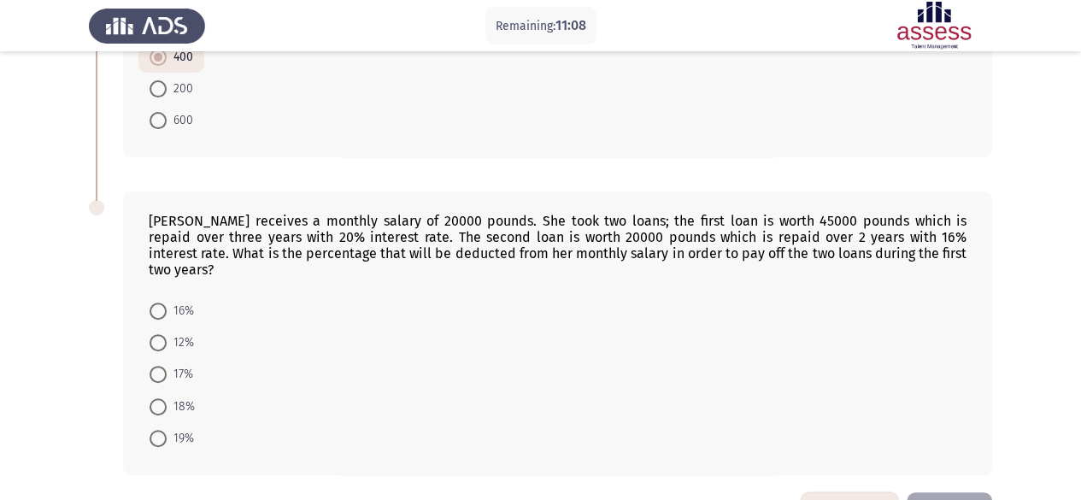
scroll to position [275, 0]
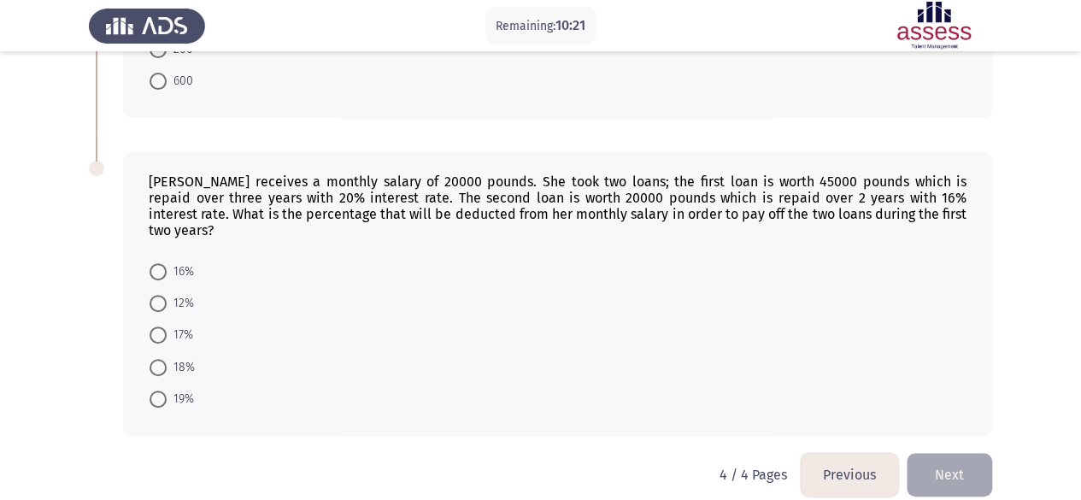
click at [177, 293] on span "12%" at bounding box center [180, 303] width 27 height 21
click at [167, 295] on input "12%" at bounding box center [157, 303] width 17 height 17
radio input "true"
click at [939, 452] on button "Next" at bounding box center [948, 474] width 85 height 44
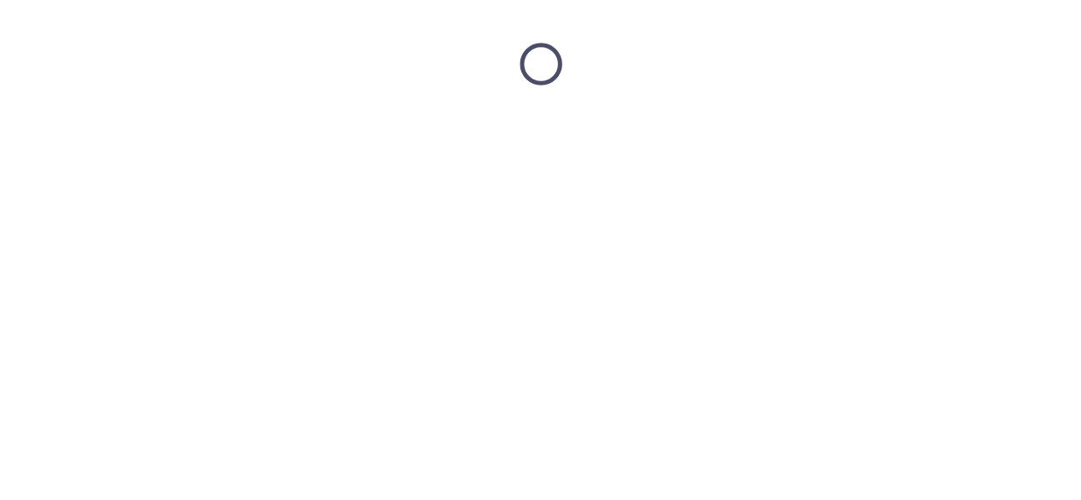
scroll to position [0, 0]
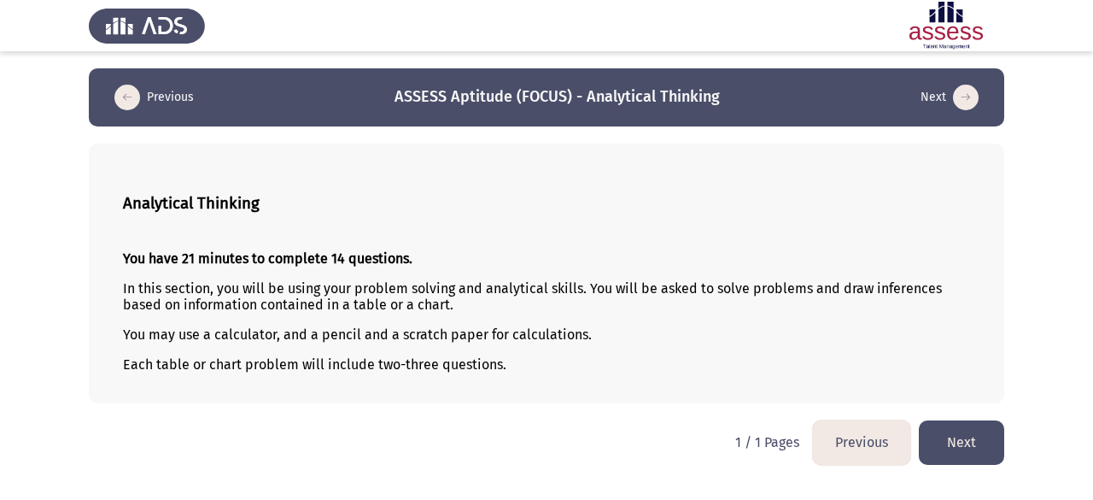
click at [970, 448] on button "Next" at bounding box center [961, 442] width 85 height 44
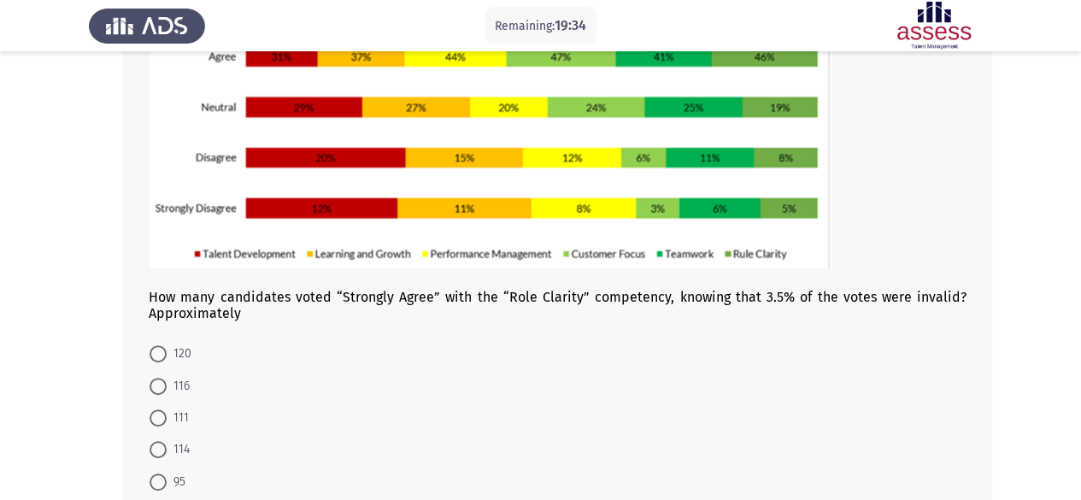
scroll to position [258, 0]
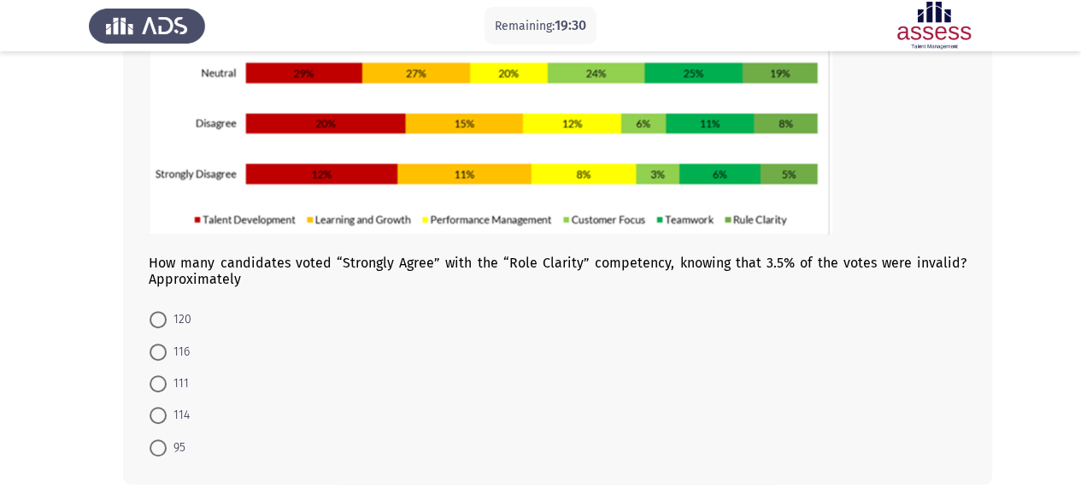
click at [162, 385] on span at bounding box center [157, 383] width 17 height 17
click at [162, 385] on input "111" at bounding box center [157, 383] width 17 height 17
radio input "true"
drag, startPoint x: 162, startPoint y: 385, endPoint x: 456, endPoint y: 340, distance: 297.3
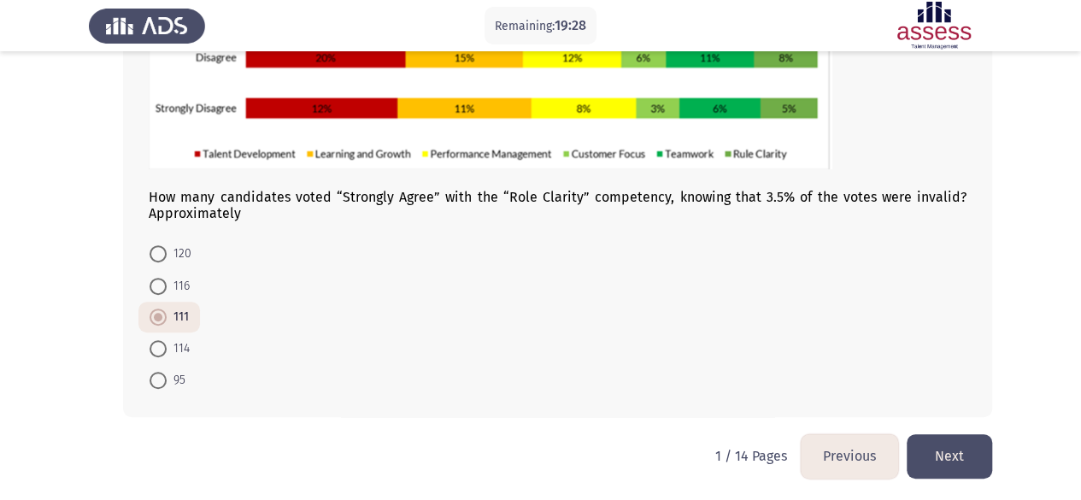
click at [955, 451] on button "Next" at bounding box center [948, 456] width 85 height 44
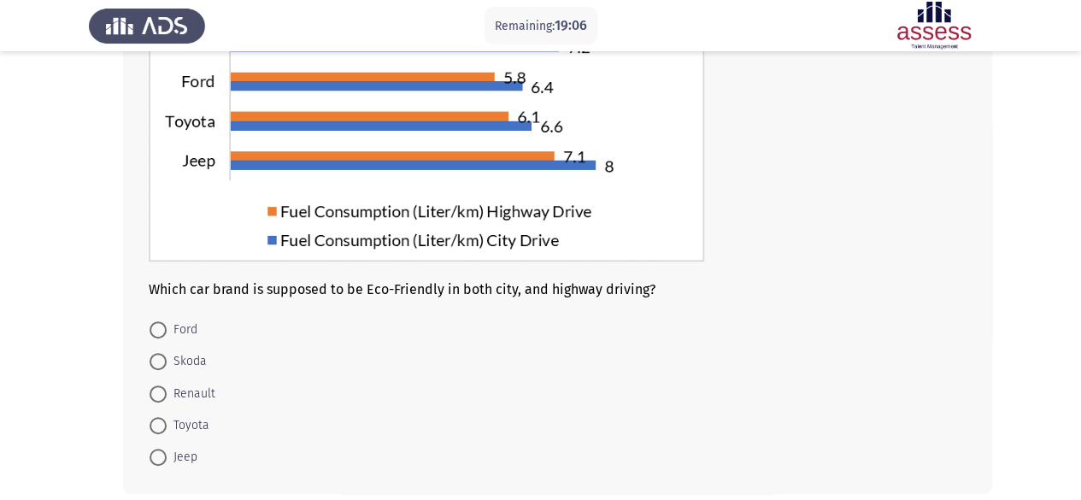
scroll to position [240, 0]
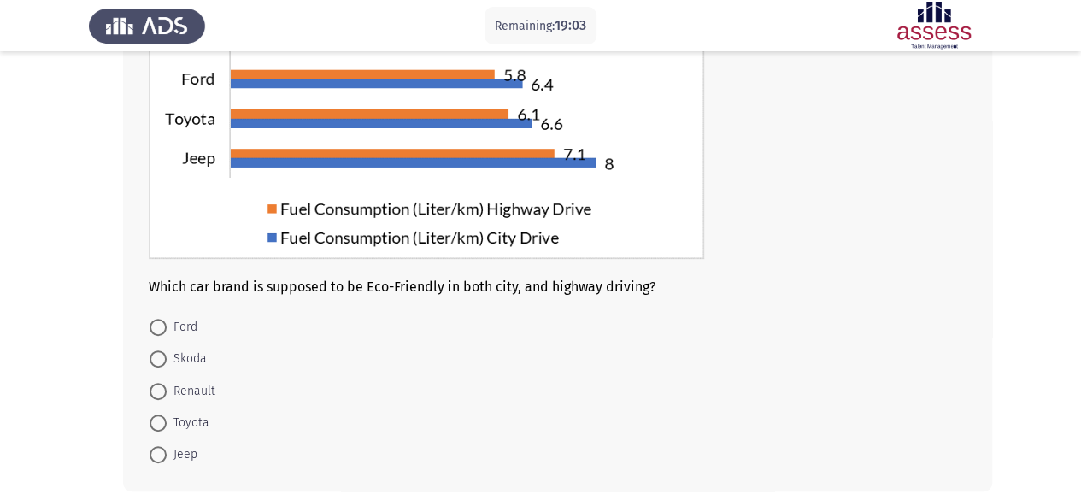
click at [187, 327] on span "Ford" at bounding box center [182, 327] width 31 height 21
click at [167, 327] on input "Ford" at bounding box center [157, 327] width 17 height 17
radio input "true"
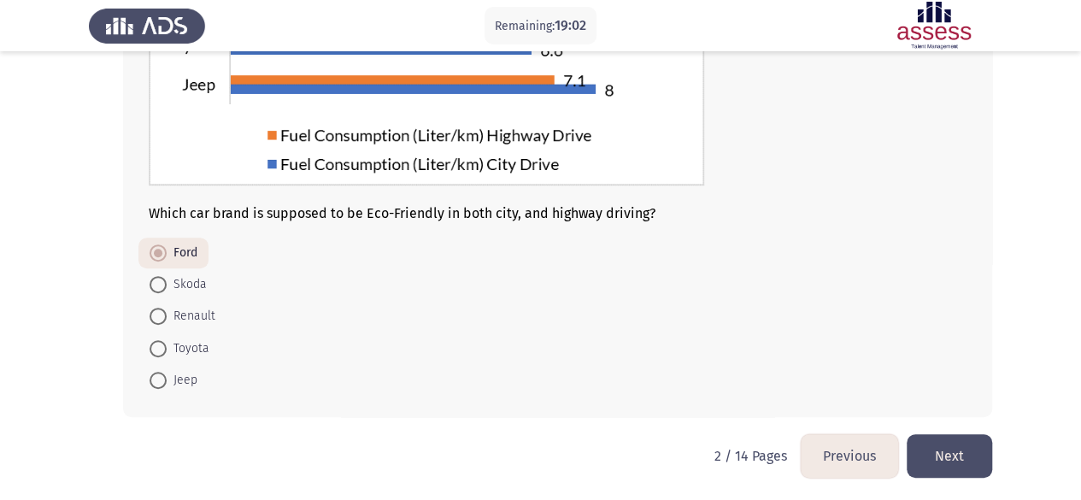
click at [957, 439] on button "Next" at bounding box center [948, 456] width 85 height 44
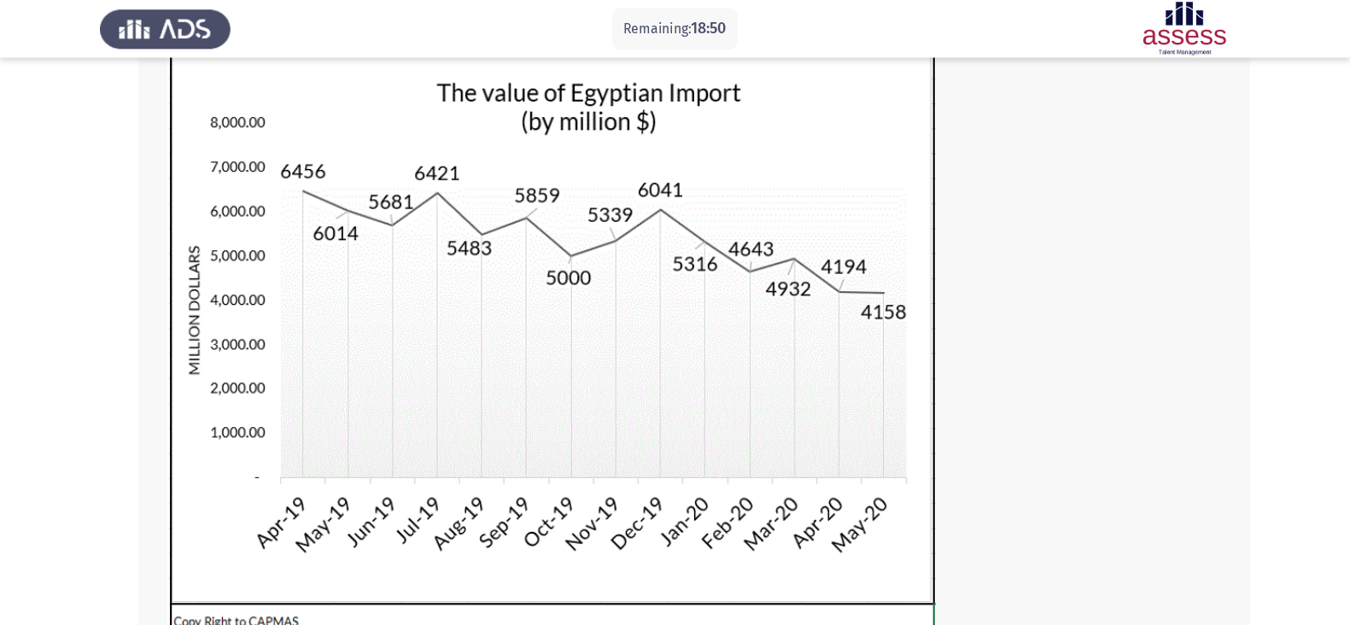
scroll to position [120, 0]
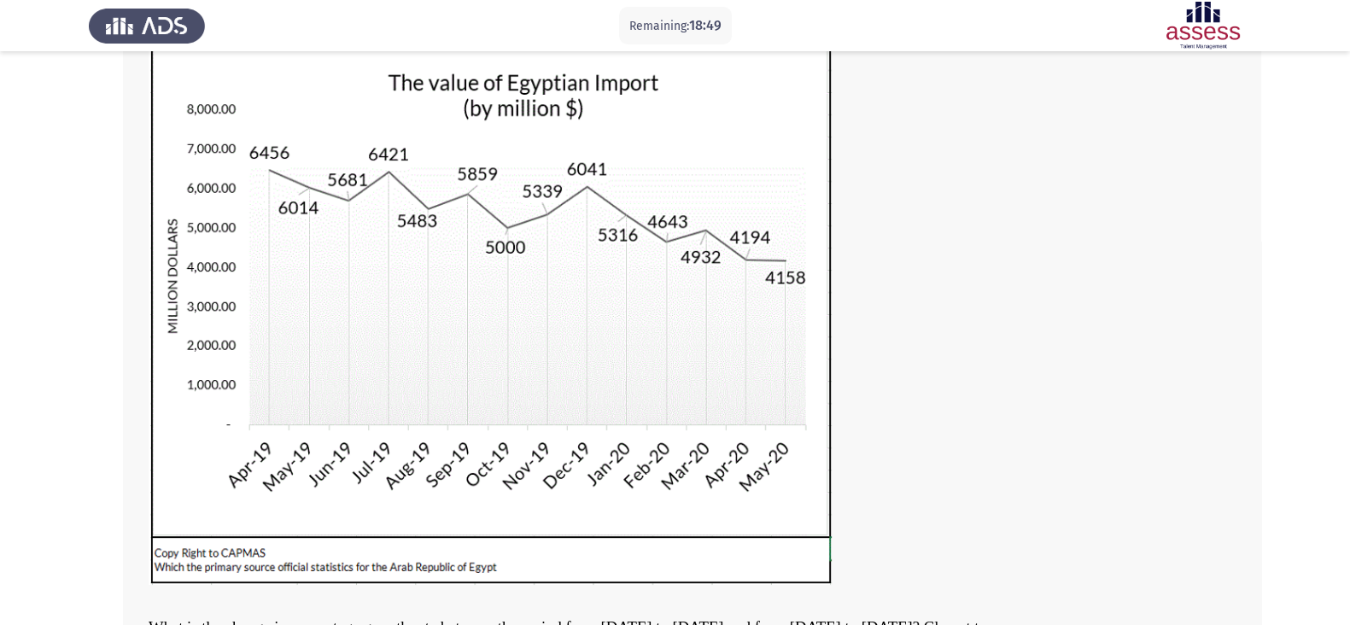
drag, startPoint x: 1066, startPoint y: 1, endPoint x: 870, endPoint y: 356, distance: 405.6
click at [870, 356] on div at bounding box center [692, 316] width 1087 height 543
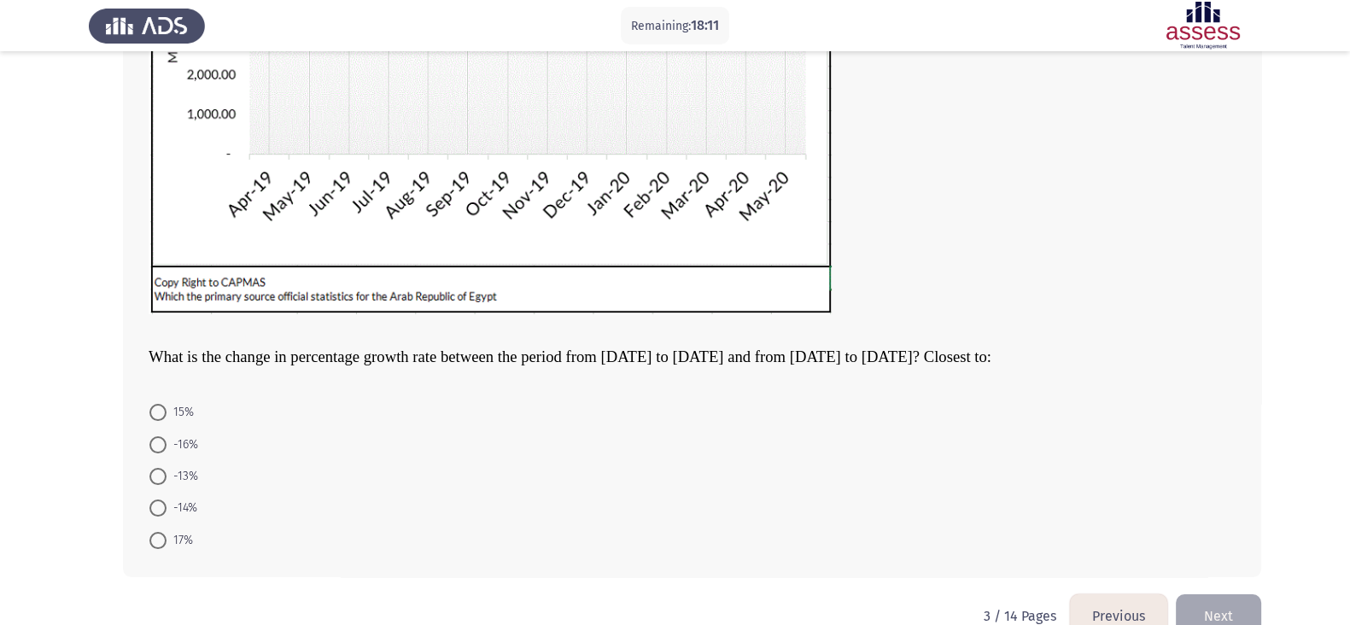
scroll to position [392, 0]
click at [178, 442] on span "-16%" at bounding box center [183, 443] width 32 height 21
click at [167, 442] on input "-16%" at bounding box center [157, 443] width 17 height 17
radio input "true"
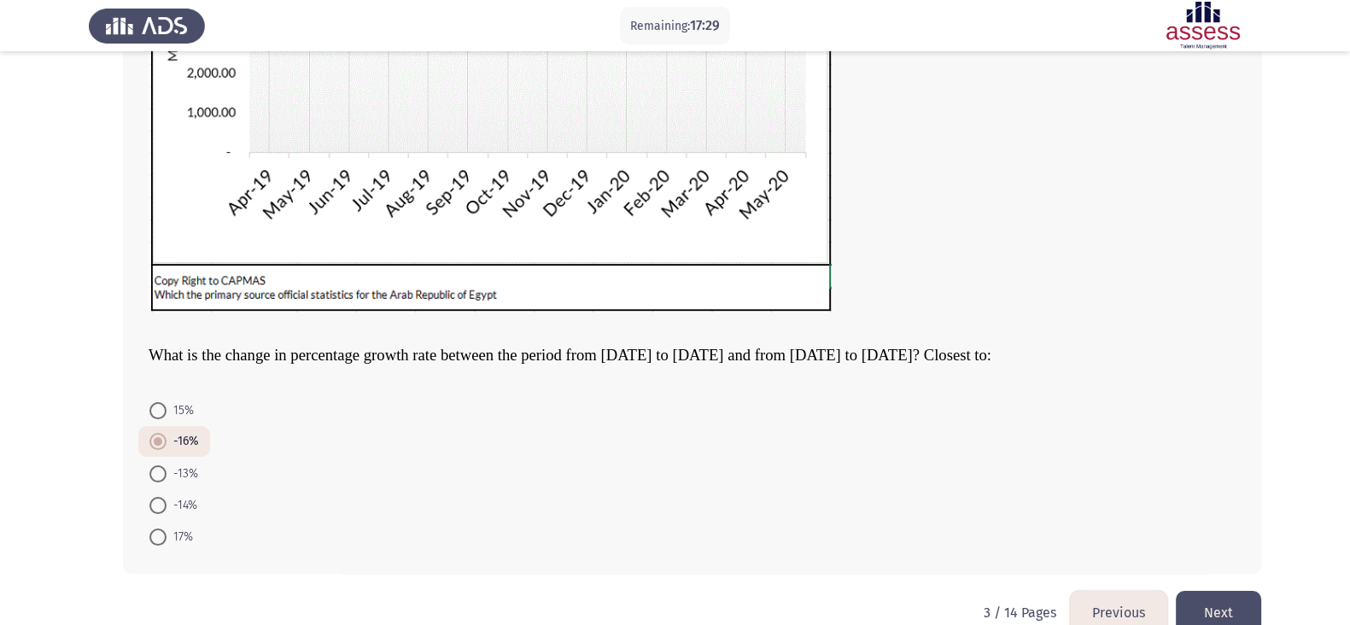
click at [1092, 499] on button "Next" at bounding box center [1218, 613] width 85 height 44
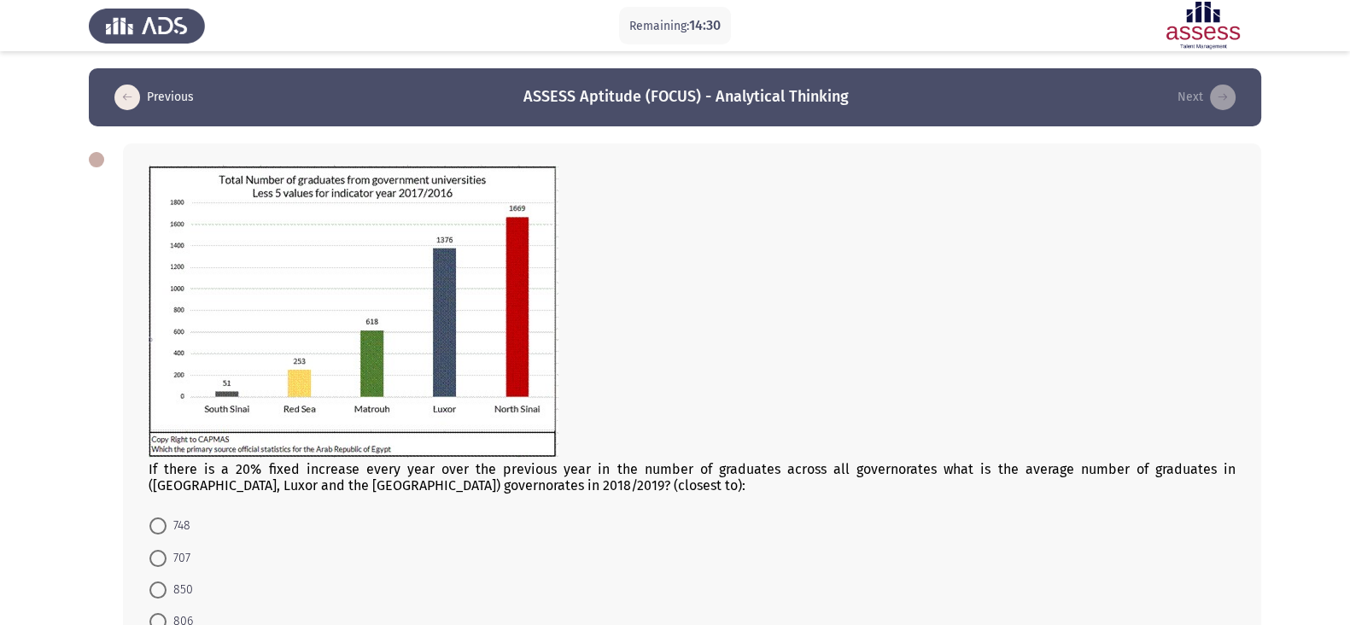
scroll to position [154, 0]
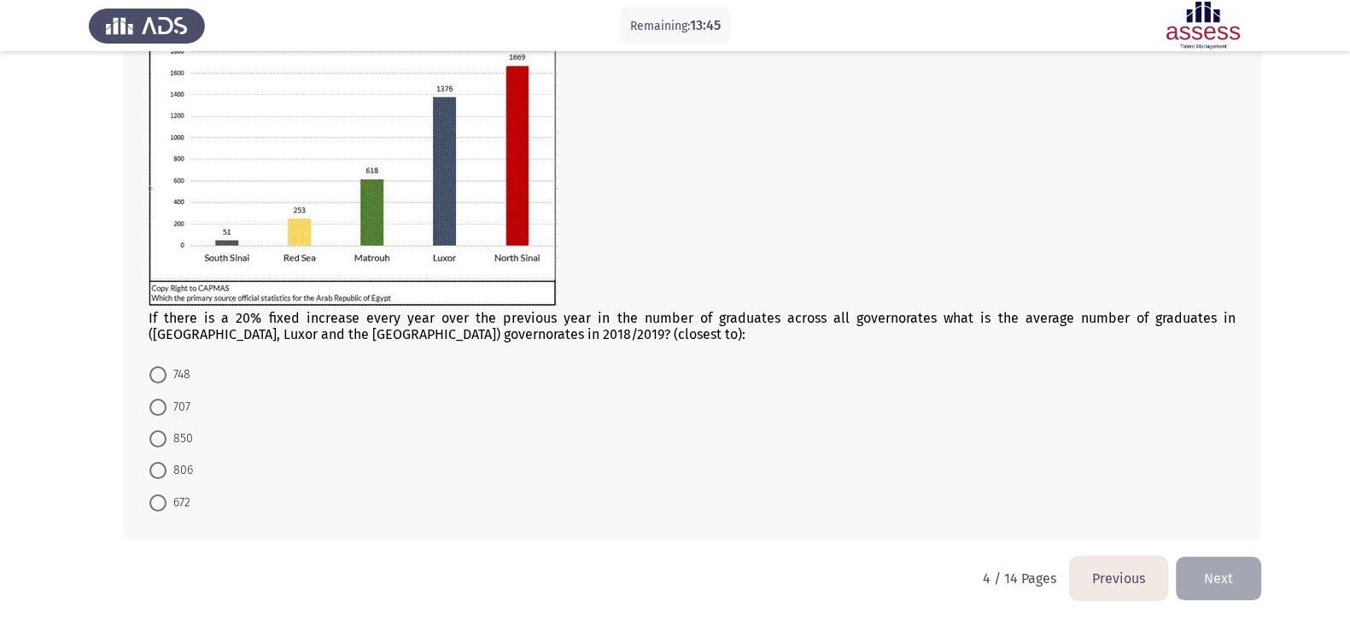
click at [177, 446] on span "850" at bounding box center [180, 439] width 26 height 21
click at [167, 446] on input "850" at bounding box center [157, 439] width 17 height 17
radio input "true"
click at [1092, 499] on button "Next" at bounding box center [1218, 579] width 85 height 44
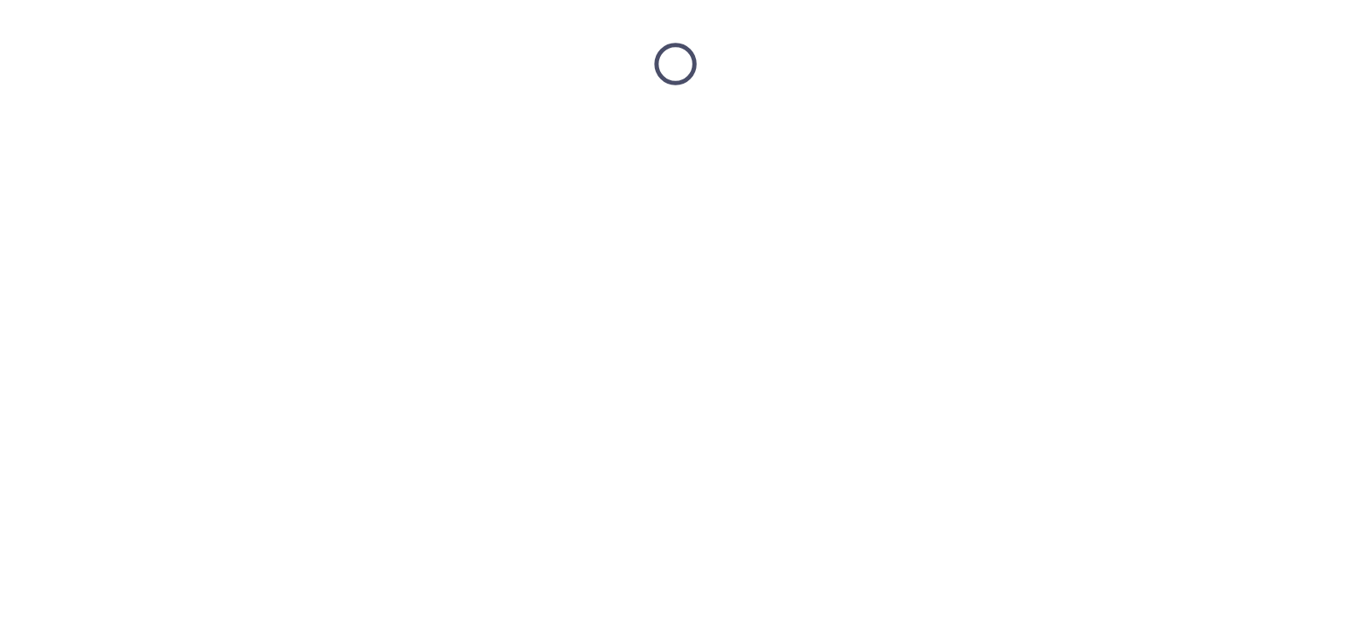
scroll to position [0, 0]
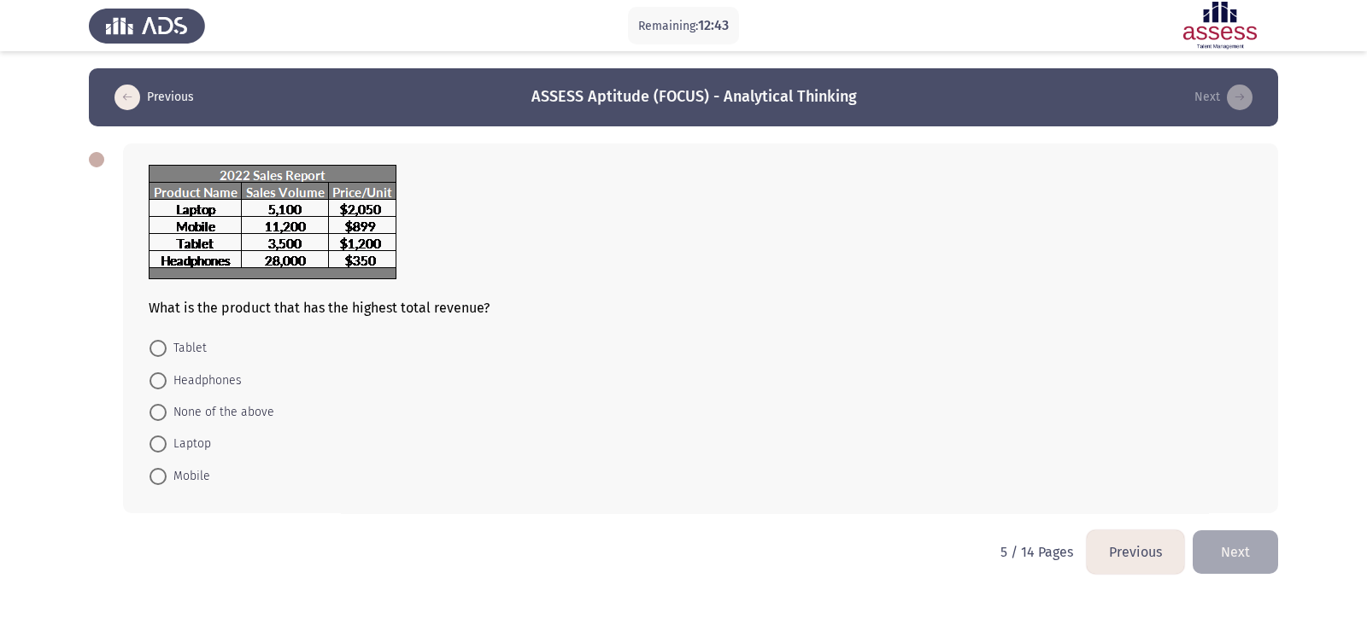
drag, startPoint x: 147, startPoint y: 311, endPoint x: 286, endPoint y: 306, distance: 139.3
click at [286, 306] on div "What is the product that has the highest total revenue? Tablet Headphones None …" at bounding box center [700, 329] width 1155 height 370
click at [179, 450] on span "Laptop" at bounding box center [189, 444] width 44 height 21
click at [167, 450] on input "Laptop" at bounding box center [157, 444] width 17 height 17
radio input "true"
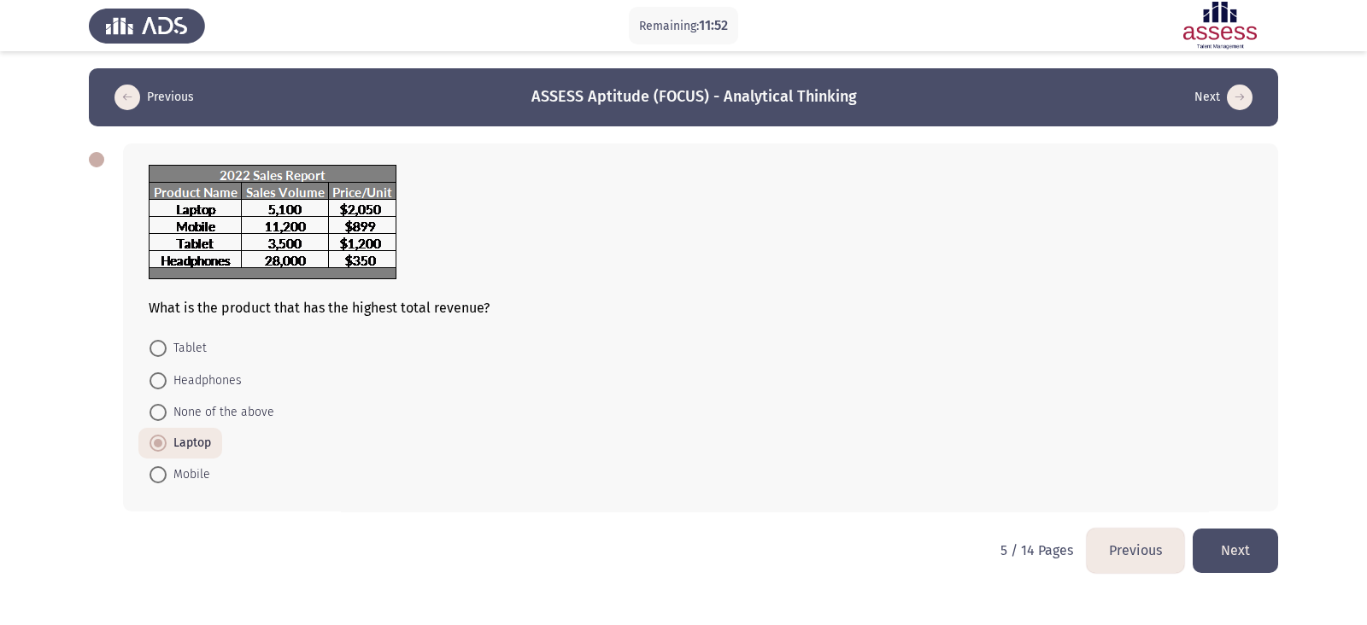
click at [1092, 499] on button "Next" at bounding box center [1234, 551] width 85 height 44
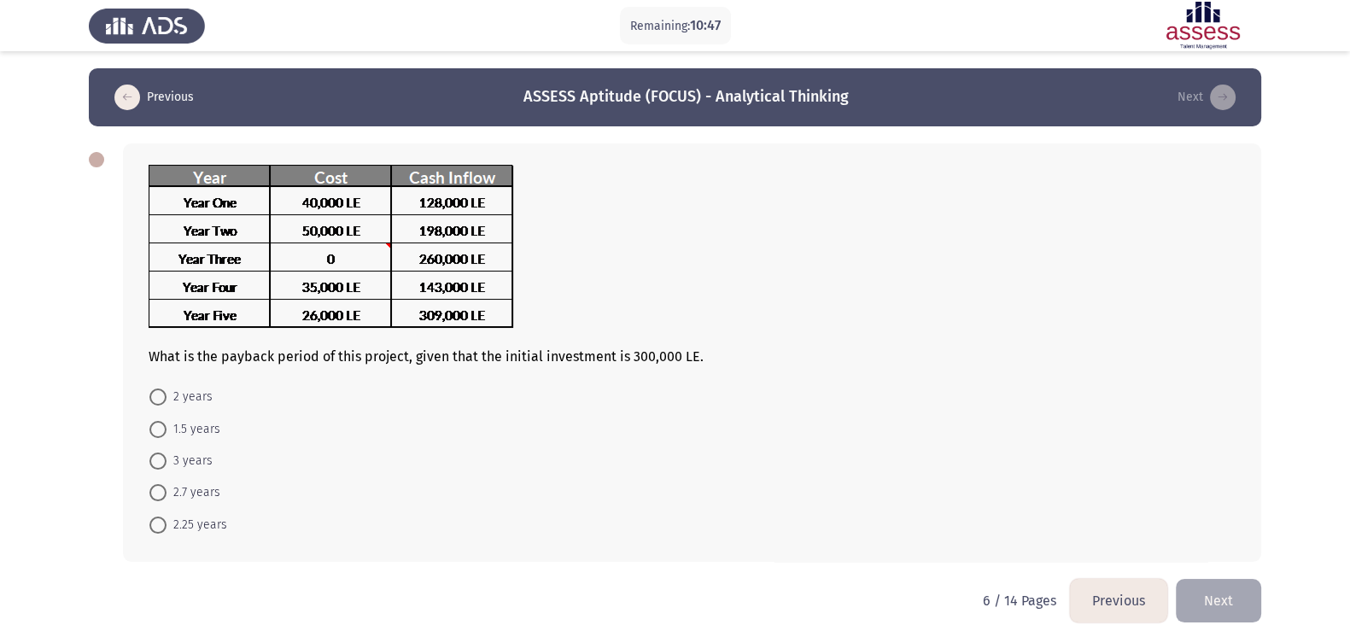
click at [205, 499] on span "2.25 years" at bounding box center [197, 525] width 61 height 21
click at [167, 499] on input "2.25 years" at bounding box center [157, 525] width 17 height 17
radio input "true"
click at [1092, 499] on button "Next" at bounding box center [1218, 599] width 85 height 44
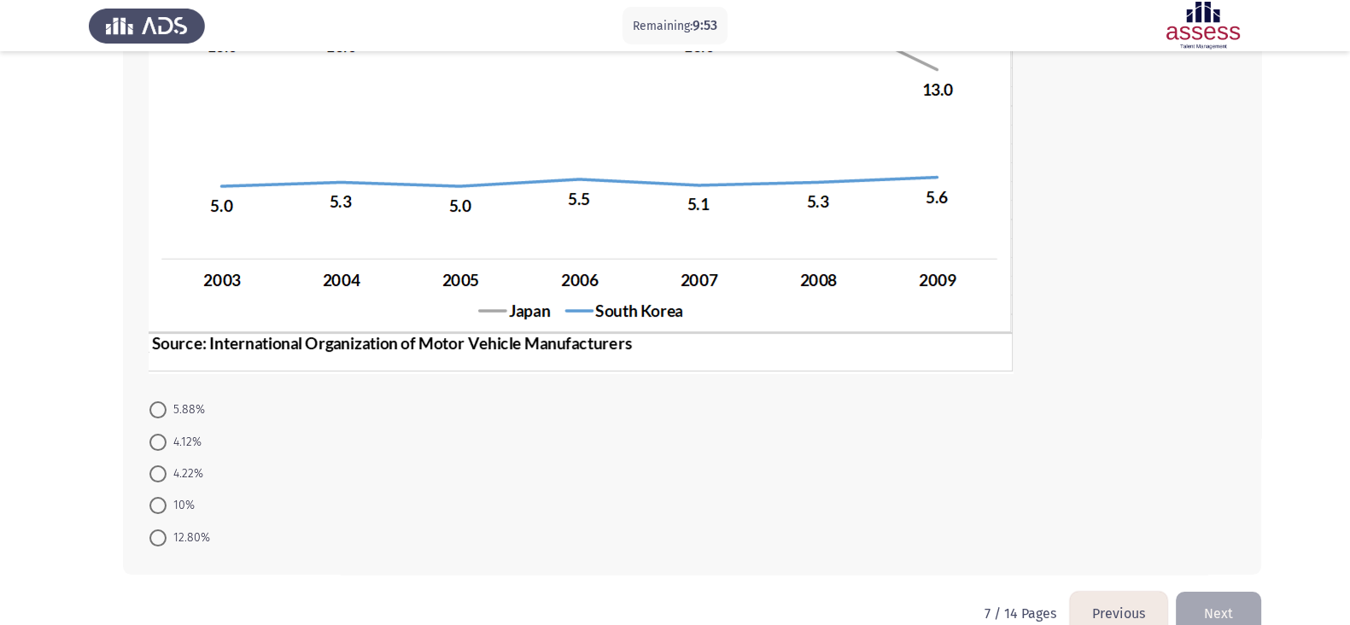
scroll to position [358, 0]
click at [192, 443] on span "4.12%" at bounding box center [184, 441] width 35 height 21
click at [167, 443] on input "4.12%" at bounding box center [157, 440] width 17 height 17
radio input "true"
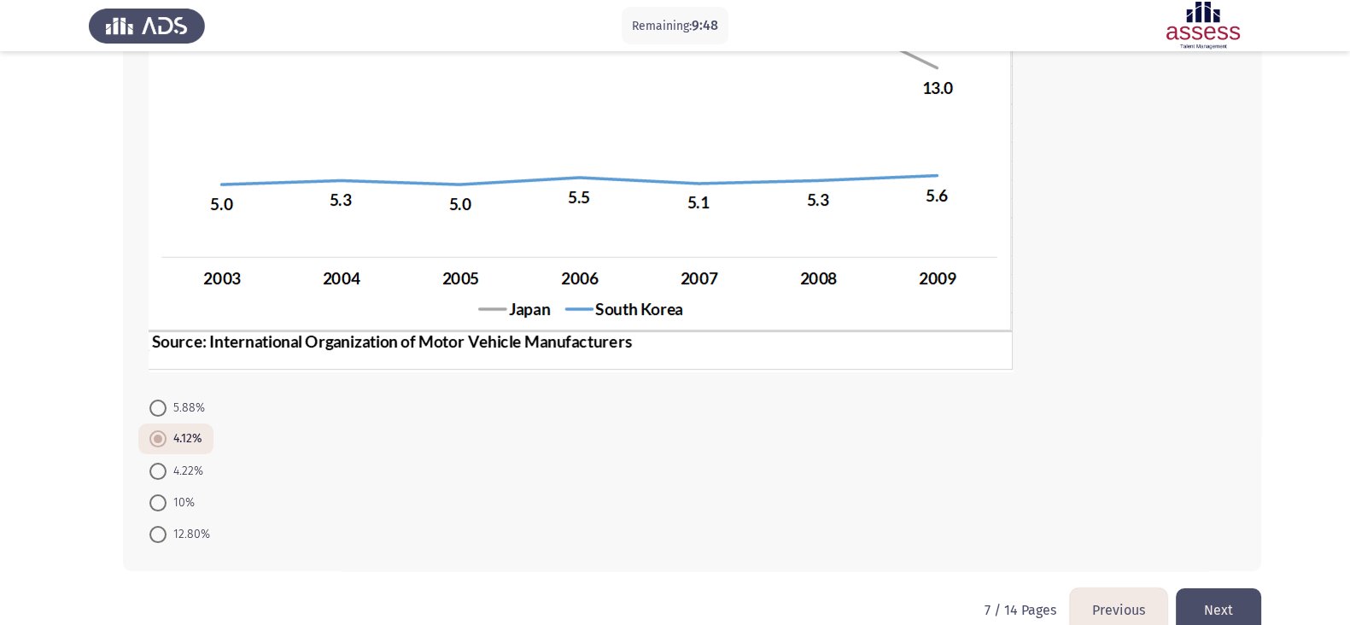
click at [1092, 499] on button "Next" at bounding box center [1218, 611] width 85 height 44
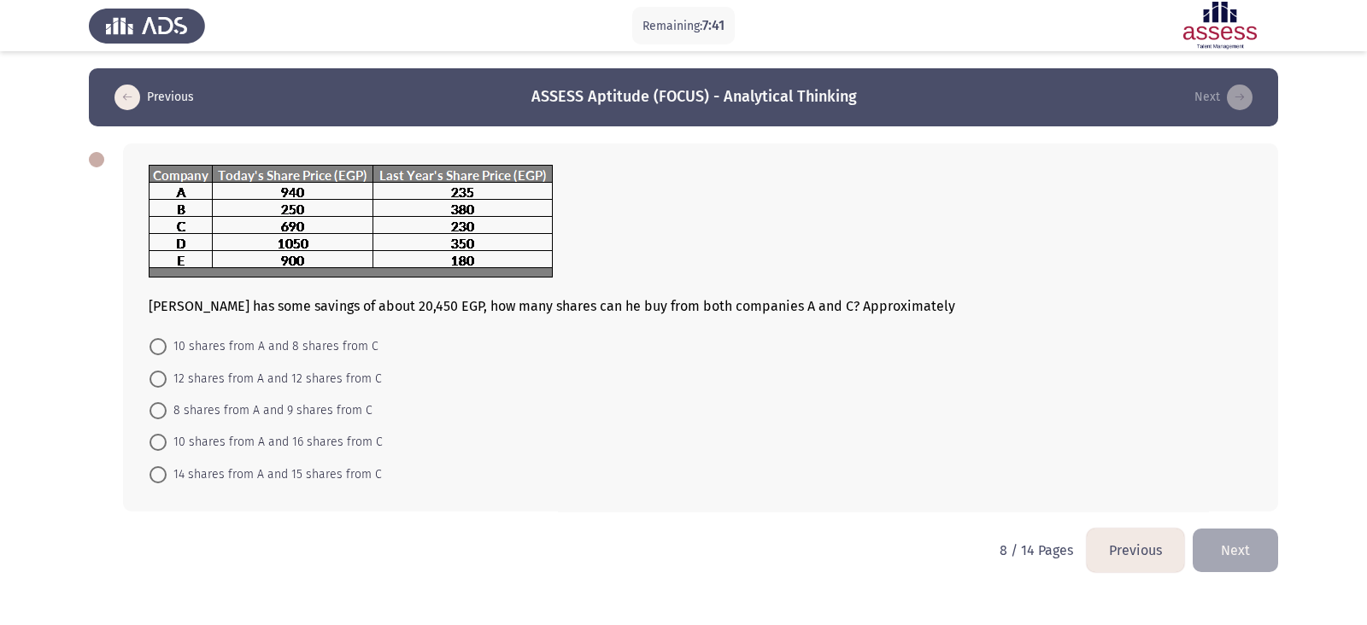
click at [225, 466] on span "14 shares from A and 15 shares from C" at bounding box center [274, 475] width 215 height 21
click at [167, 466] on input "14 shares from A and 15 shares from C" at bounding box center [157, 474] width 17 height 17
radio input "true"
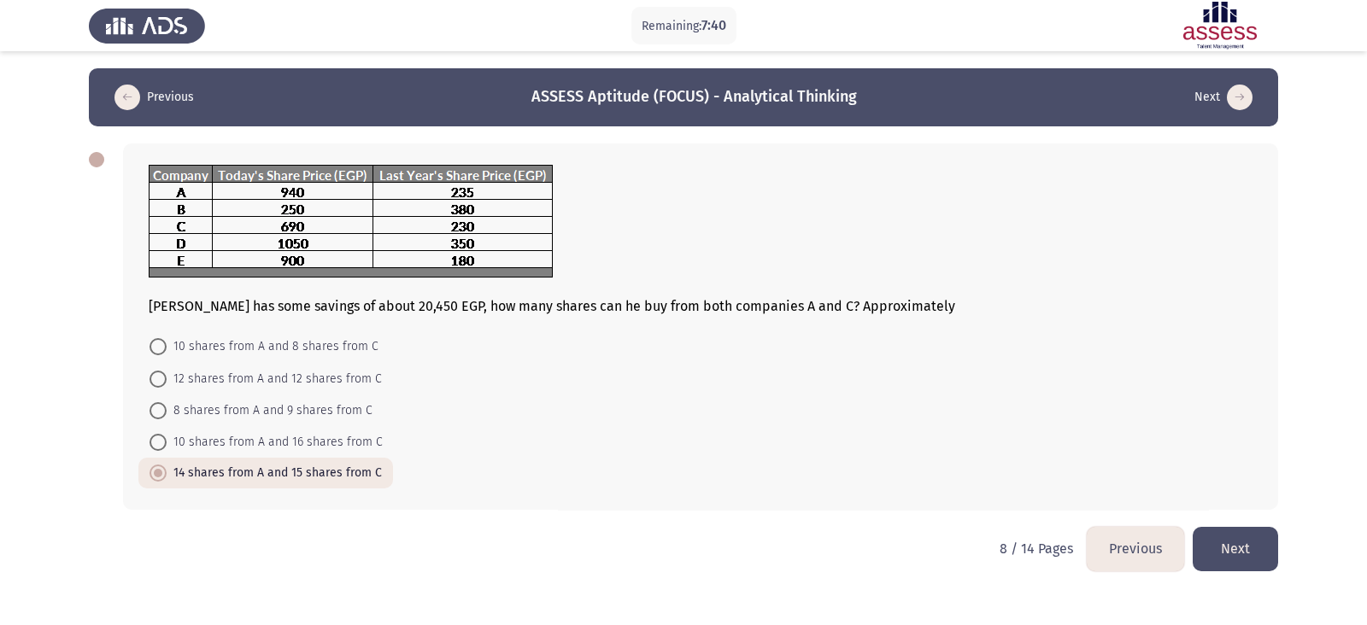
click at [1092, 499] on button "Next" at bounding box center [1234, 549] width 85 height 44
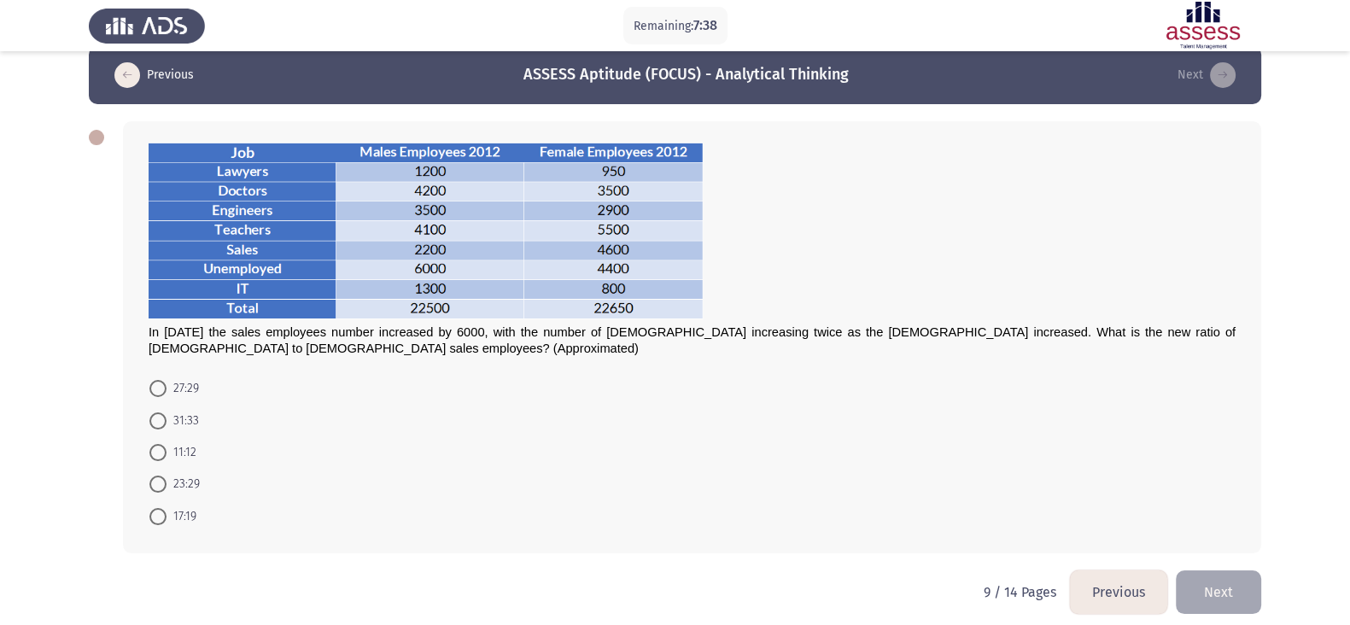
scroll to position [23, 0]
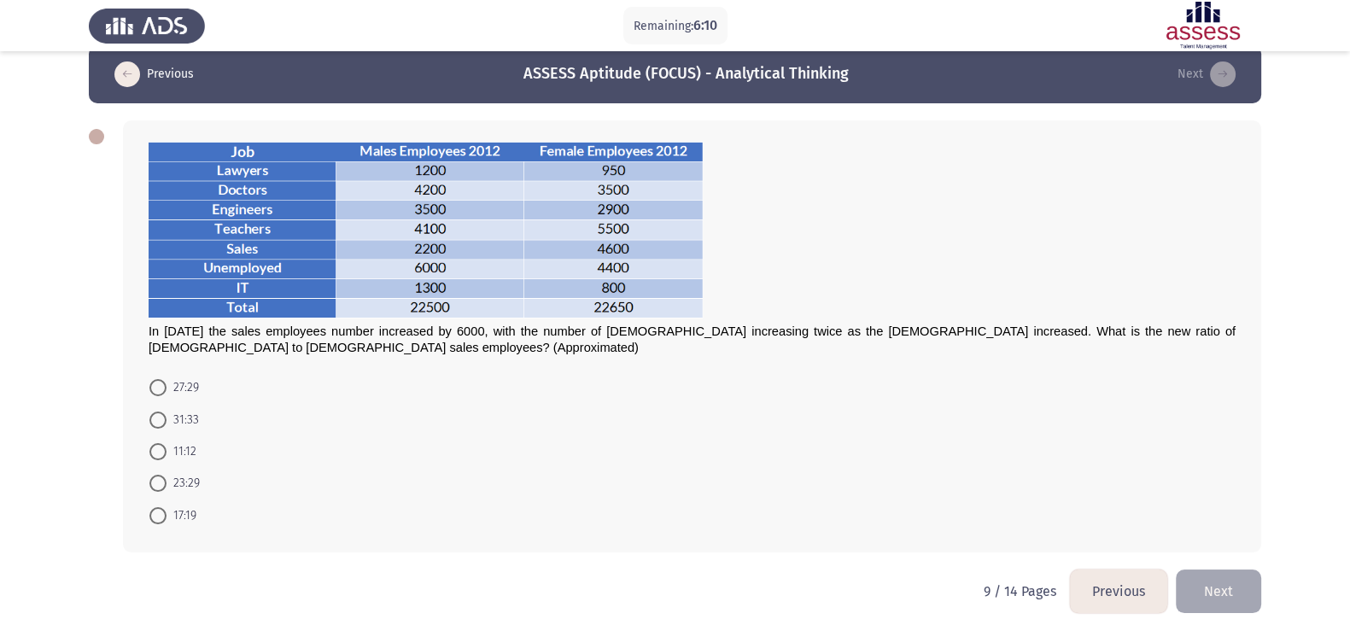
click at [158, 426] on span at bounding box center [157, 420] width 17 height 17
click at [158, 426] on input "31:33" at bounding box center [157, 420] width 17 height 17
radio input "true"
click at [1092, 499] on button "Next" at bounding box center [1218, 590] width 85 height 44
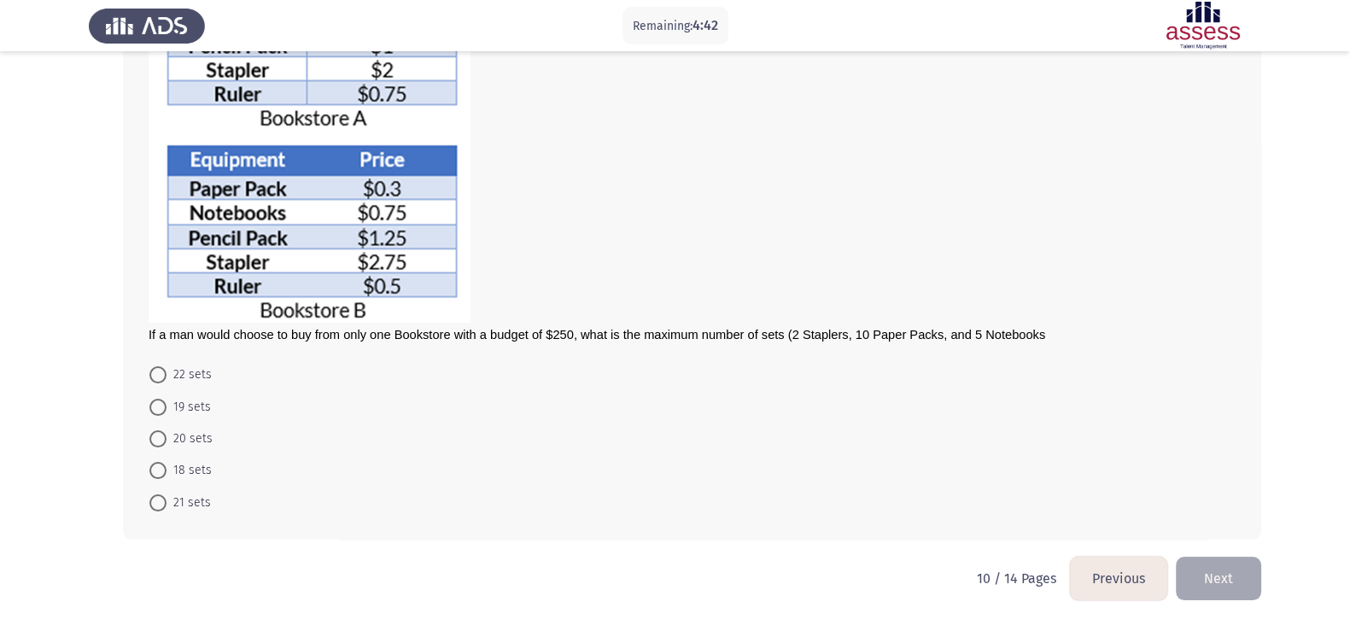
scroll to position [219, 0]
click at [179, 361] on mat-radio-button "22 sets" at bounding box center [180, 375] width 85 height 32
click at [196, 373] on span "22 sets" at bounding box center [189, 375] width 45 height 21
click at [167, 373] on input "22 sets" at bounding box center [157, 374] width 17 height 17
radio input "true"
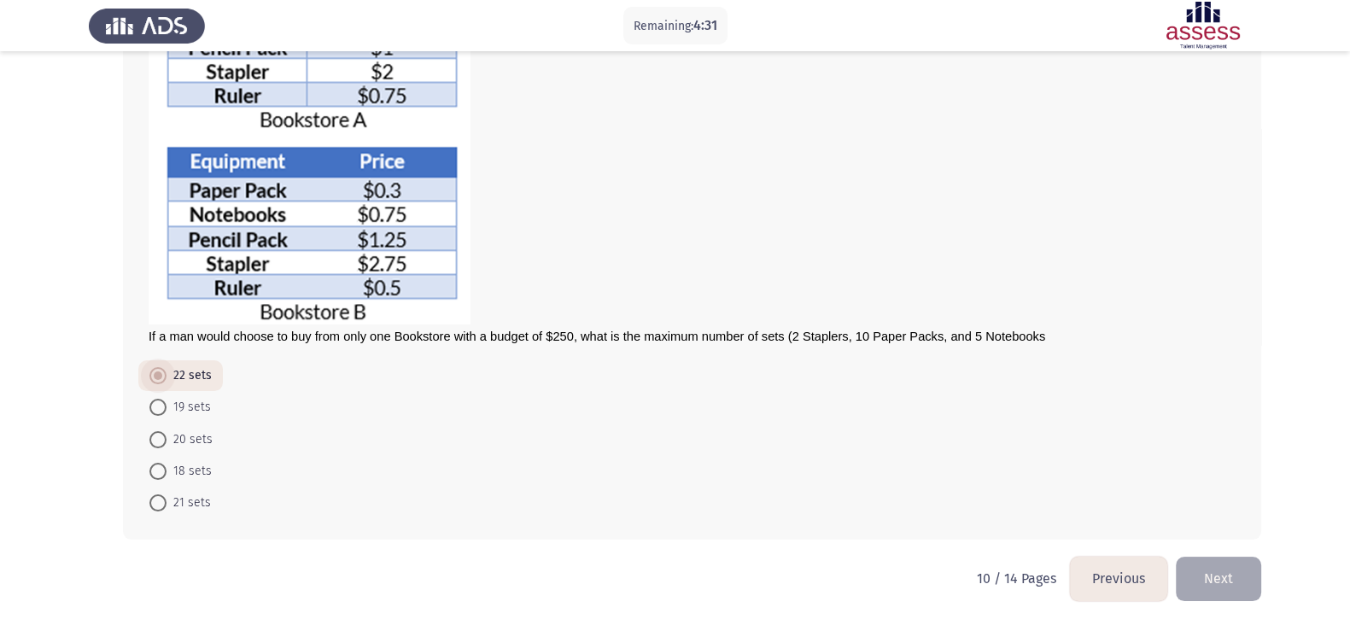
scroll to position [217, 0]
click at [1092, 499] on button "Next" at bounding box center [1218, 579] width 85 height 44
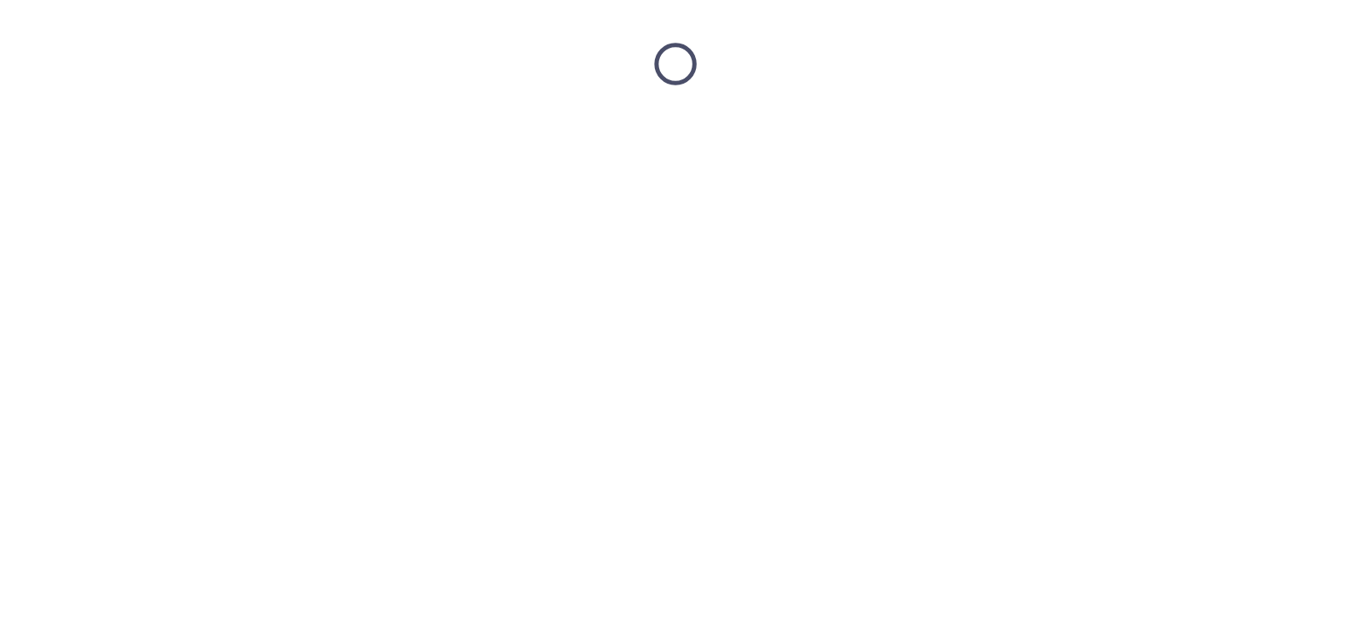
scroll to position [0, 0]
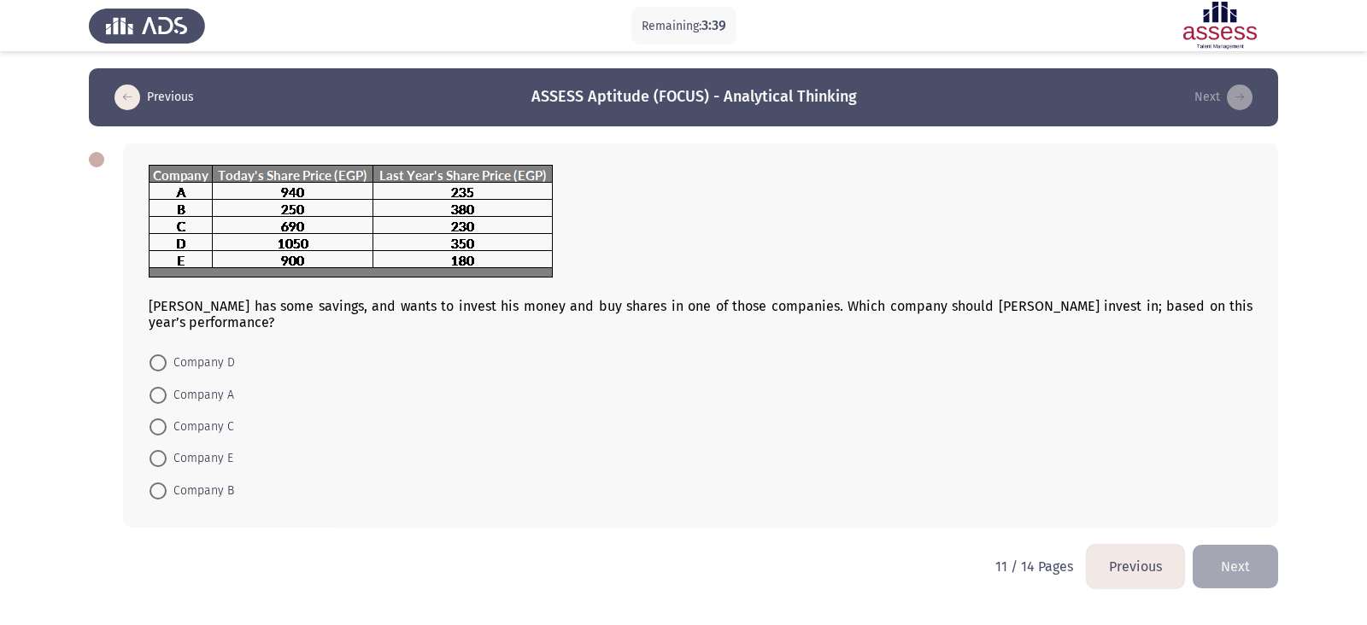
click at [220, 448] on span "Company E" at bounding box center [200, 458] width 67 height 21
click at [167, 450] on input "Company E" at bounding box center [157, 458] width 17 height 17
radio input "true"
click at [1092, 499] on button "Next" at bounding box center [1234, 565] width 85 height 44
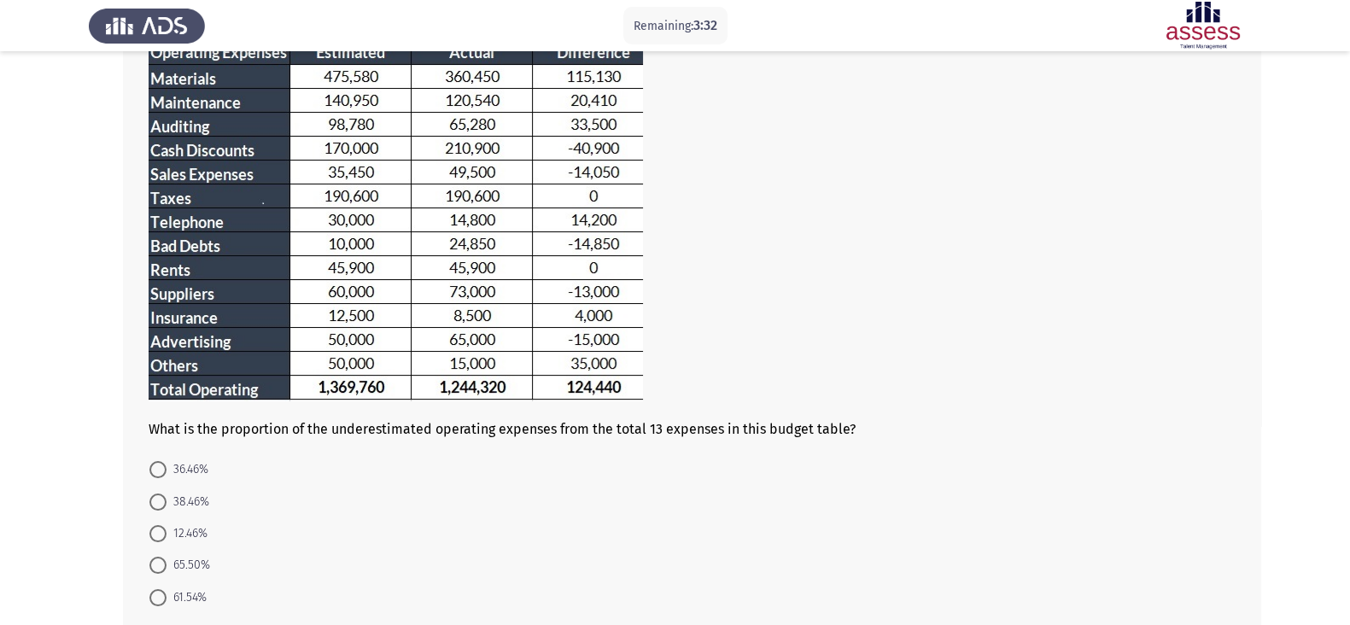
scroll to position [248, 0]
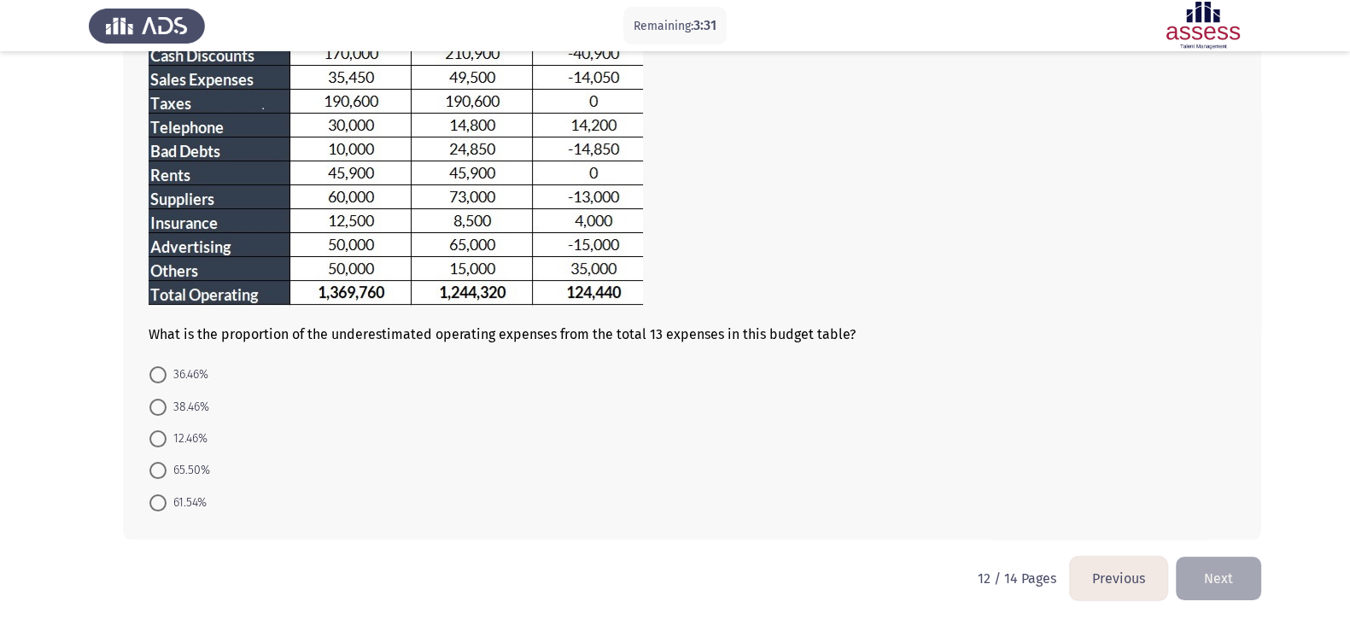
click at [192, 431] on span "12.46%" at bounding box center [187, 439] width 41 height 21
click at [167, 431] on input "12.46%" at bounding box center [157, 439] width 17 height 17
radio input "true"
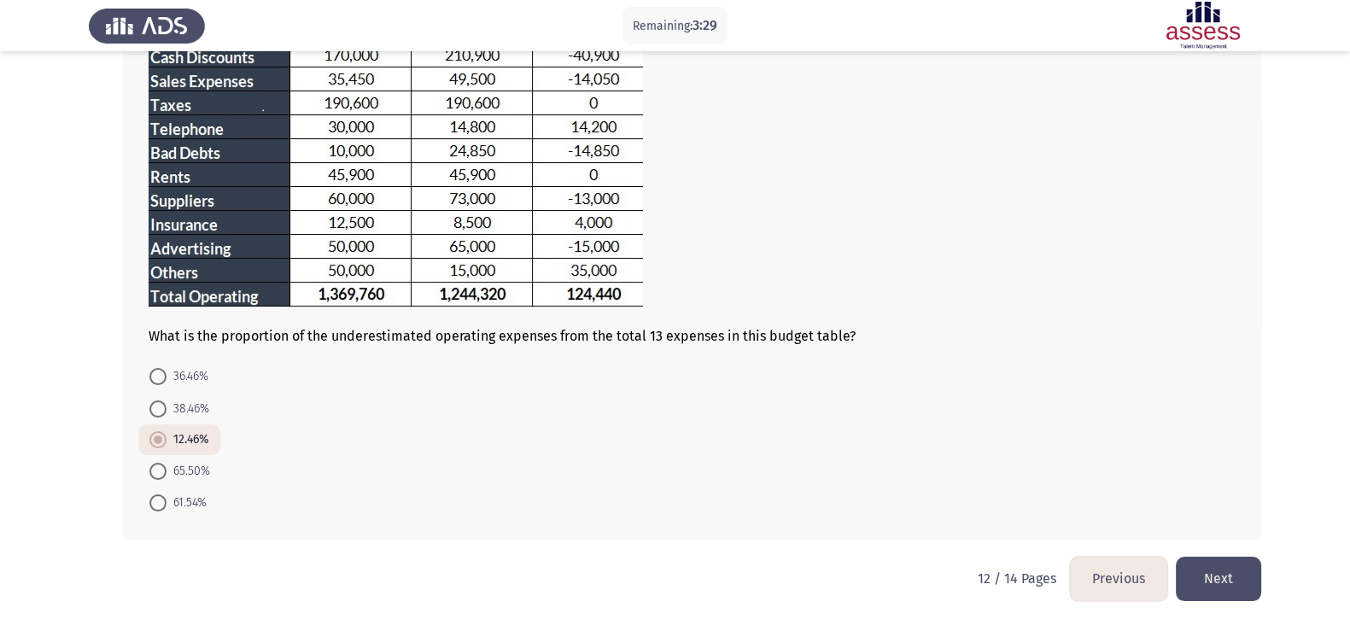
click at [178, 408] on span "38.46%" at bounding box center [188, 409] width 43 height 21
click at [167, 408] on input "38.46%" at bounding box center [157, 409] width 17 height 17
radio input "true"
click at [1092, 499] on button "Next" at bounding box center [1218, 579] width 85 height 44
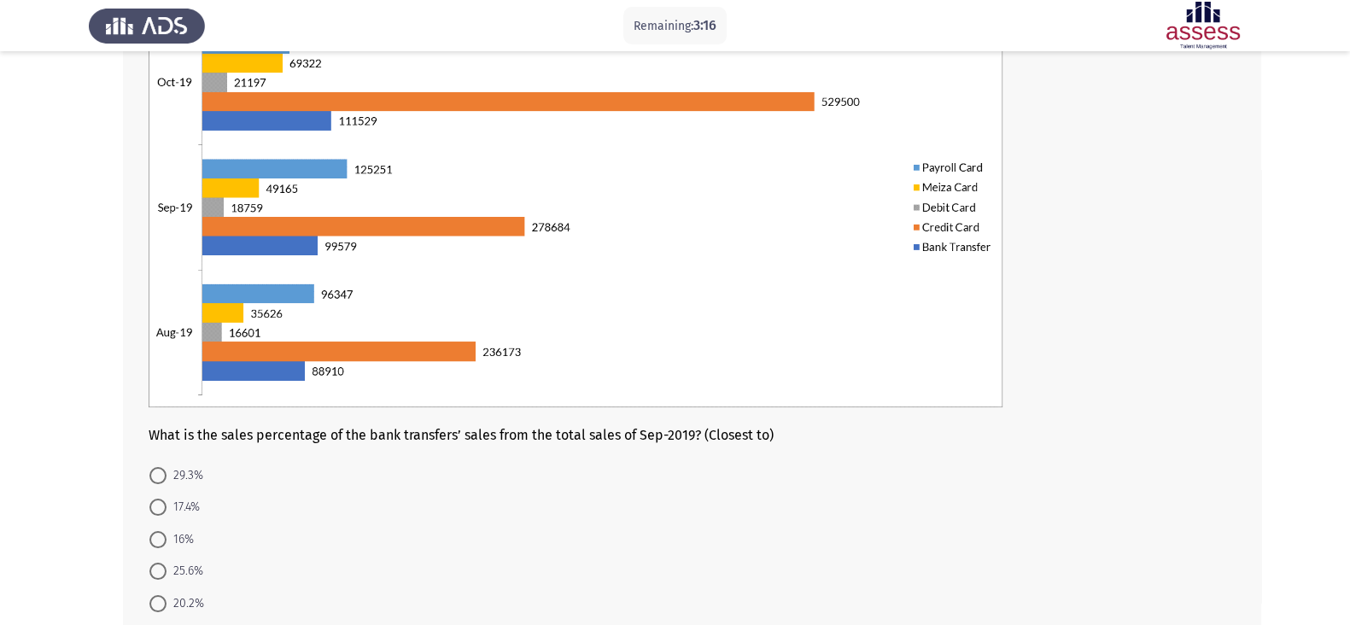
scroll to position [189, 0]
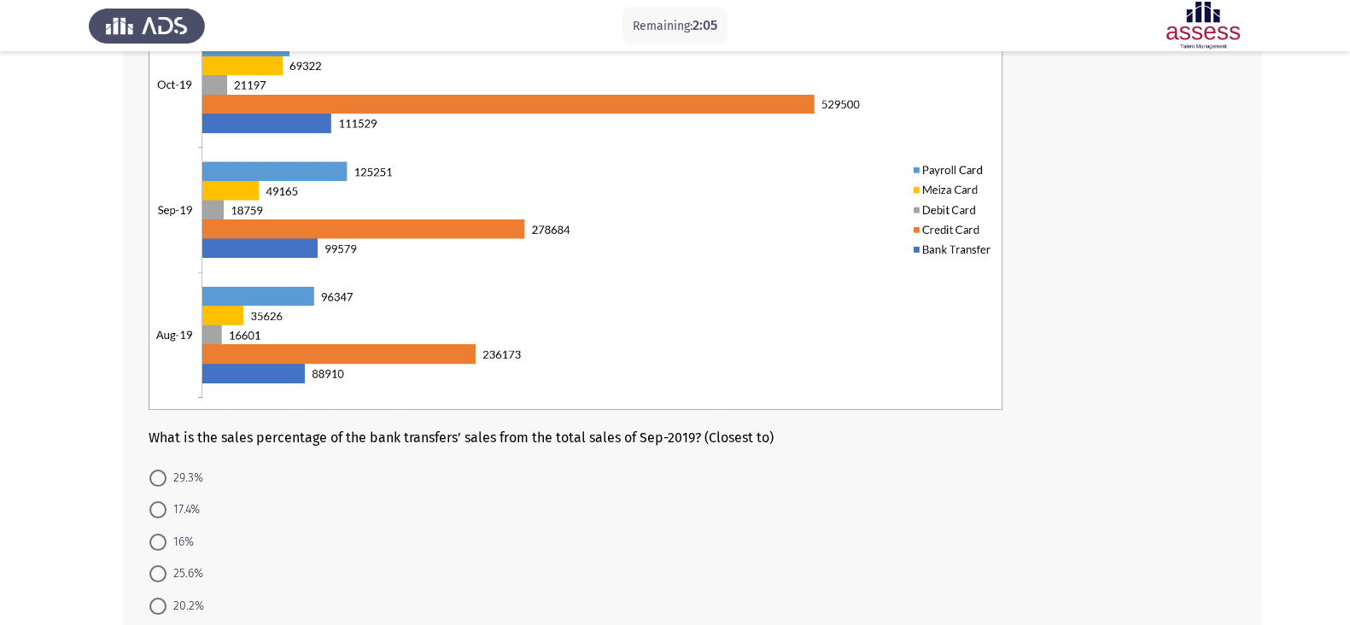
click at [163, 499] on span at bounding box center [157, 509] width 17 height 17
click at [163, 499] on input "17.4%" at bounding box center [157, 509] width 17 height 17
radio input "true"
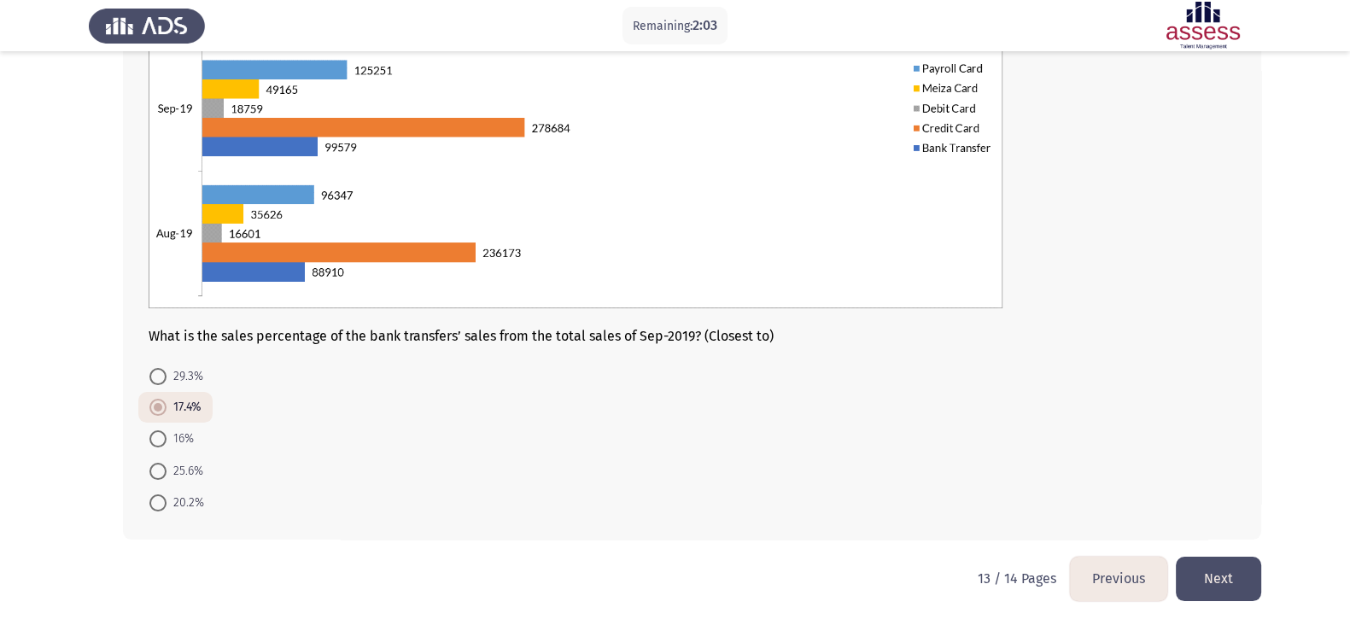
click at [1092, 499] on button "Next" at bounding box center [1218, 579] width 85 height 44
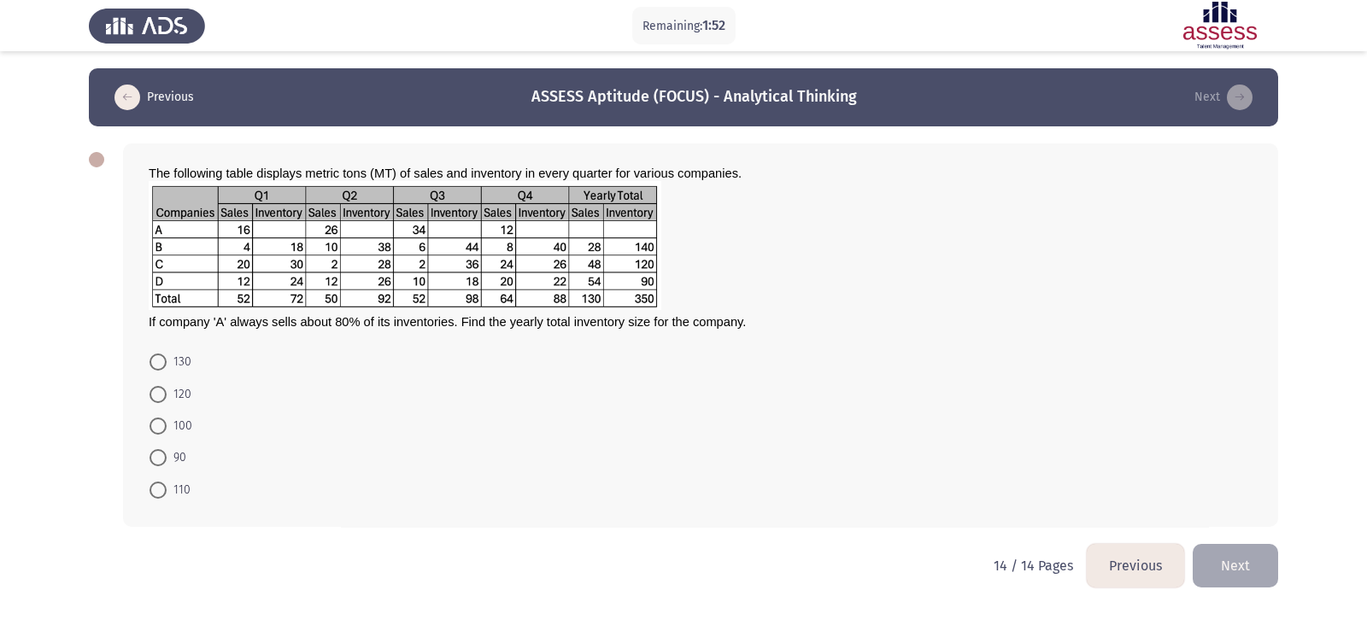
click at [171, 401] on span "120" at bounding box center [179, 394] width 25 height 21
click at [167, 401] on input "120" at bounding box center [157, 394] width 17 height 17
radio input "true"
click at [1092, 499] on button "Next" at bounding box center [1234, 564] width 85 height 44
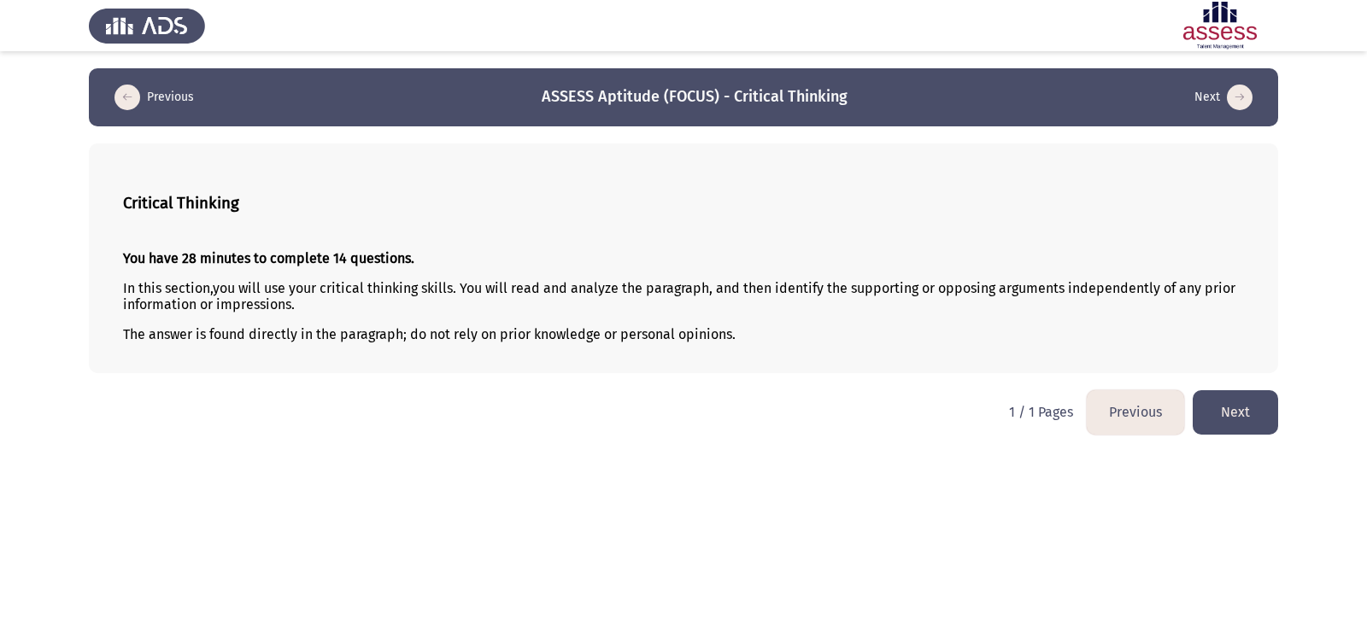
click at [1092, 399] on button "Next" at bounding box center [1234, 412] width 85 height 44
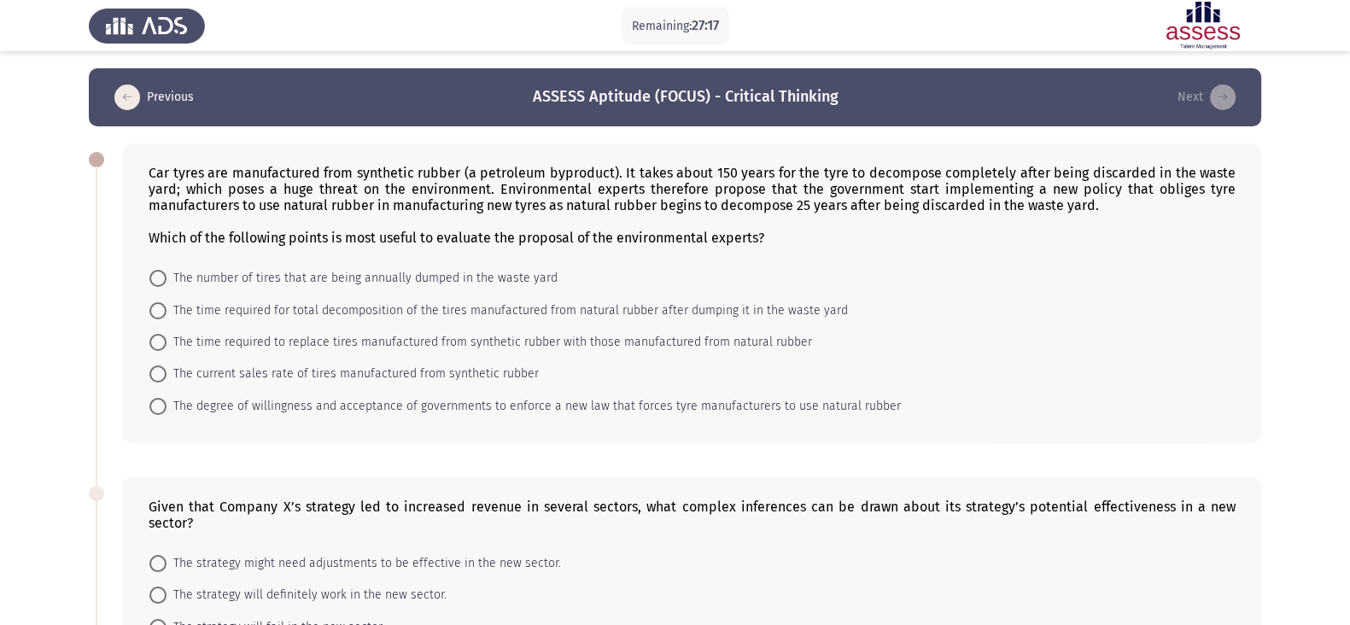
click at [287, 318] on span "The time required for total decomposition of the tires manufactured from natura…" at bounding box center [508, 311] width 682 height 21
click at [167, 318] on input "The time required for total decomposition of the tires manufactured from natura…" at bounding box center [157, 310] width 17 height 17
radio input "true"
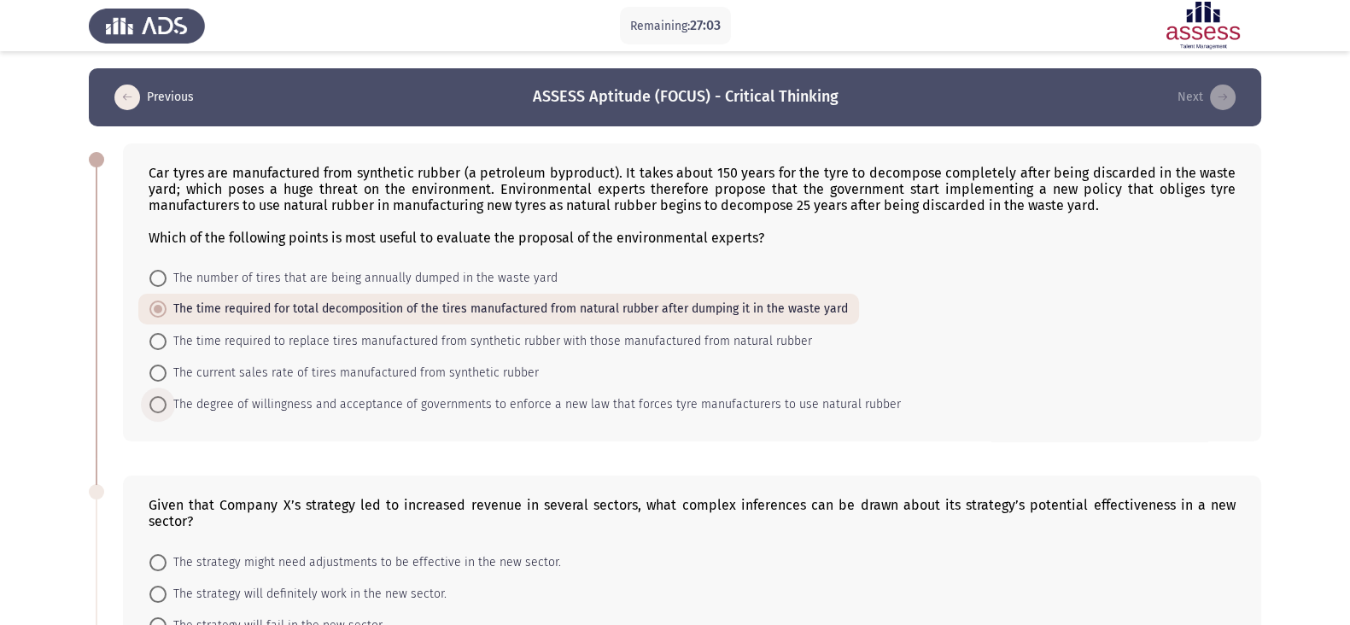
click at [361, 409] on span "The degree of willingness and acceptance of governments to enforce a new law th…" at bounding box center [534, 405] width 735 height 21
click at [167, 409] on input "The degree of willingness and acceptance of governments to enforce a new law th…" at bounding box center [157, 404] width 17 height 17
radio input "true"
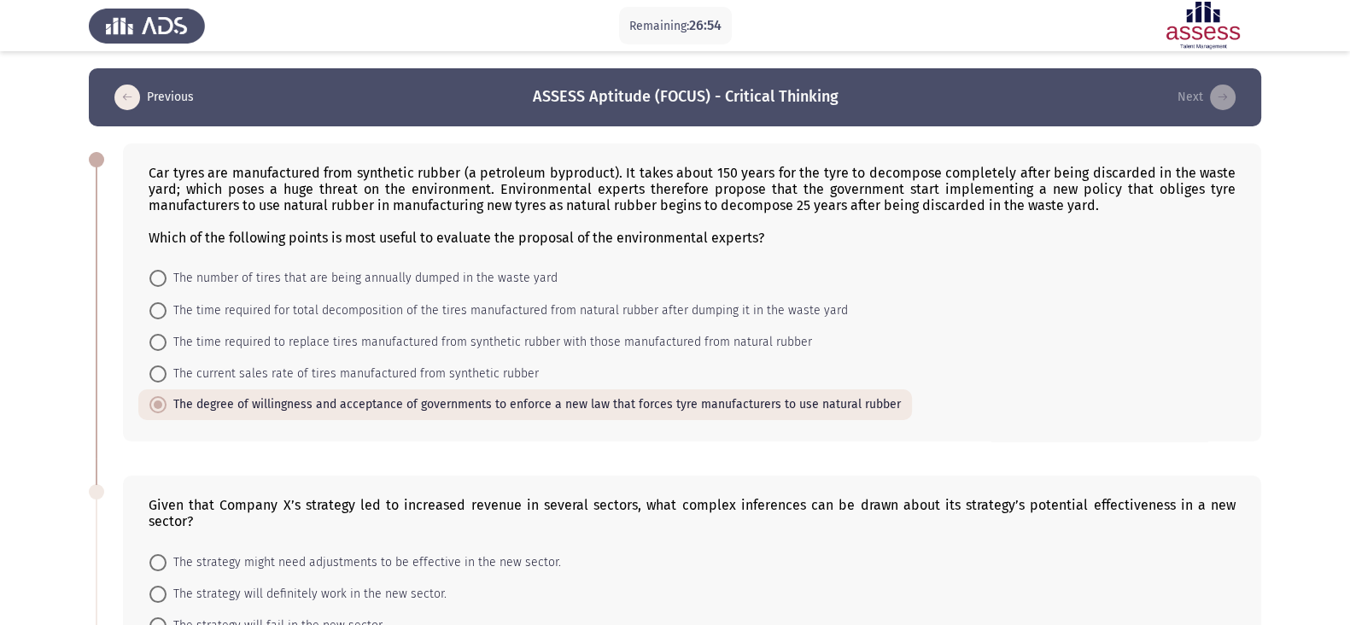
click at [397, 312] on span "The time required for total decomposition of the tires manufactured from natura…" at bounding box center [508, 311] width 682 height 21
click at [167, 312] on input "The time required for total decomposition of the tires manufactured from natura…" at bounding box center [157, 310] width 17 height 17
radio input "true"
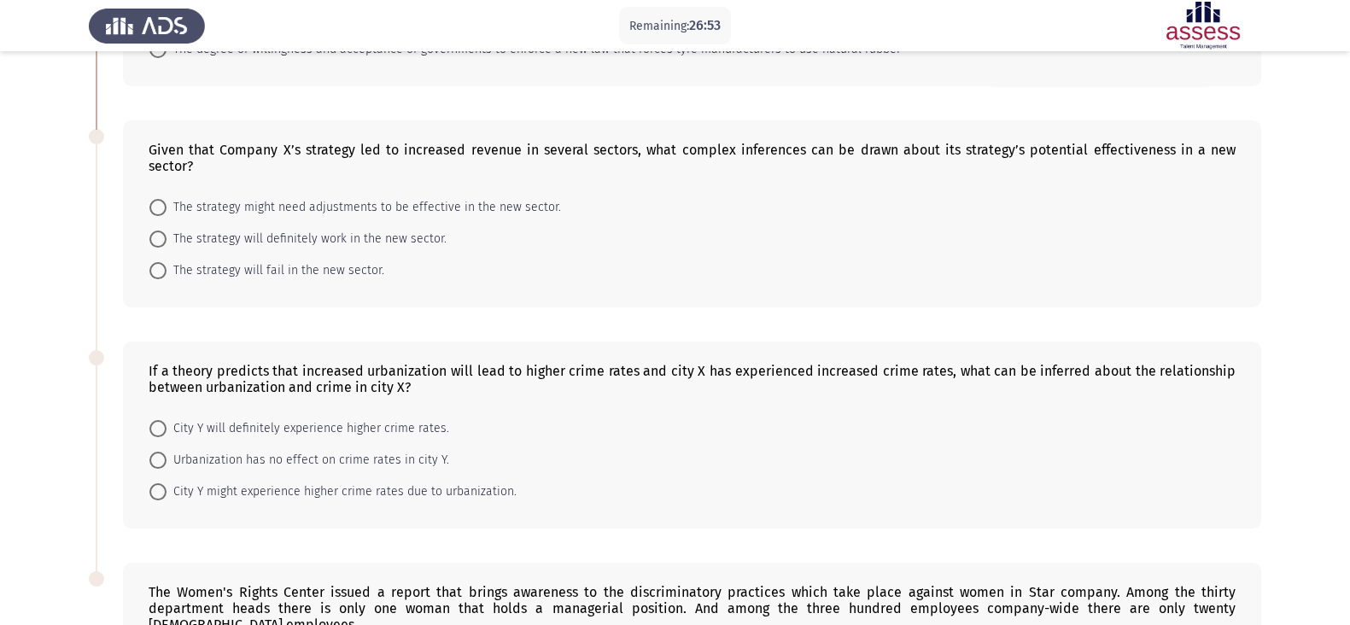
scroll to position [358, 0]
click at [372, 198] on span "The strategy might need adjustments to be effective in the new sector." at bounding box center [364, 205] width 395 height 21
click at [167, 198] on input "The strategy might need adjustments to be effective in the new sector." at bounding box center [157, 204] width 17 height 17
radio input "true"
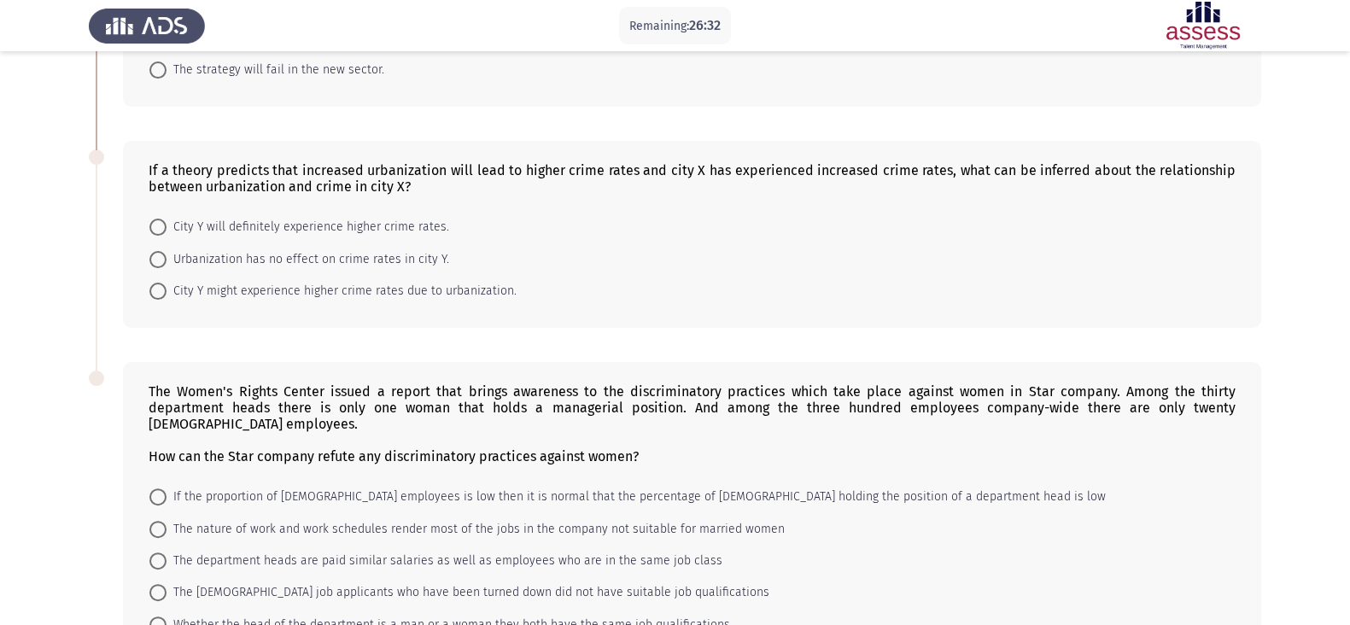
scroll to position [557, 0]
click at [231, 279] on span "City Y might experience higher crime rates due to urbanization." at bounding box center [342, 289] width 350 height 21
click at [167, 281] on input "City Y might experience higher crime rates due to urbanization." at bounding box center [157, 289] width 17 height 17
radio input "true"
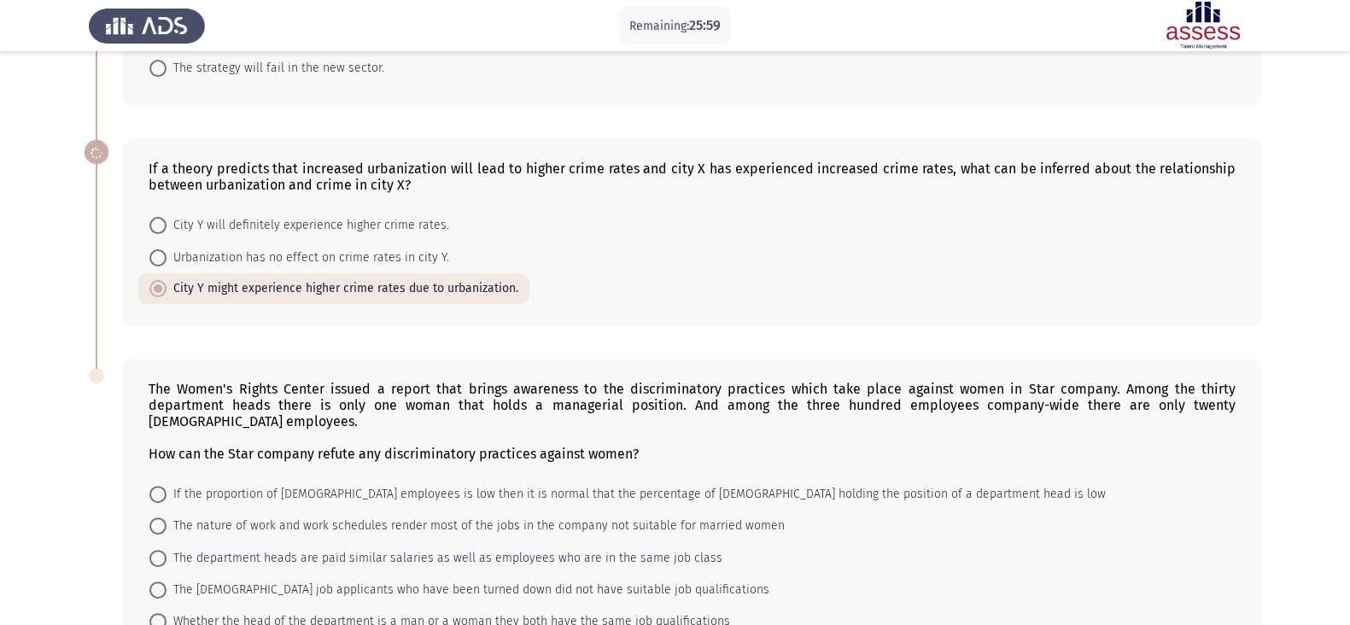
scroll to position [667, 0]
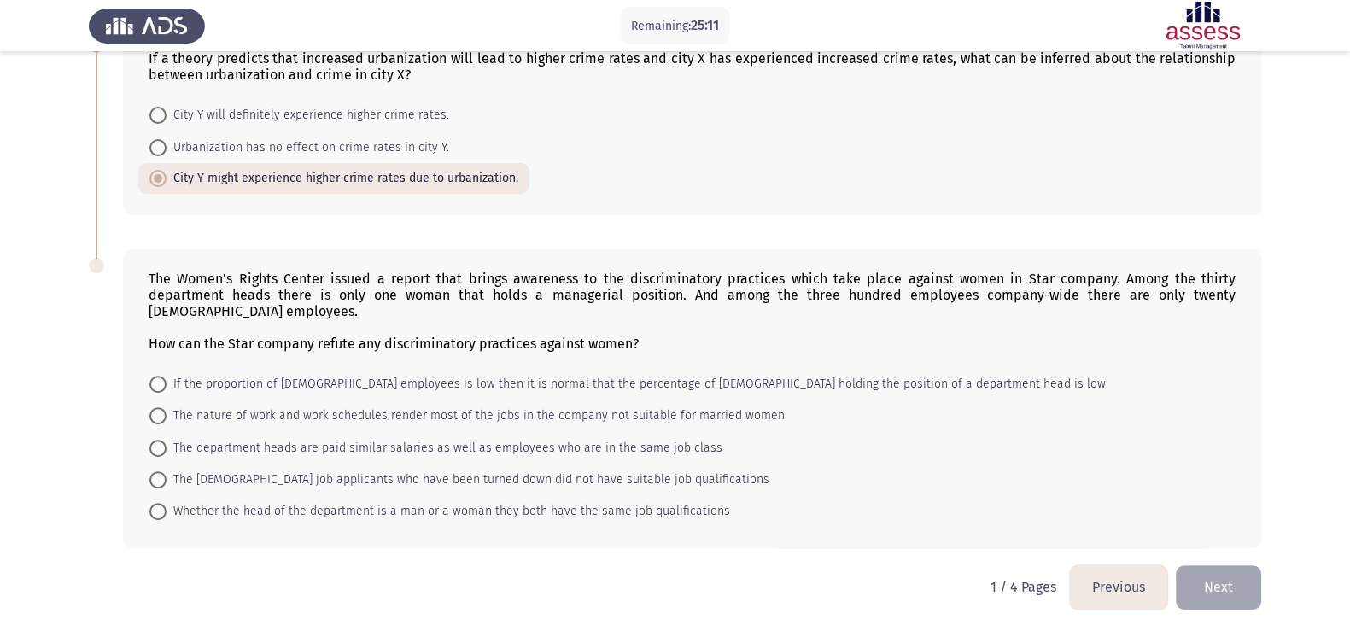
click at [391, 374] on span "If the proportion of [DEMOGRAPHIC_DATA] employees is low then it is normal that…" at bounding box center [637, 384] width 940 height 21
click at [167, 376] on input "If the proportion of [DEMOGRAPHIC_DATA] employees is low then it is normal that…" at bounding box center [157, 384] width 17 height 17
radio input "true"
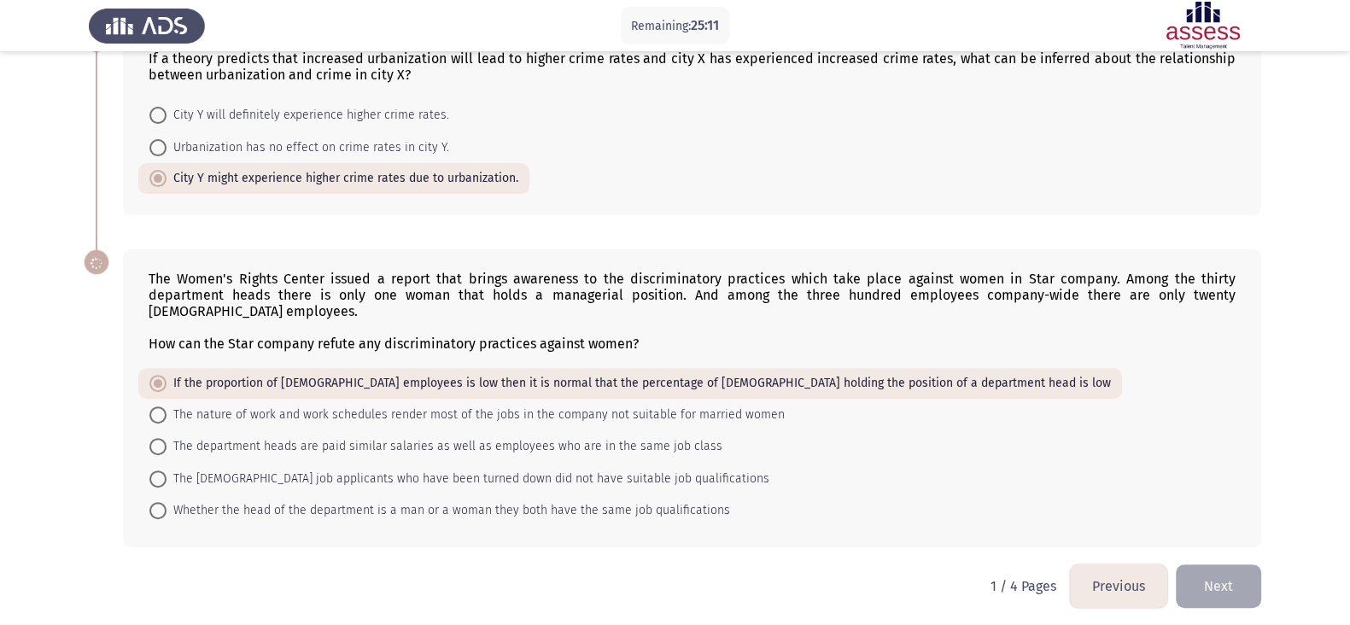
scroll to position [665, 0]
click at [1092, 499] on button "Next" at bounding box center [1218, 588] width 85 height 44
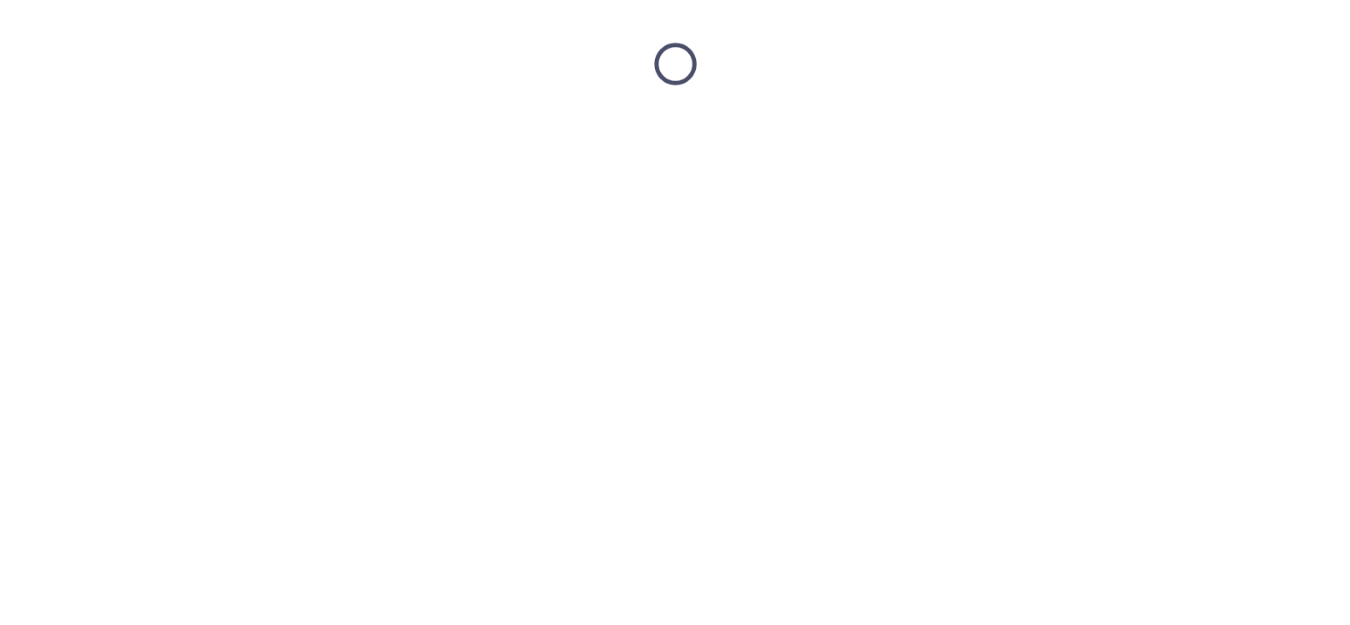
scroll to position [0, 0]
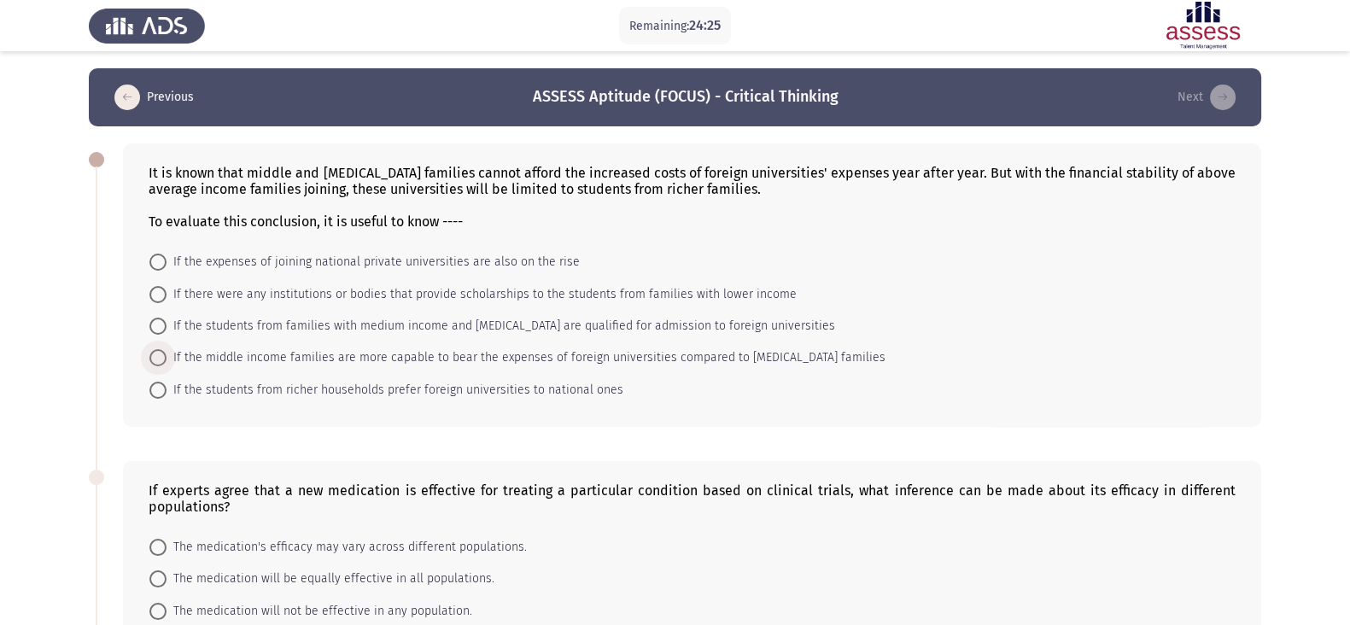
click at [335, 364] on span "If the middle income families are more capable to bear the expenses of foreign …" at bounding box center [526, 358] width 719 height 21
click at [167, 364] on input "If the middle income families are more capable to bear the expenses of foreign …" at bounding box center [157, 357] width 17 height 17
radio input "true"
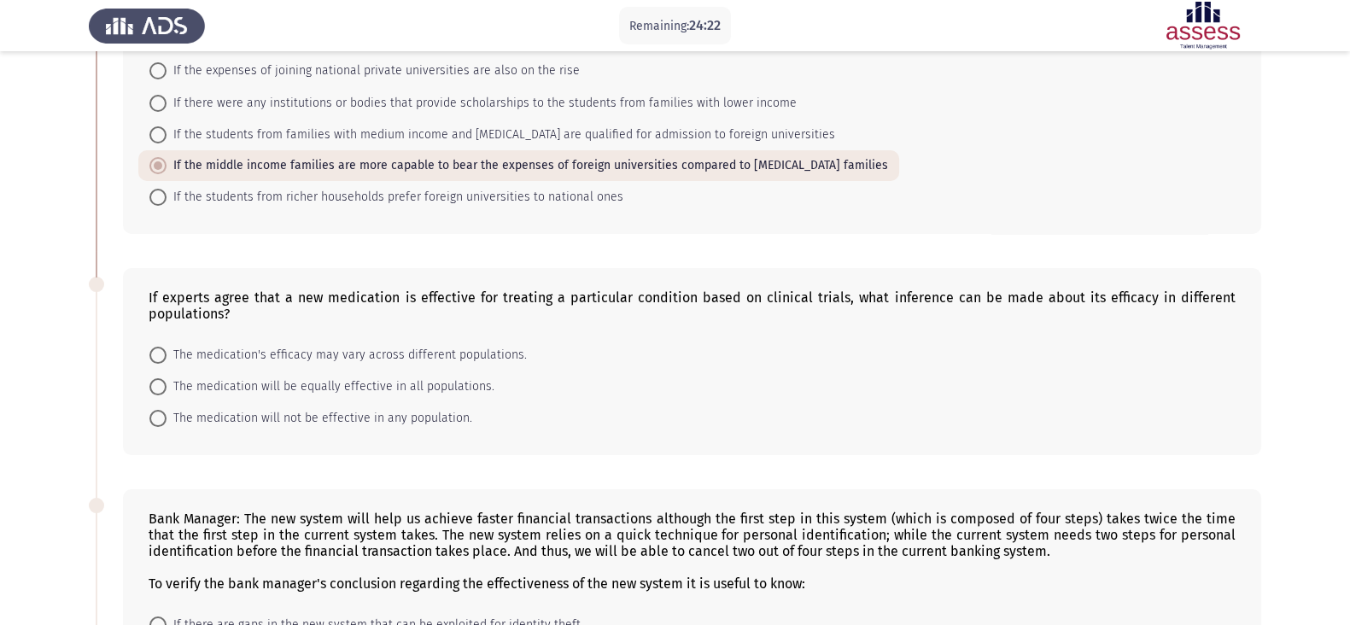
scroll to position [193, 0]
click at [237, 320] on div "If experts agree that a new medication is effective for treating a particular c…" at bounding box center [692, 304] width 1087 height 32
click at [313, 351] on span "The medication's efficacy may vary across different populations." at bounding box center [347, 353] width 360 height 21
click at [167, 351] on input "The medication's efficacy may vary across different populations." at bounding box center [157, 353] width 17 height 17
radio input "true"
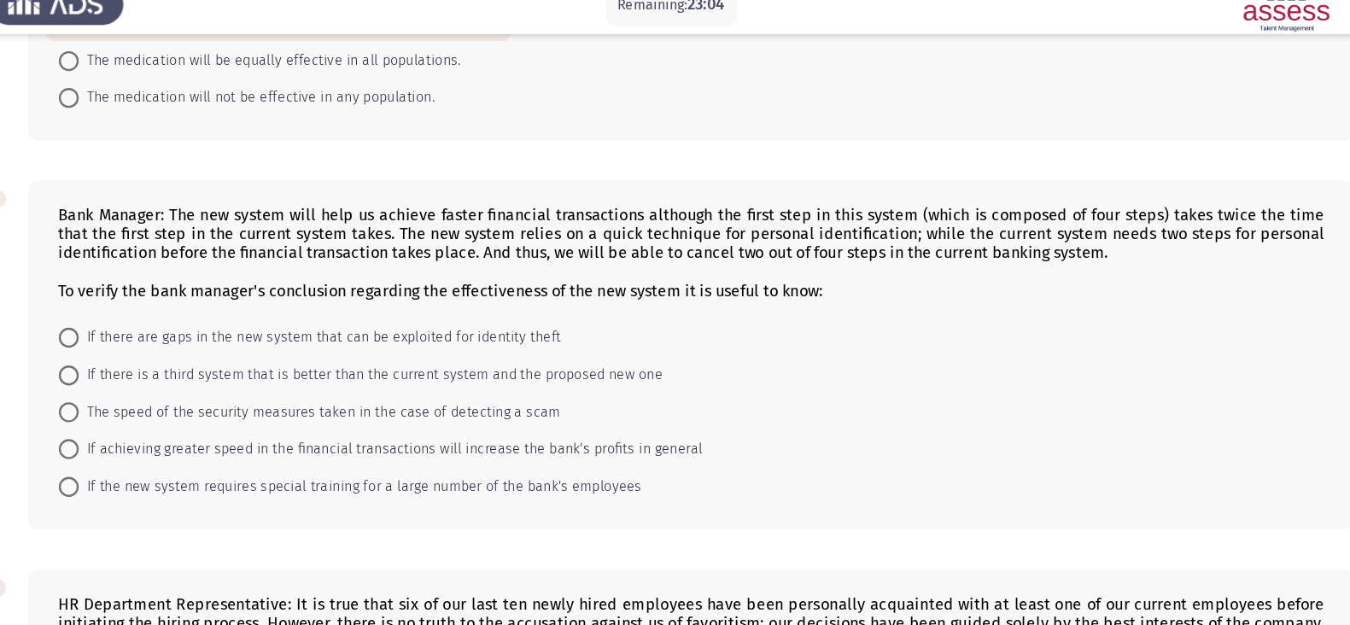
scroll to position [503, 0]
click at [368, 313] on span "If there are gaps in the new system that can be exploited for identity theft" at bounding box center [374, 312] width 414 height 21
click at [167, 313] on input "If there are gaps in the new system that can be exploited for identity theft" at bounding box center [157, 311] width 17 height 17
radio input "true"
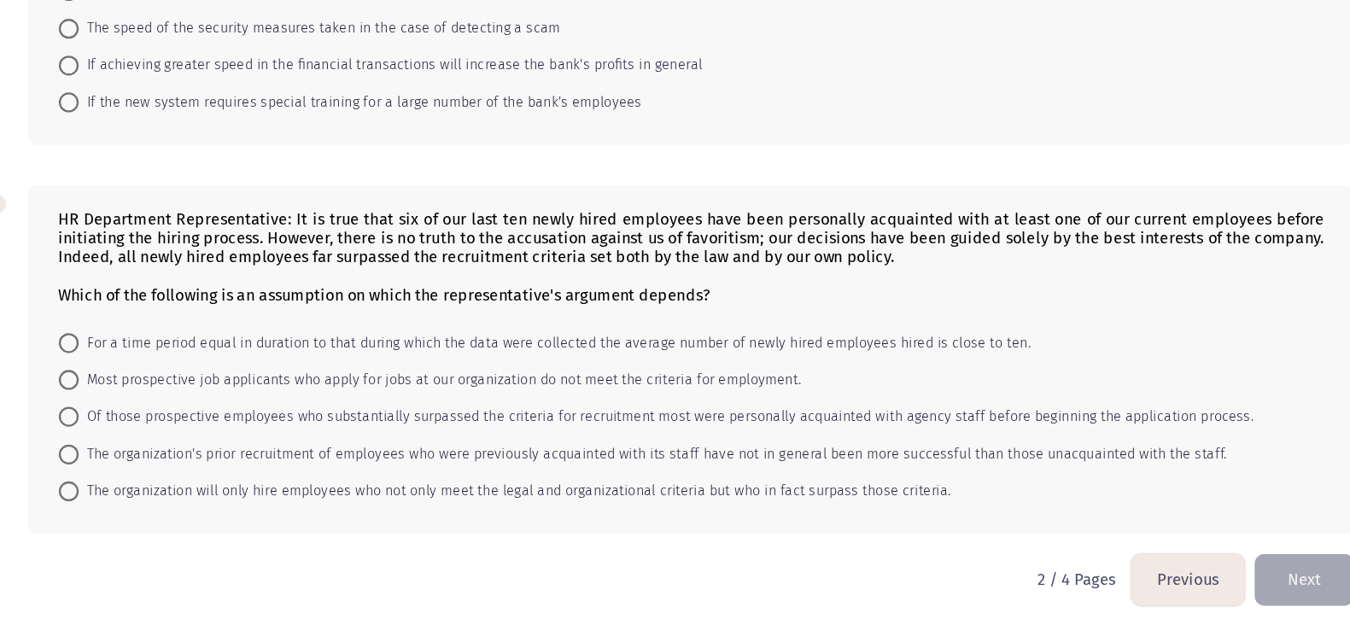
scroll to position [782, 0]
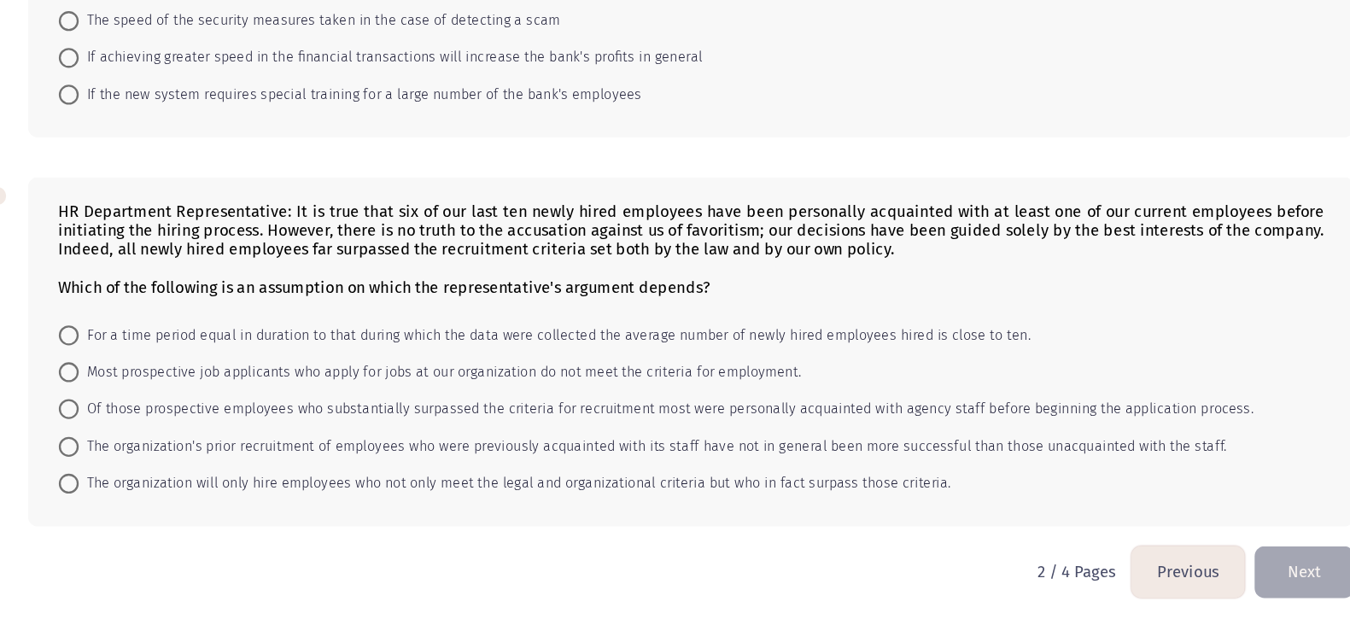
click at [366, 499] on span "The organization will only hire employees who not only meet the legal and organ…" at bounding box center [541, 503] width 749 height 21
click at [167, 499] on input "The organization will only hire employees who not only meet the legal and organ…" at bounding box center [157, 503] width 17 height 17
radio input "true"
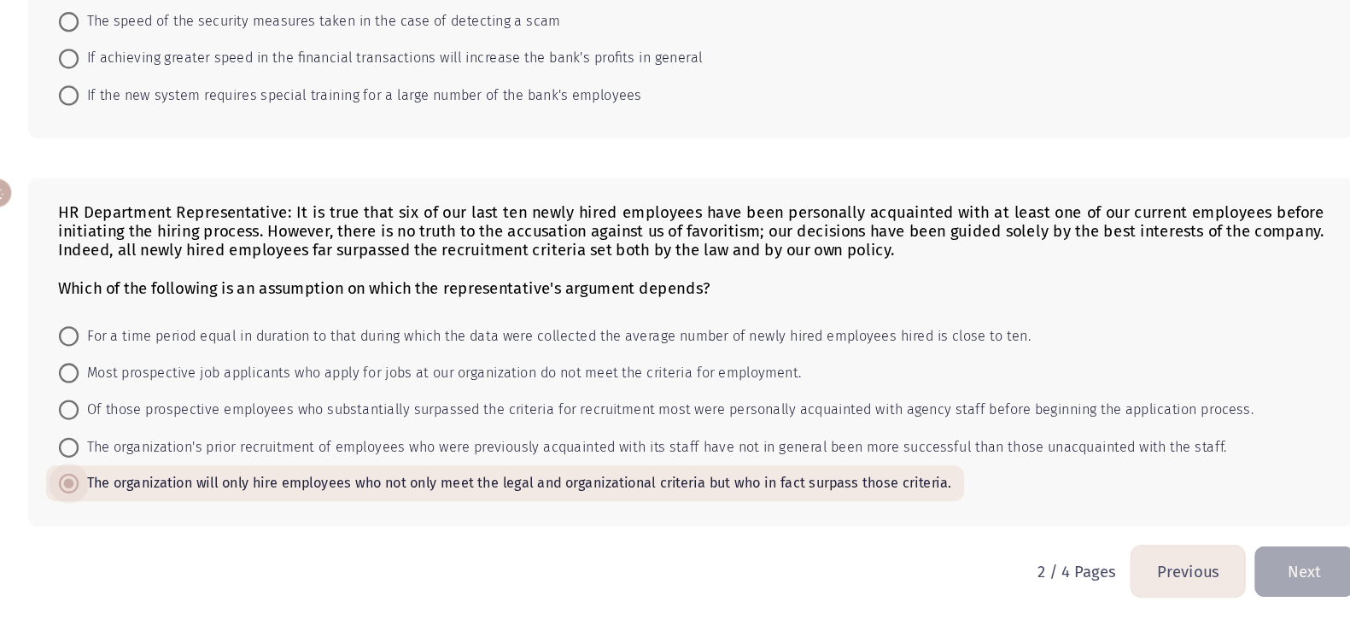
scroll to position [779, 0]
click at [1092, 499] on button "Next" at bounding box center [1218, 579] width 85 height 44
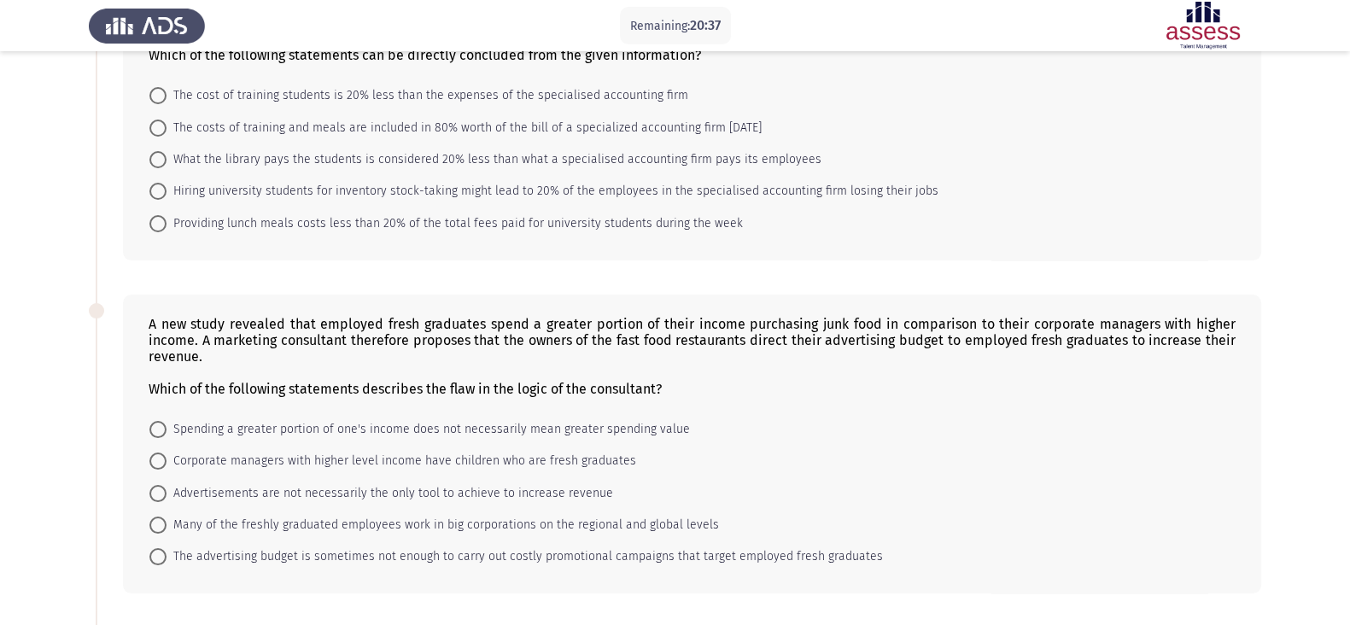
scroll to position [0, 0]
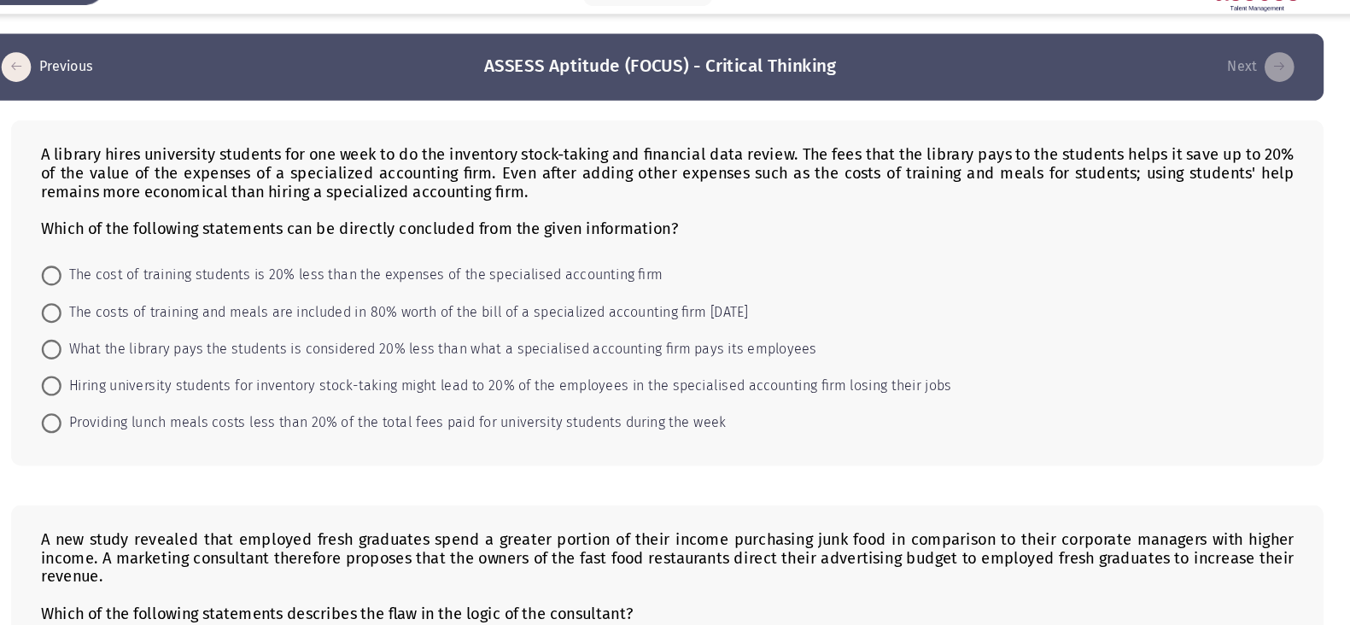
click at [469, 347] on span "What the library pays the students is considered 20% less than what a specialis…" at bounding box center [494, 342] width 655 height 21
click at [167, 347] on input "What the library pays the students is considered 20% less than what a specialis…" at bounding box center [157, 342] width 17 height 17
radio input "true"
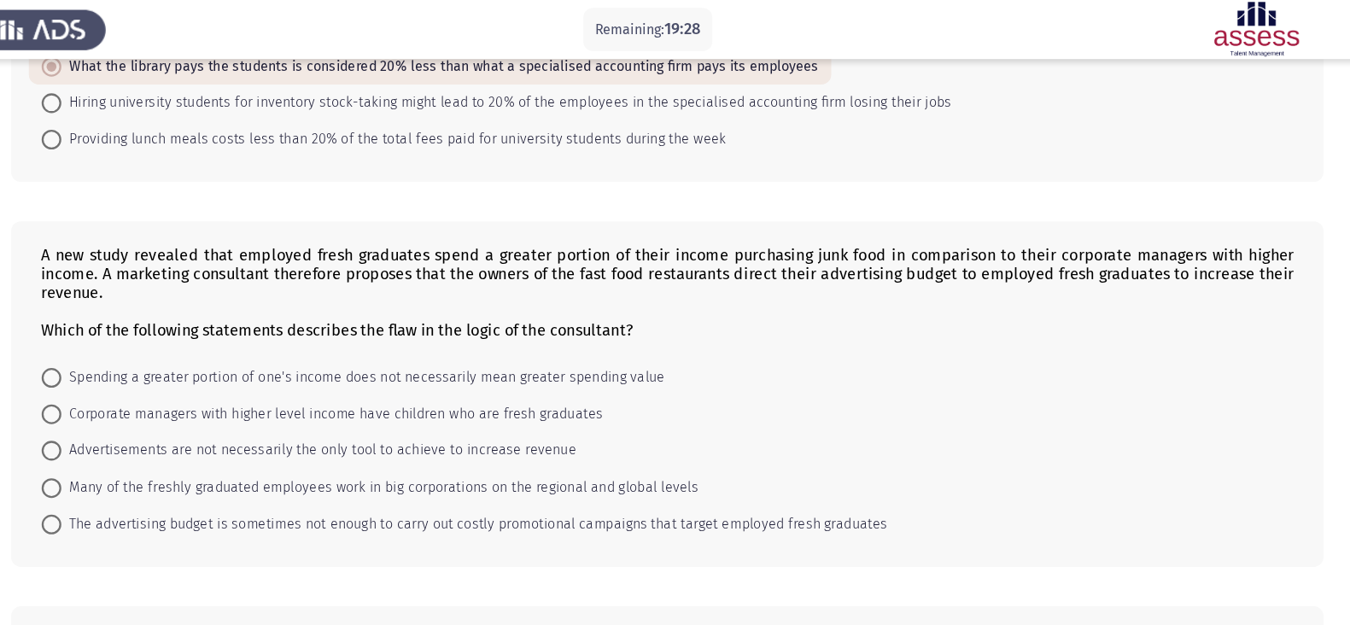
scroll to position [314, 0]
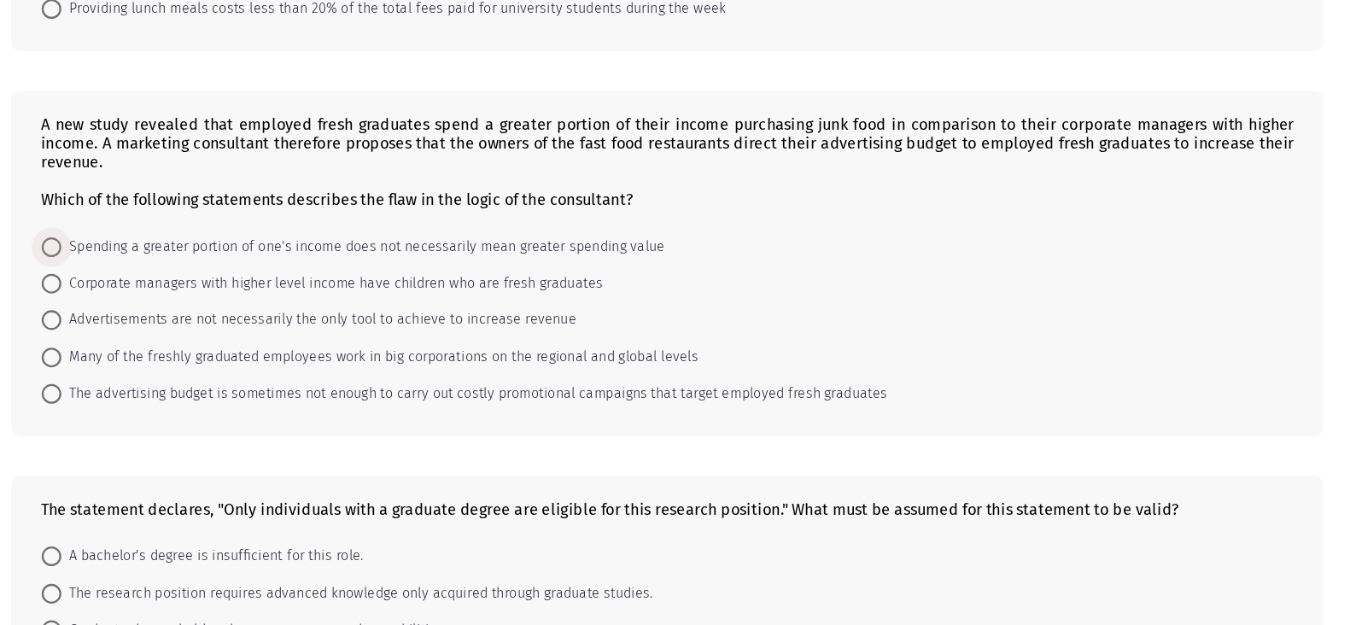
click at [477, 301] on span "Spending a greater portion of one's income does not necessarily mean greater sp…" at bounding box center [429, 297] width 524 height 21
click at [167, 301] on input "Spending a greater portion of one's income does not necessarily mean greater sp…" at bounding box center [157, 297] width 17 height 17
radio input "true"
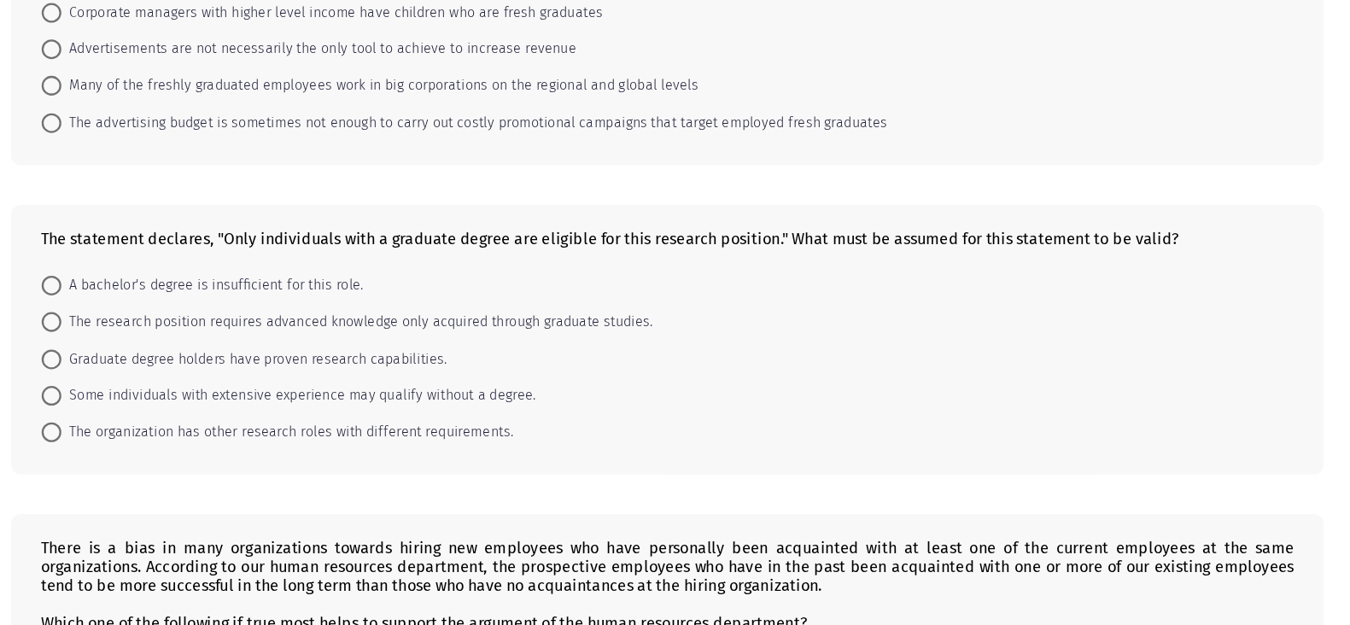
scroll to position [549, 0]
click at [267, 372] on span "The research position requires advanced knowledge only acquired through graduat…" at bounding box center [423, 361] width 513 height 21
click at [167, 370] on input "The research position requires advanced knowledge only acquired through graduat…" at bounding box center [157, 361] width 17 height 17
radio input "true"
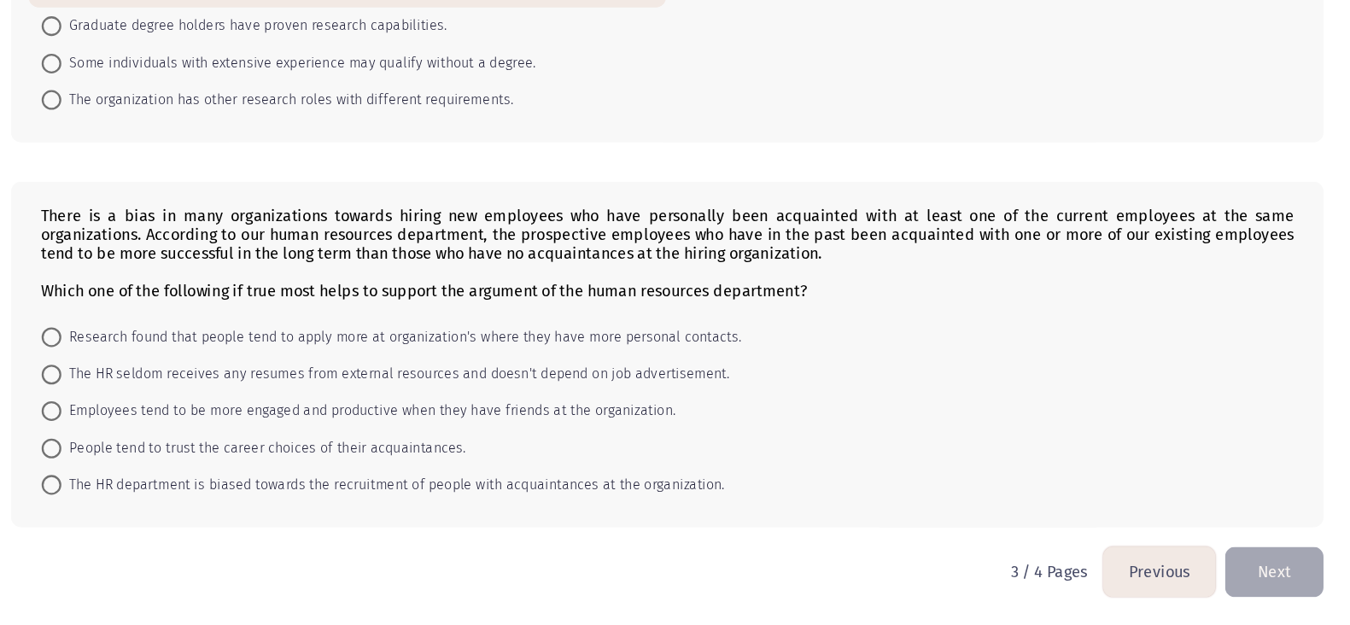
scroll to position [845, 0]
click at [312, 435] on span "Employees tend to be more engaged and productive when they have friends at the …" at bounding box center [433, 439] width 533 height 21
click at [167, 435] on input "Employees tend to be more engaged and productive when they have friends at the …" at bounding box center [157, 439] width 17 height 17
radio input "true"
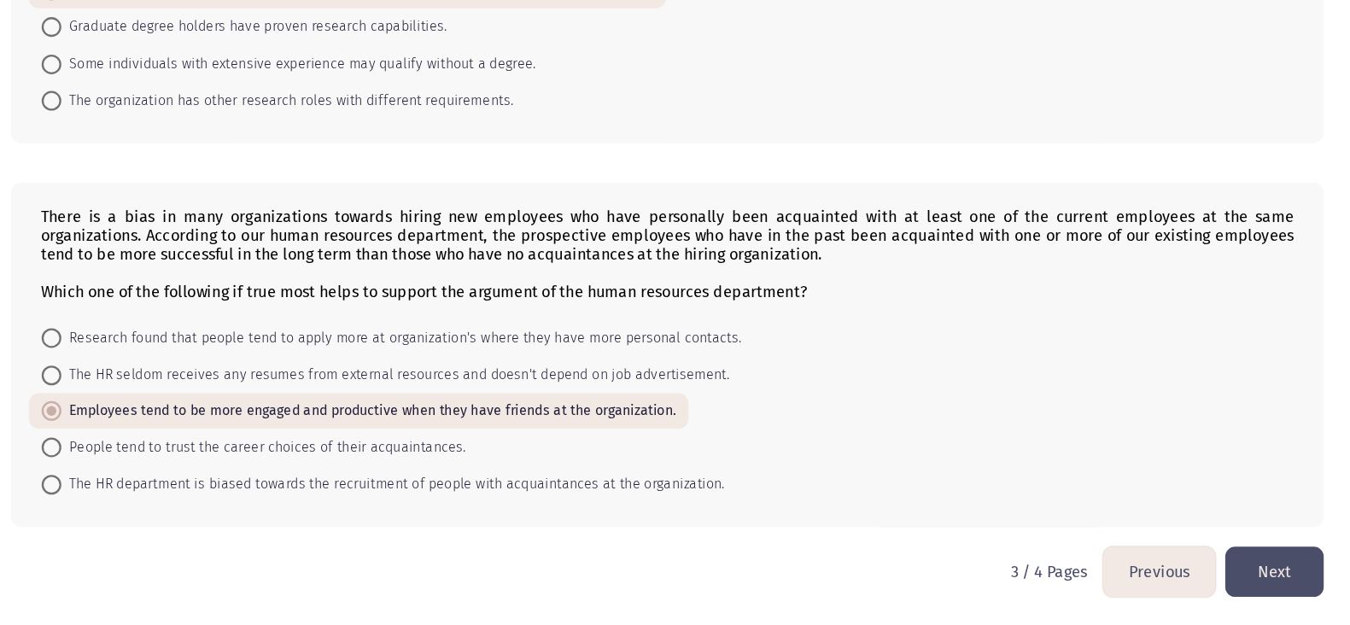
click at [1092, 499] on button "Next" at bounding box center [1218, 579] width 85 height 44
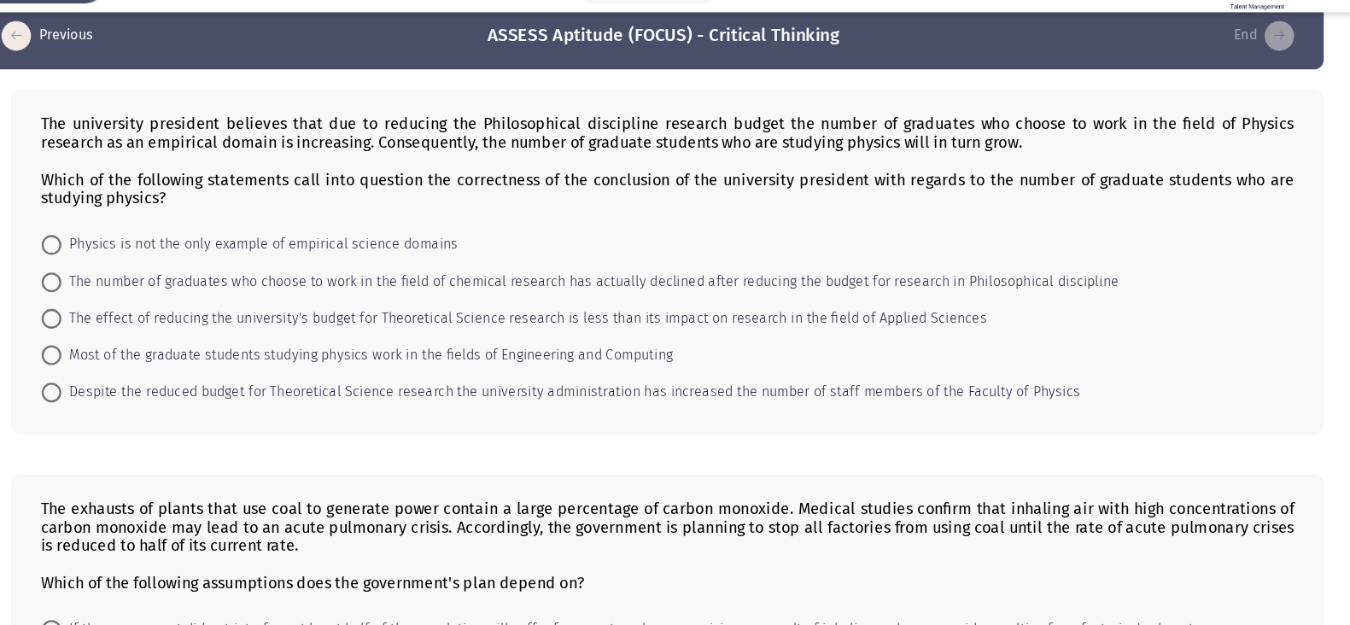
scroll to position [25, 0]
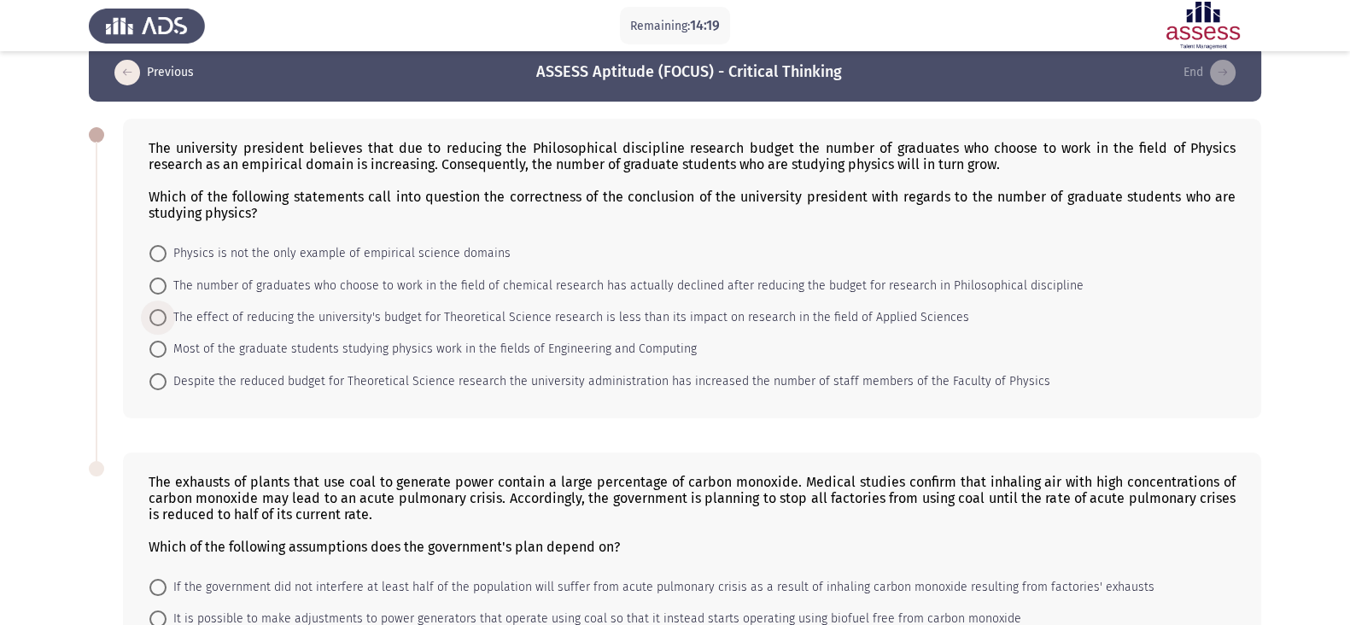
click at [384, 316] on span "The effect of reducing the university's budget for Theoretical Science research…" at bounding box center [568, 318] width 803 height 21
click at [167, 316] on input "The effect of reducing the university's budget for Theoretical Science research…" at bounding box center [157, 317] width 17 height 17
radio input "true"
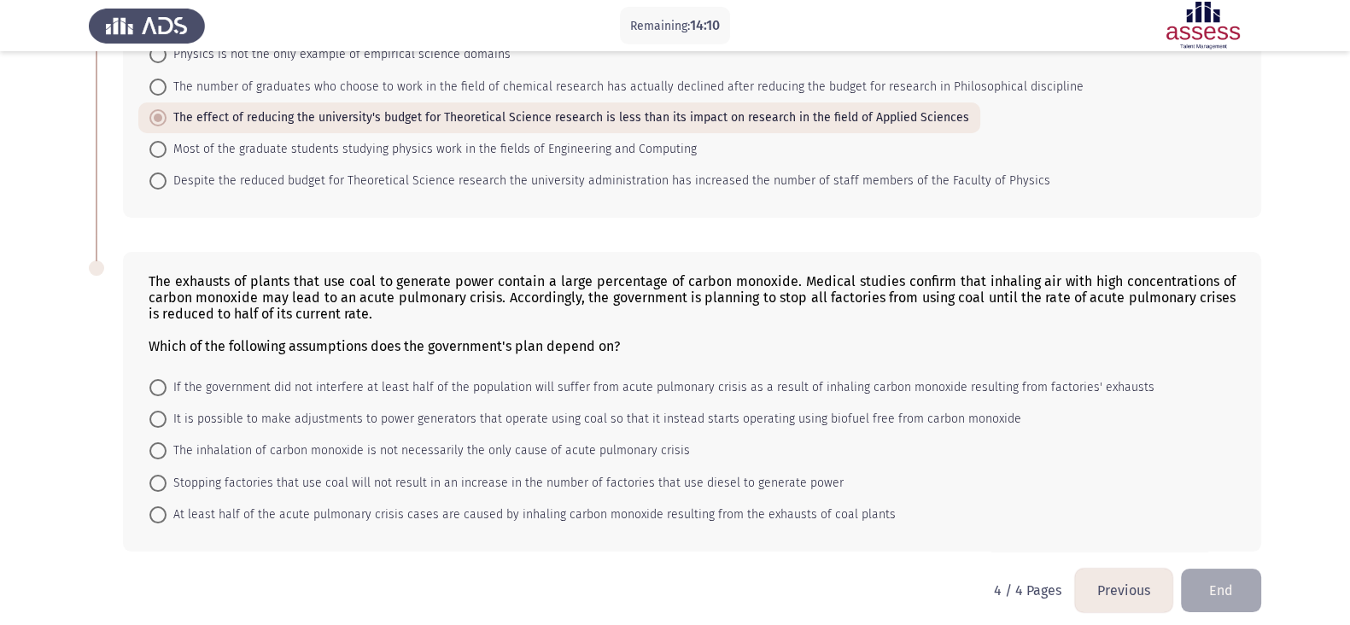
scroll to position [223, 0]
click at [267, 499] on span "At least half of the acute pulmonary crisis cases are caused by inhaling carbon…" at bounding box center [531, 516] width 729 height 21
click at [167, 499] on input "At least half of the acute pulmonary crisis cases are caused by inhaling carbon…" at bounding box center [157, 515] width 17 height 17
radio input "true"
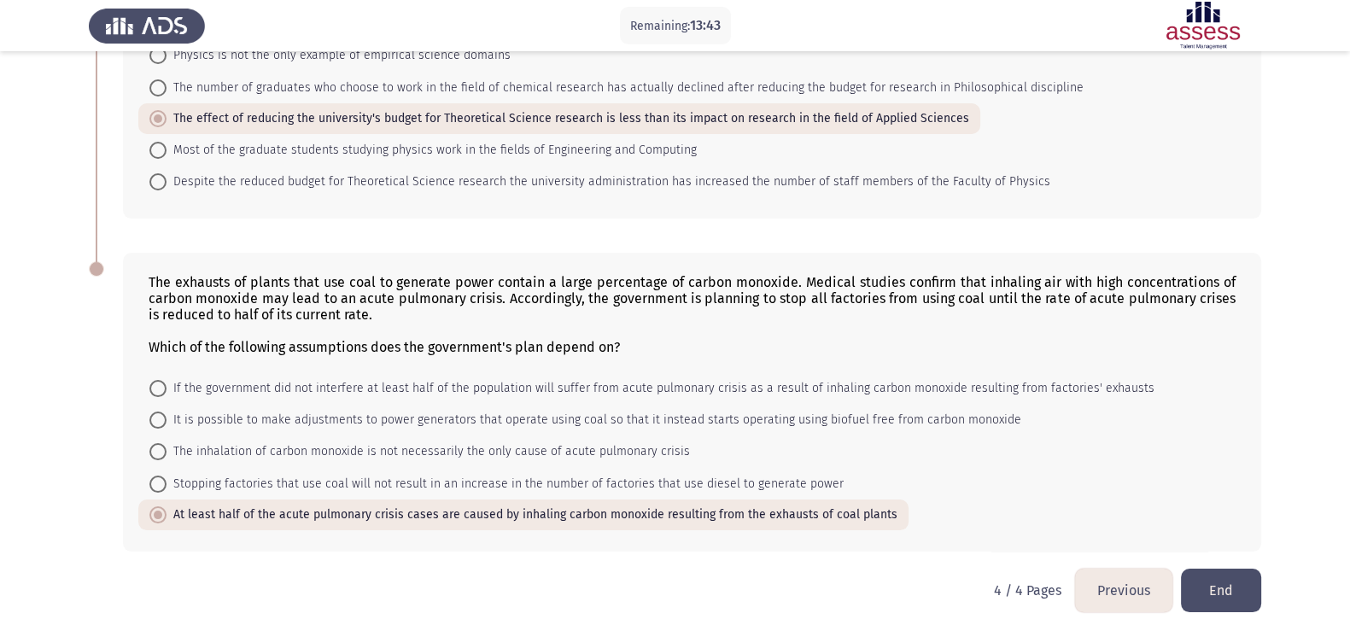
scroll to position [0, 0]
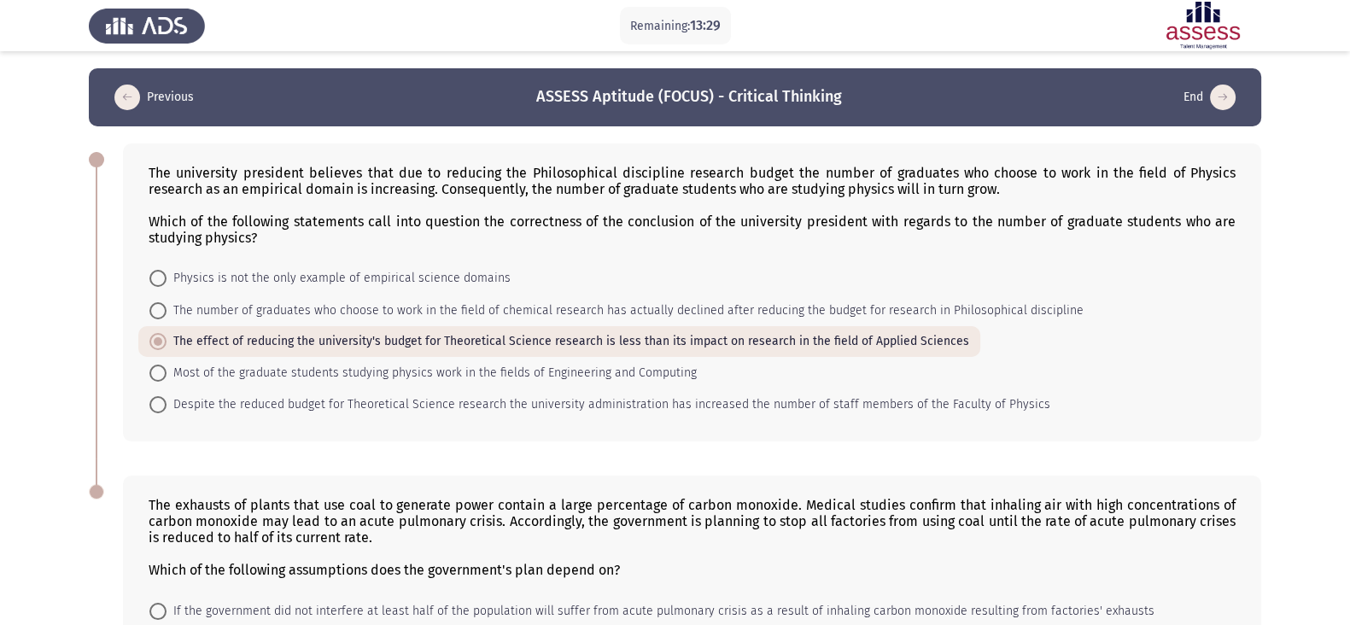
click at [253, 365] on span "Most of the graduate students studying physics work in the fields of Engineerin…" at bounding box center [432, 373] width 530 height 21
click at [167, 365] on input "Most of the graduate students studying physics work in the fields of Engineerin…" at bounding box center [157, 373] width 17 height 17
radio input "true"
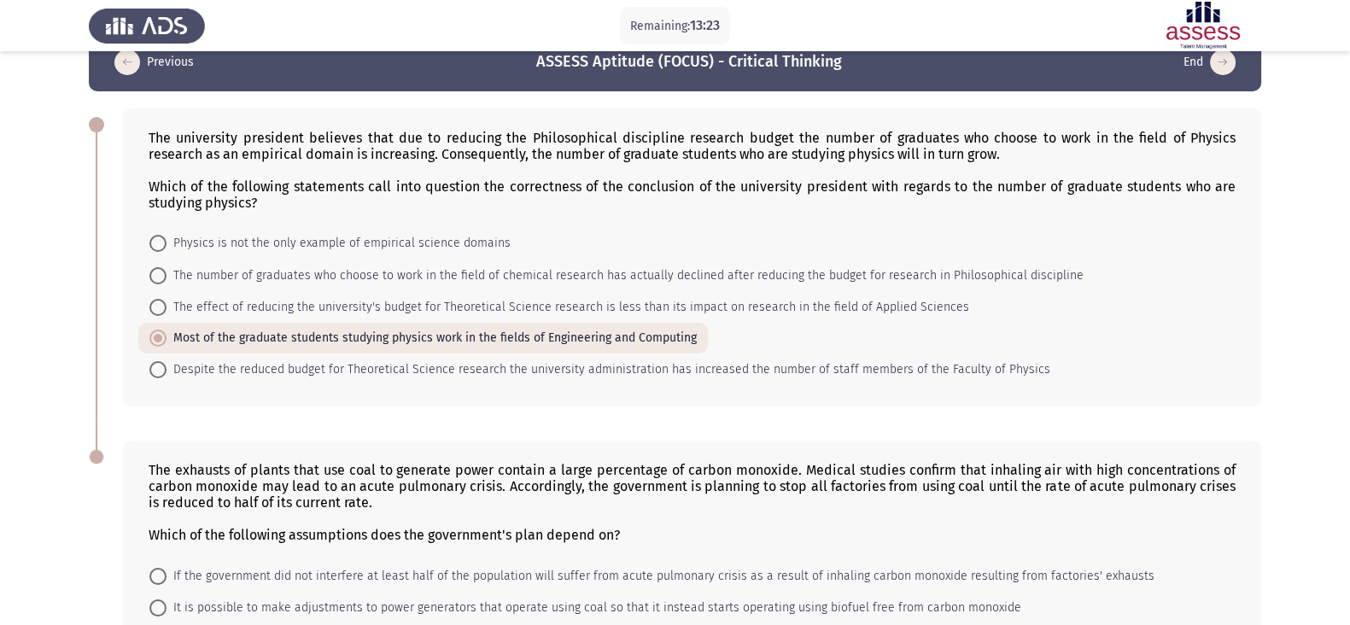
scroll to position [239, 0]
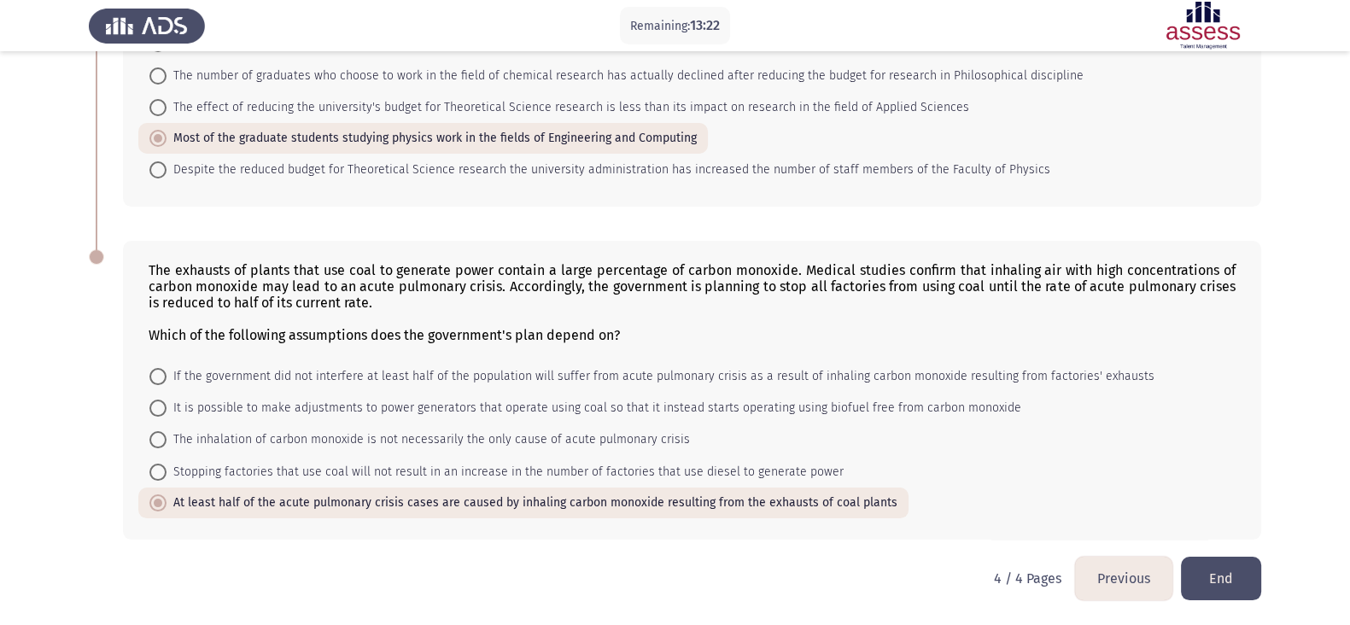
click at [1092, 499] on button "End" at bounding box center [1221, 579] width 80 height 44
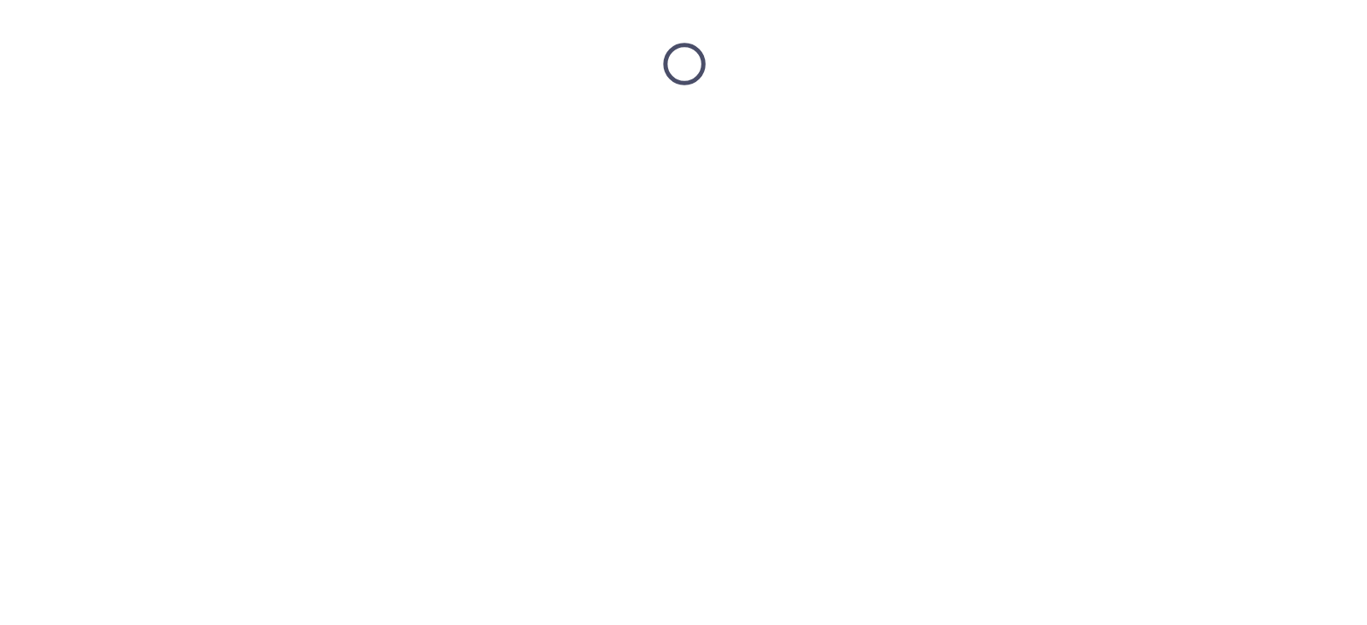
scroll to position [0, 0]
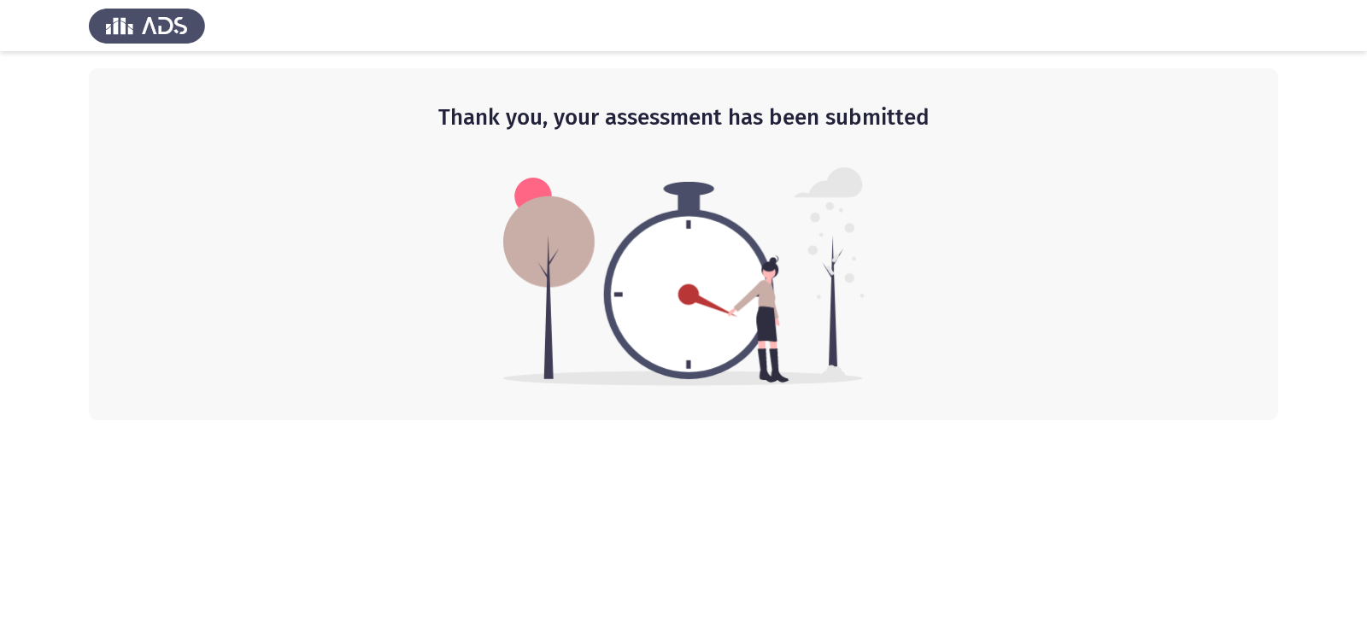
click at [969, 420] on html "Thank you, your assessment has been submitted" at bounding box center [683, 210] width 1367 height 420
